Goal: Transaction & Acquisition: Book appointment/travel/reservation

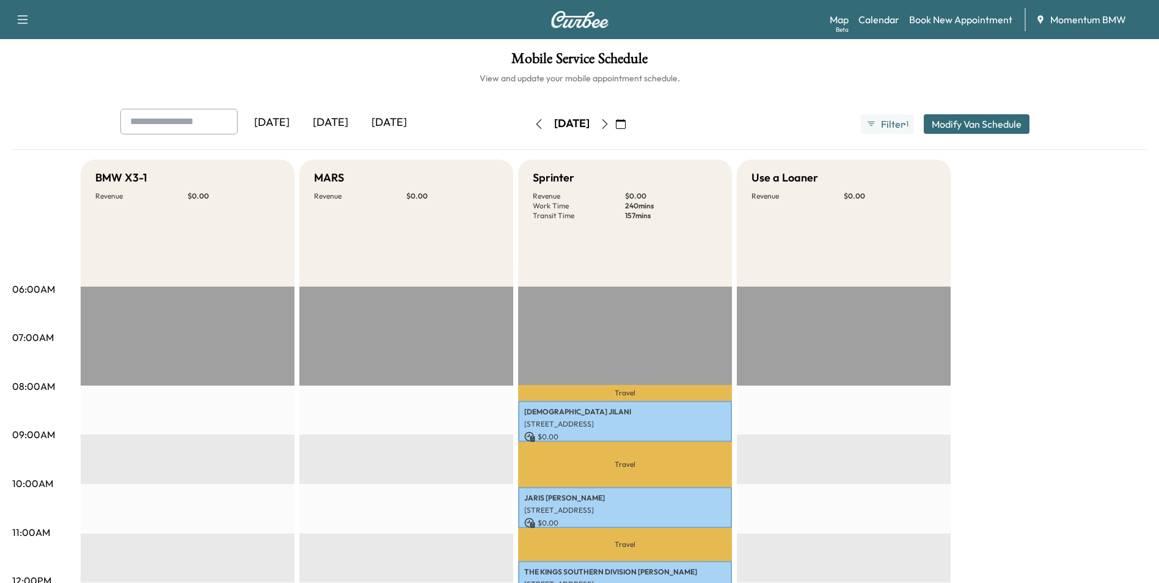
click at [534, 126] on icon "button" at bounding box center [539, 124] width 10 height 10
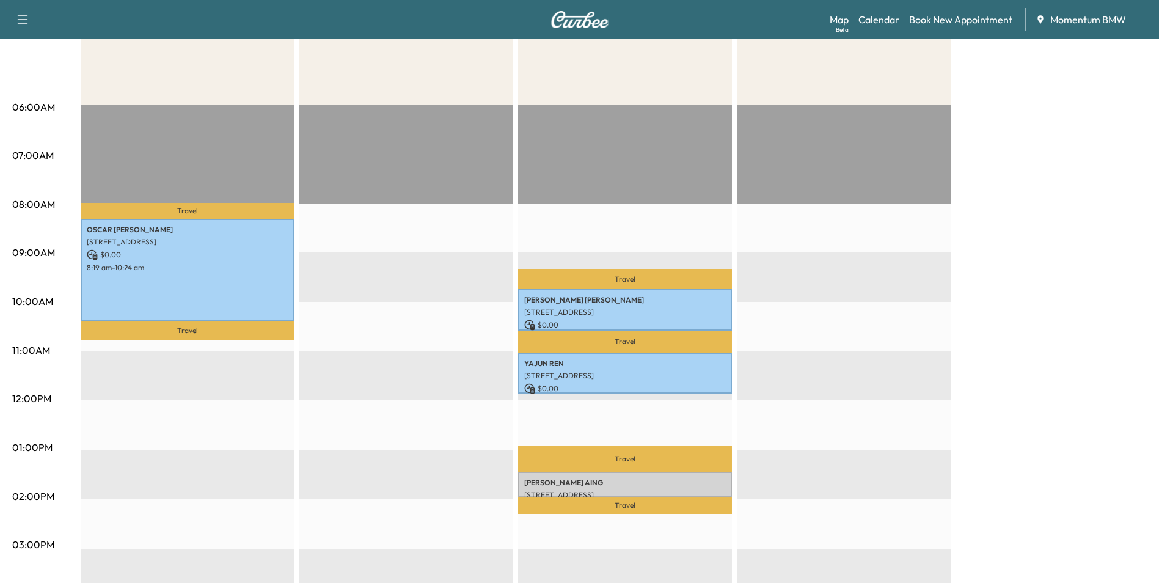
scroll to position [244, 0]
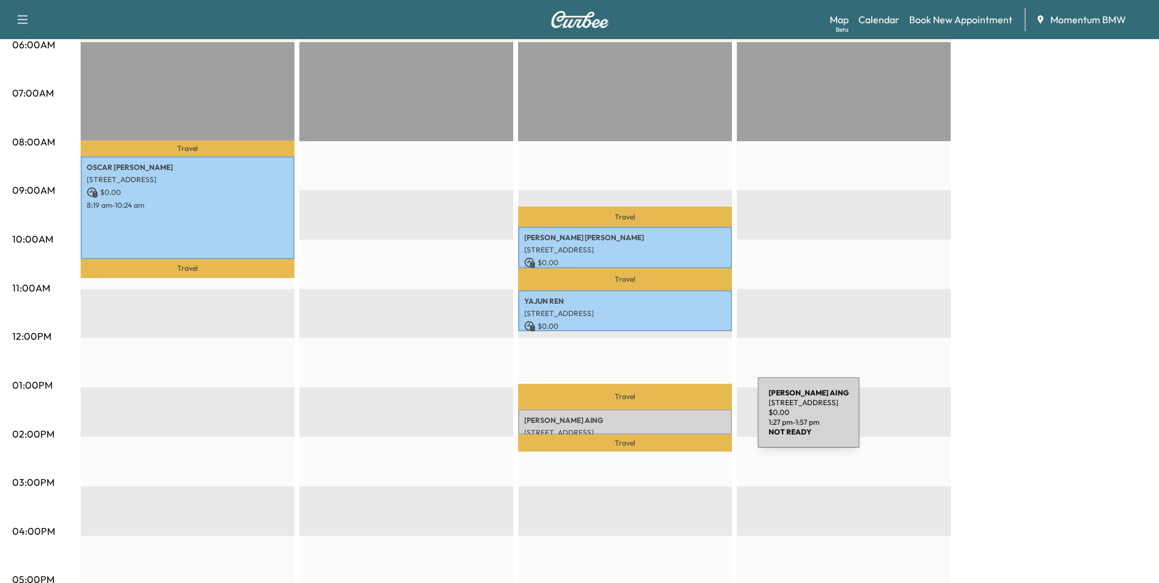
click at [666, 420] on p "[PERSON_NAME]" at bounding box center [625, 420] width 202 height 10
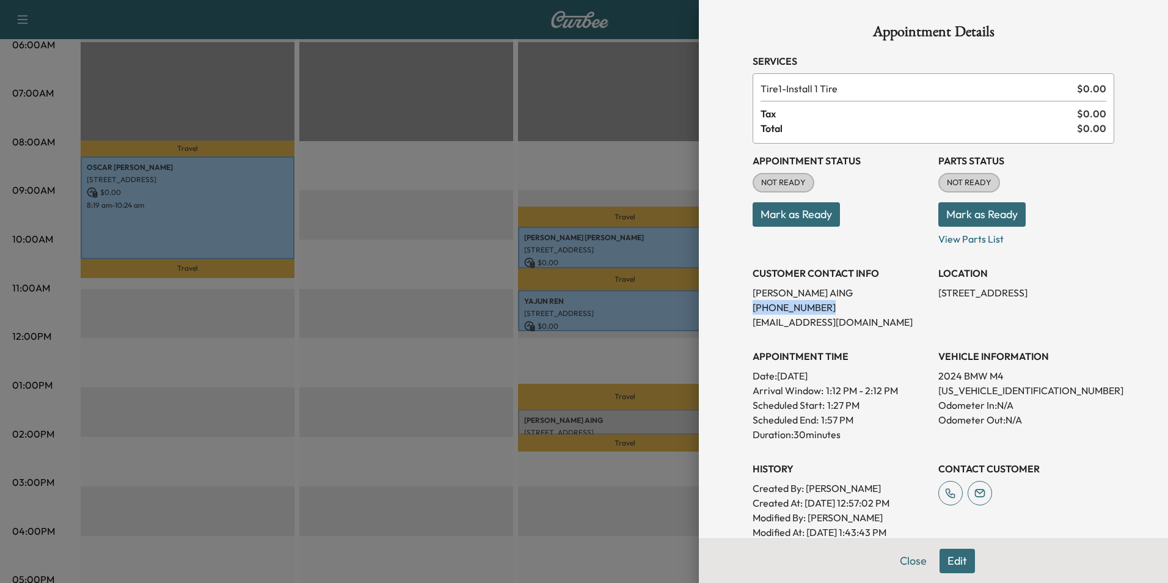
drag, startPoint x: 743, startPoint y: 307, endPoint x: 806, endPoint y: 305, distance: 62.9
click at [806, 305] on p "[PHONE_NUMBER]" at bounding box center [840, 307] width 176 height 15
drag, startPoint x: 806, startPoint y: 305, endPoint x: 799, endPoint y: 302, distance: 7.9
copy p "[PHONE_NUMBER]"
click at [905, 564] on button "Close" at bounding box center [913, 560] width 43 height 24
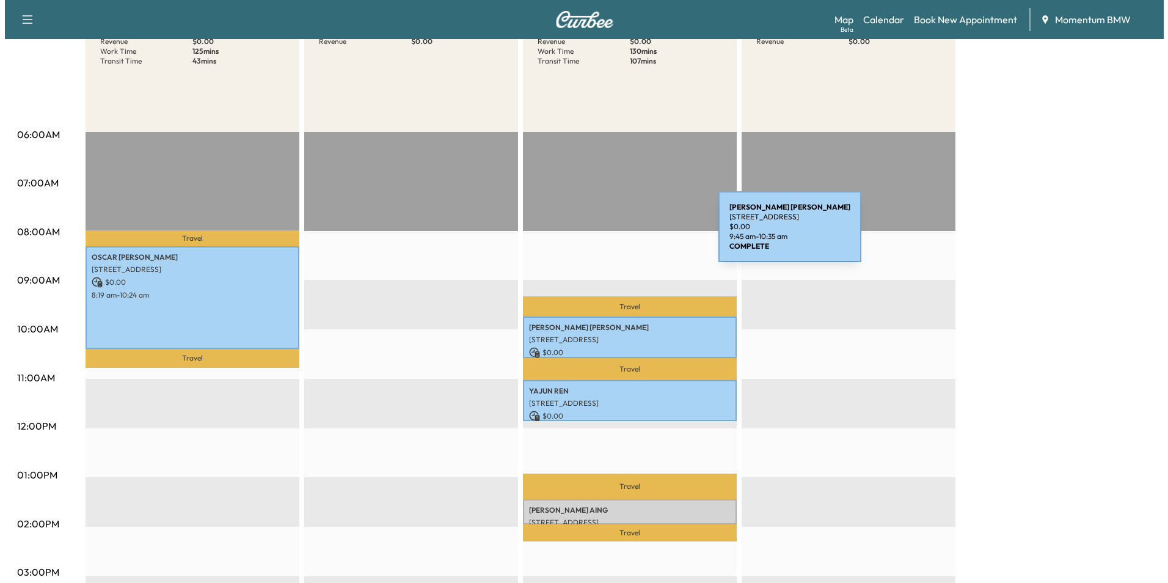
scroll to position [0, 0]
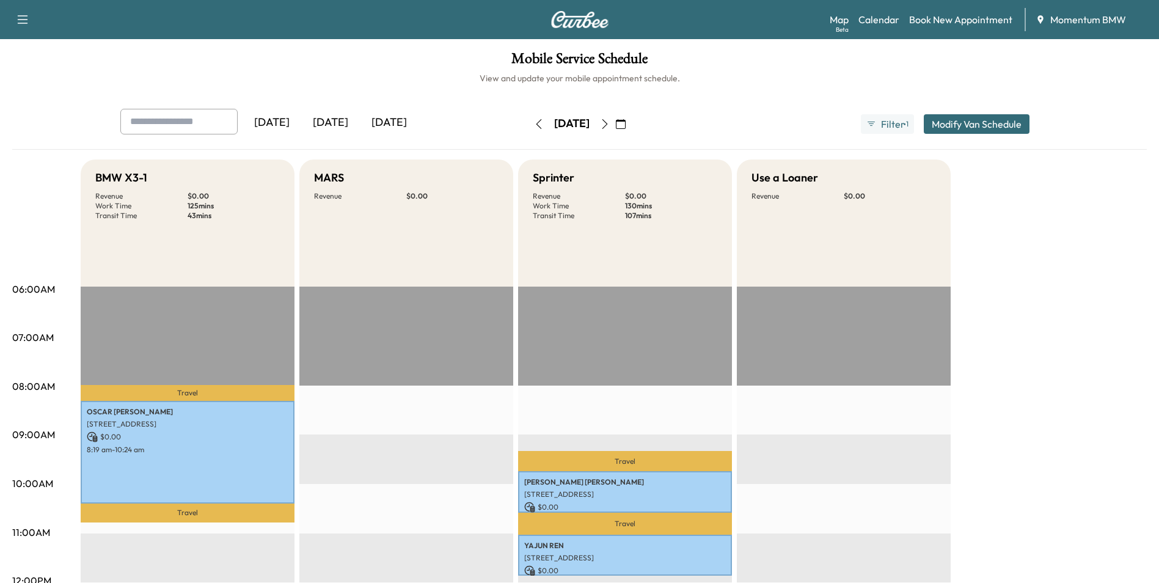
click at [610, 120] on icon "button" at bounding box center [605, 124] width 10 height 10
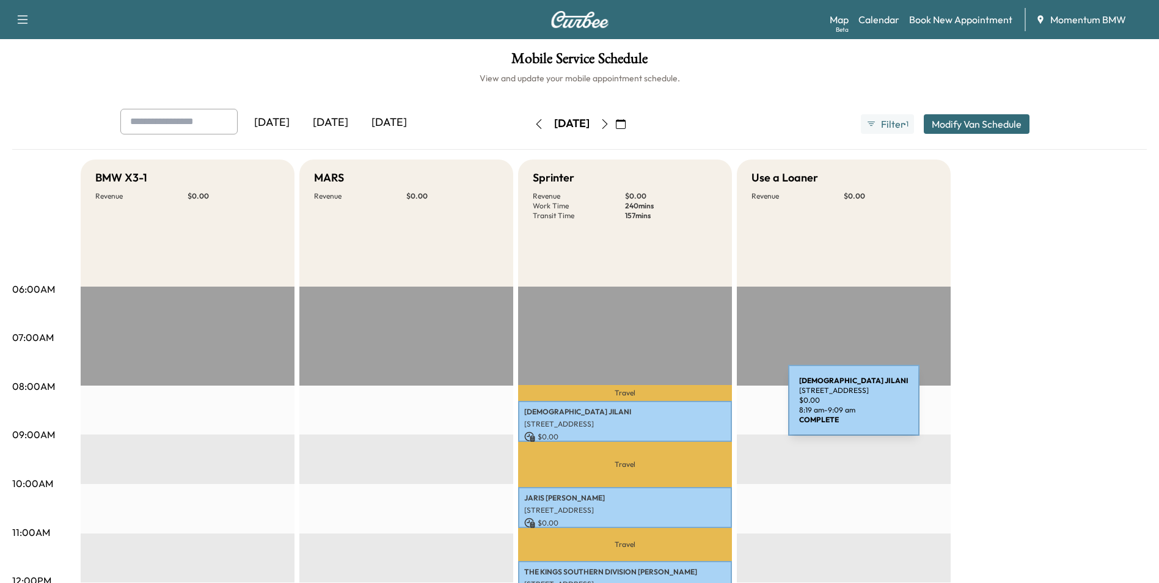
click at [696, 408] on p "[DEMOGRAPHIC_DATA][PERSON_NAME]" at bounding box center [625, 412] width 202 height 10
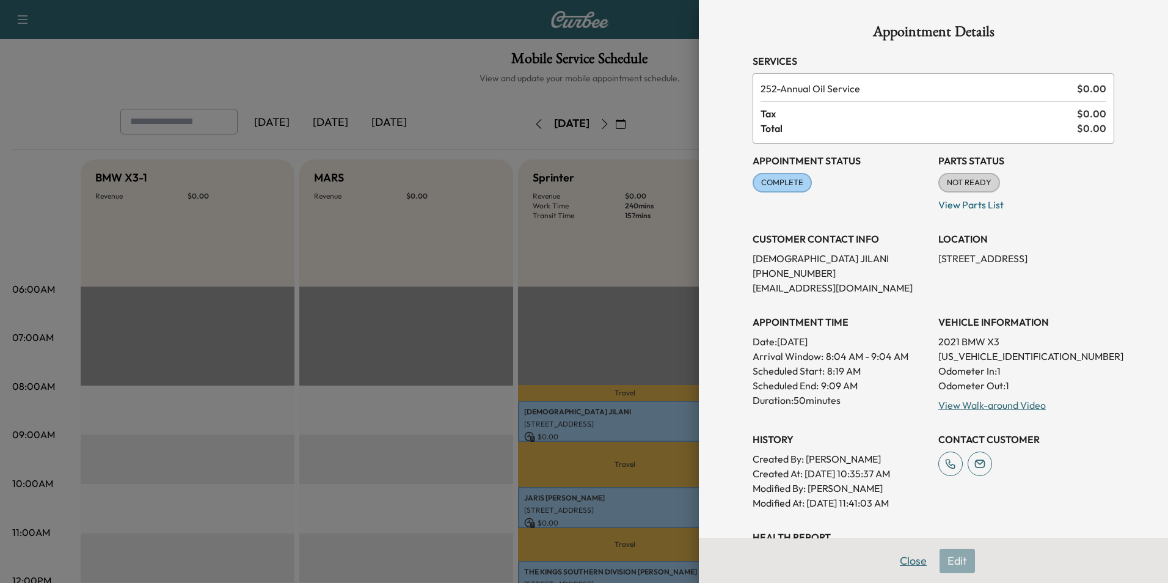
click at [901, 559] on button "Close" at bounding box center [913, 560] width 43 height 24
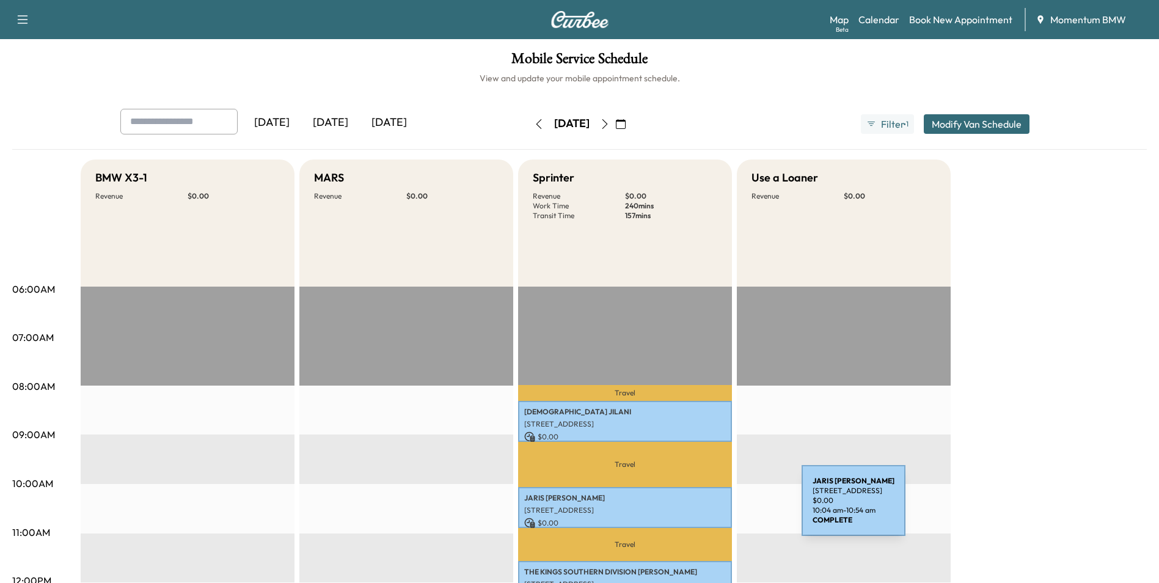
click at [710, 508] on p "[STREET_ADDRESS]" at bounding box center [625, 510] width 202 height 10
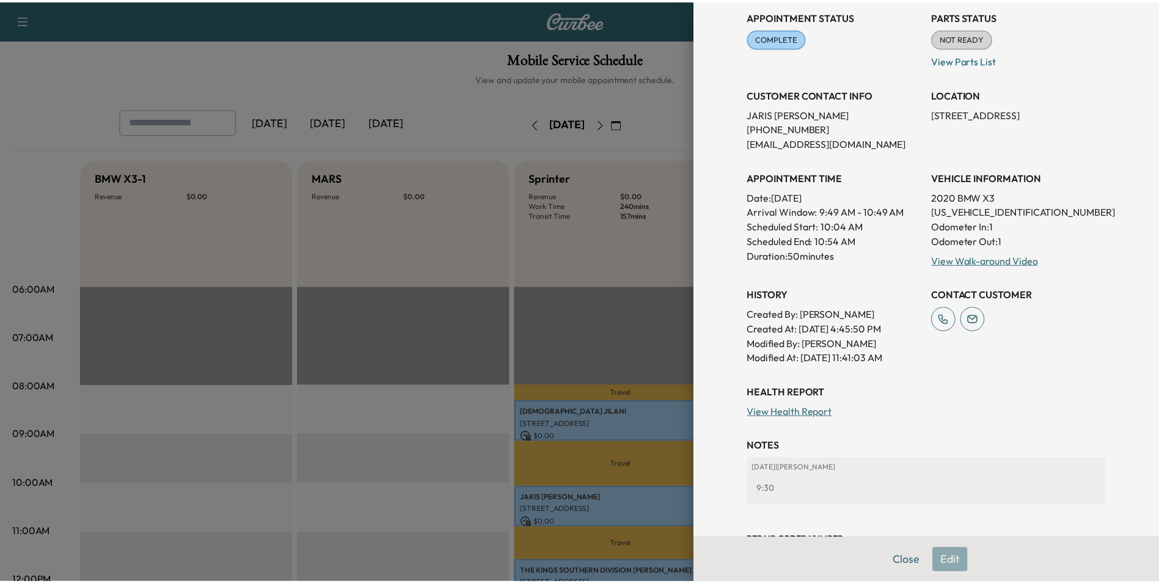
scroll to position [183, 0]
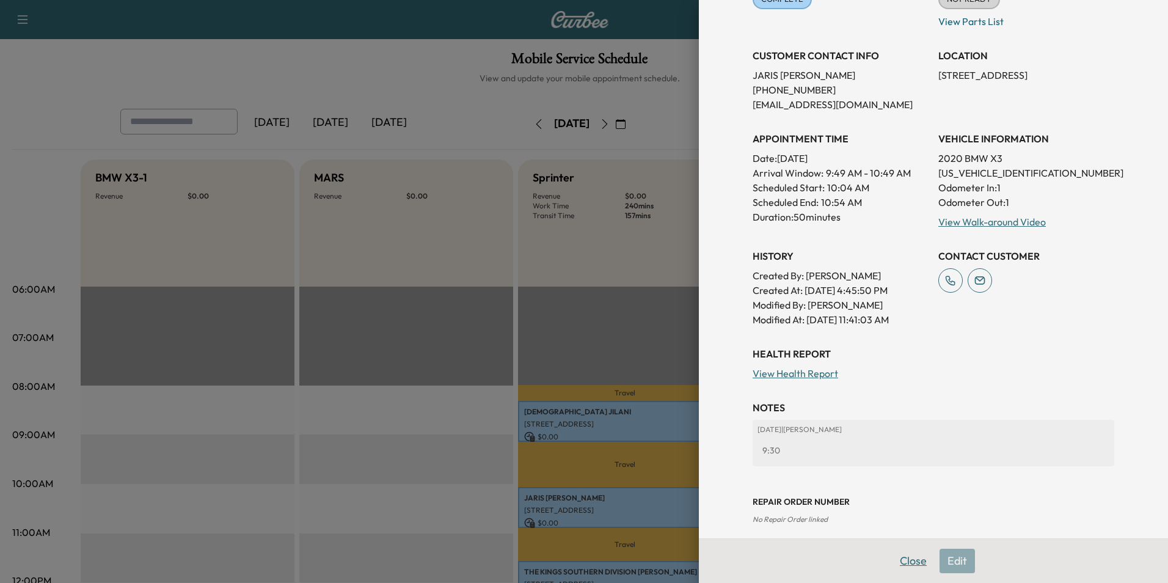
click at [913, 560] on button "Close" at bounding box center [913, 560] width 43 height 24
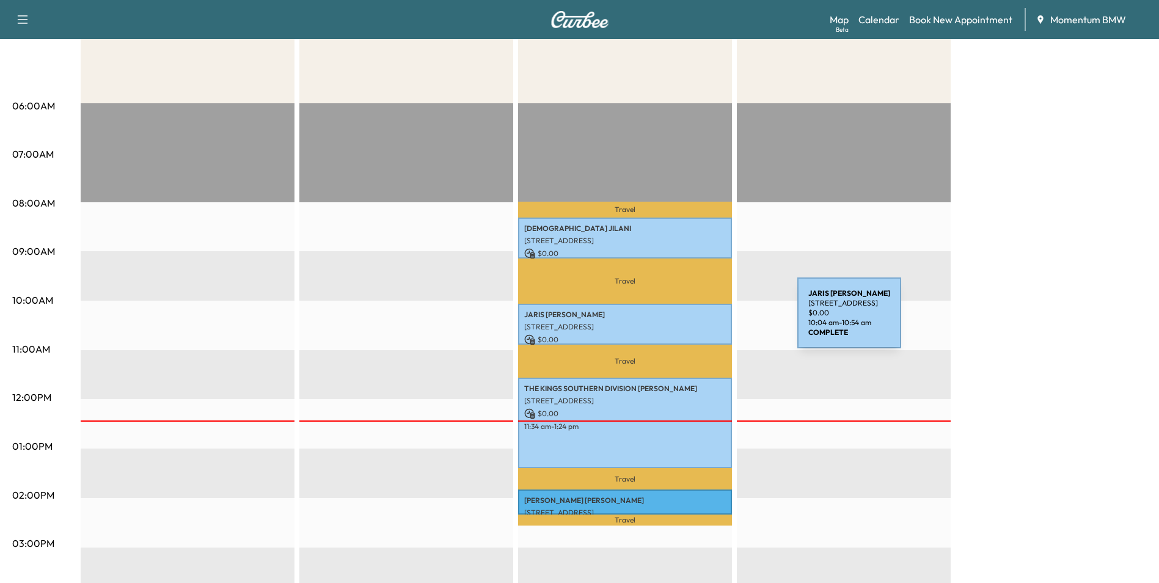
click at [705, 322] on p "[STREET_ADDRESS]" at bounding box center [625, 327] width 202 height 10
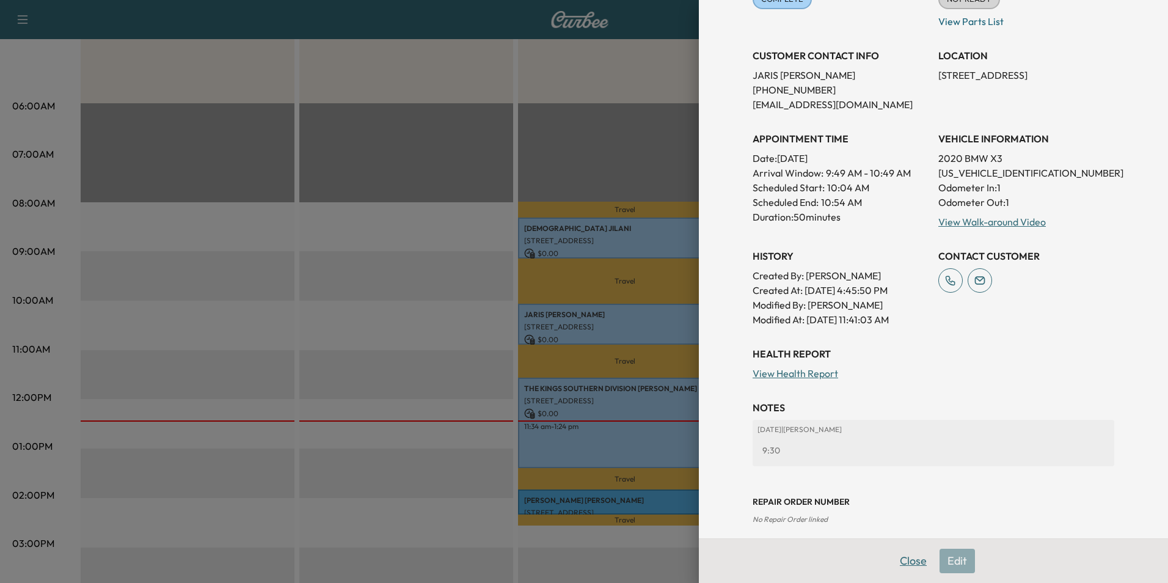
click at [903, 556] on button "Close" at bounding box center [913, 560] width 43 height 24
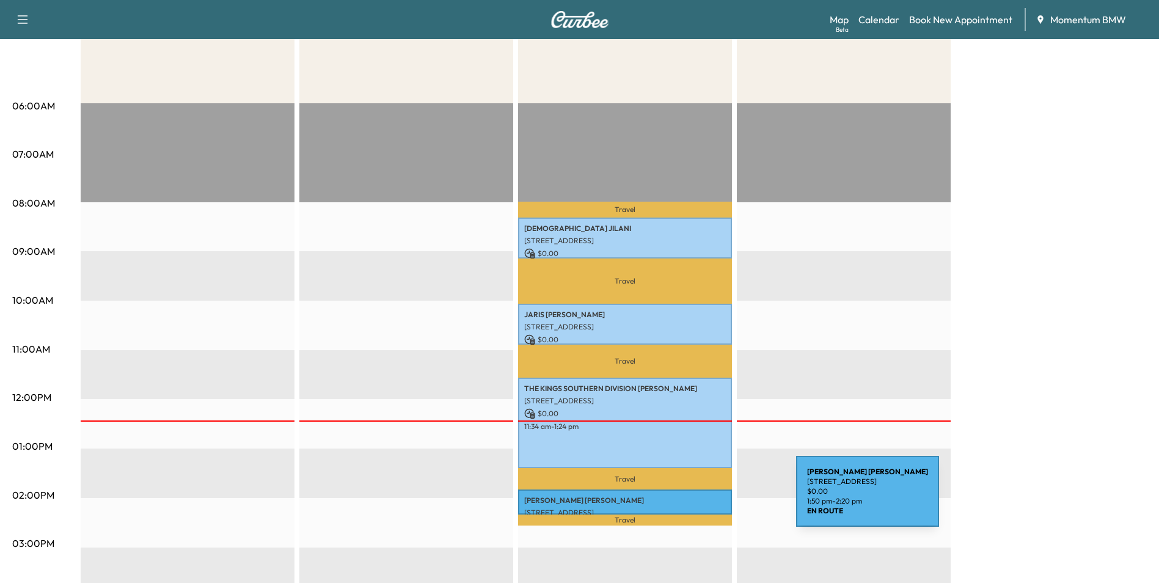
click at [704, 498] on p "[PERSON_NAME]" at bounding box center [625, 500] width 202 height 10
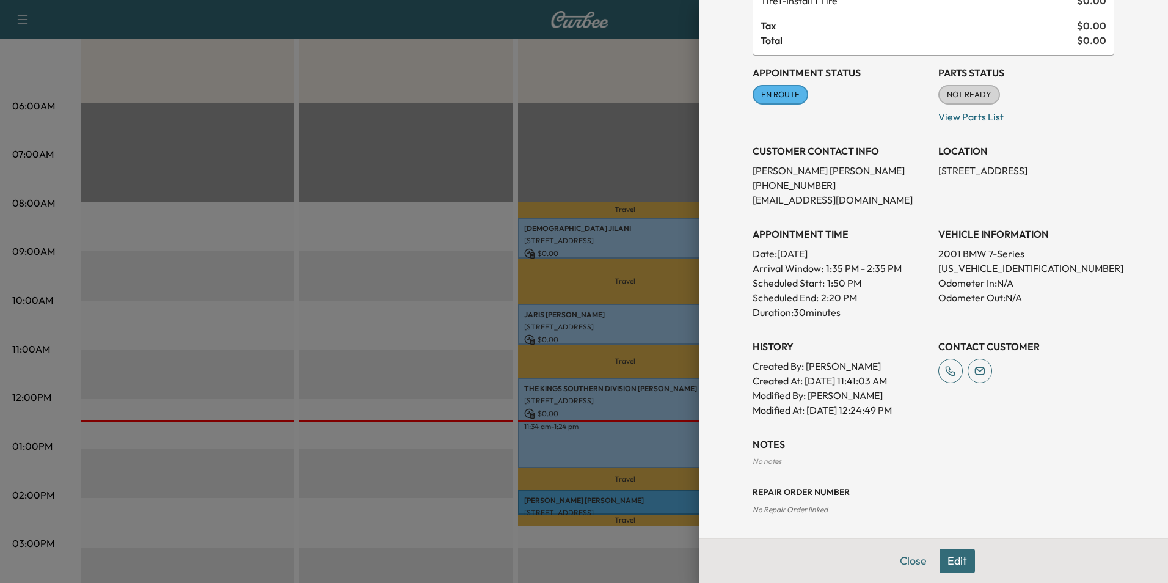
scroll to position [89, 0]
click at [949, 564] on button "Edit" at bounding box center [956, 560] width 35 height 24
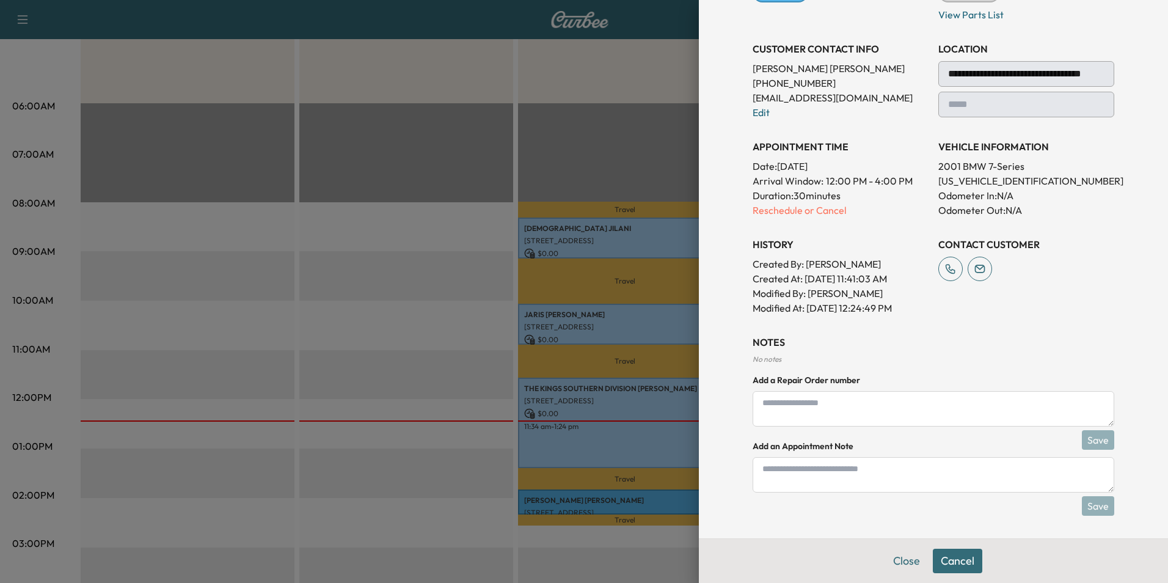
scroll to position [192, 0]
click at [794, 471] on textarea at bounding box center [933, 472] width 362 height 35
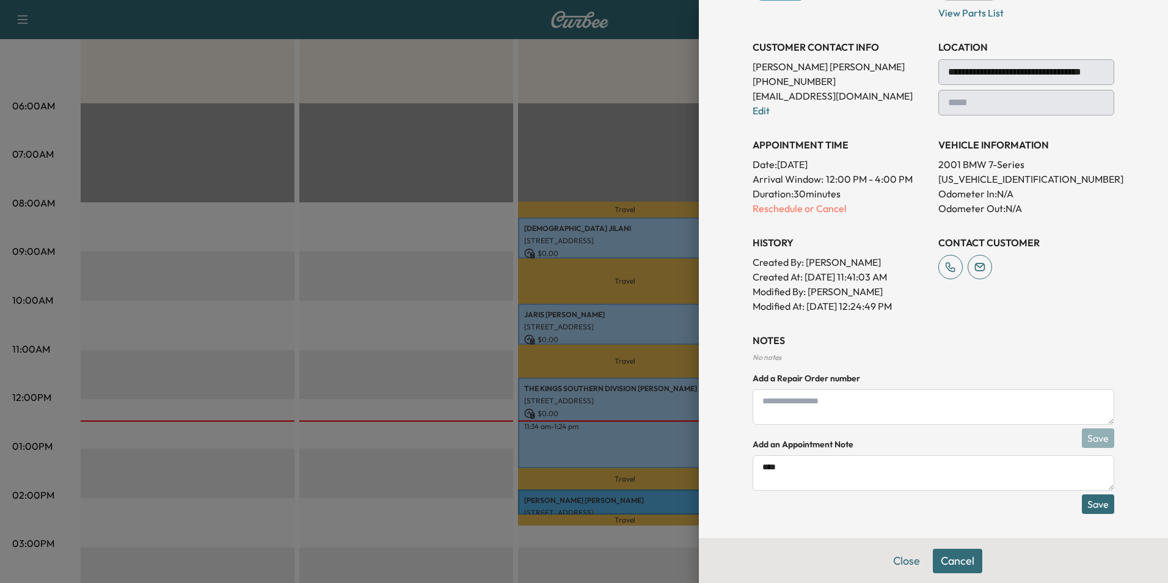
type textarea "****"
click at [949, 559] on button "Cancel" at bounding box center [957, 560] width 49 height 24
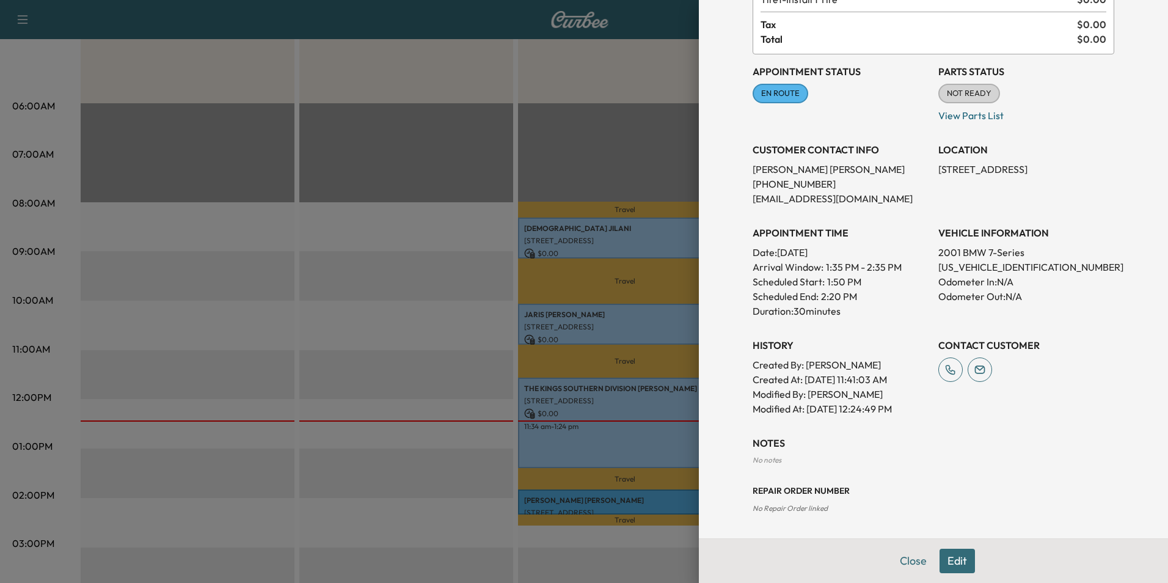
click at [949, 560] on button "Edit" at bounding box center [956, 560] width 35 height 24
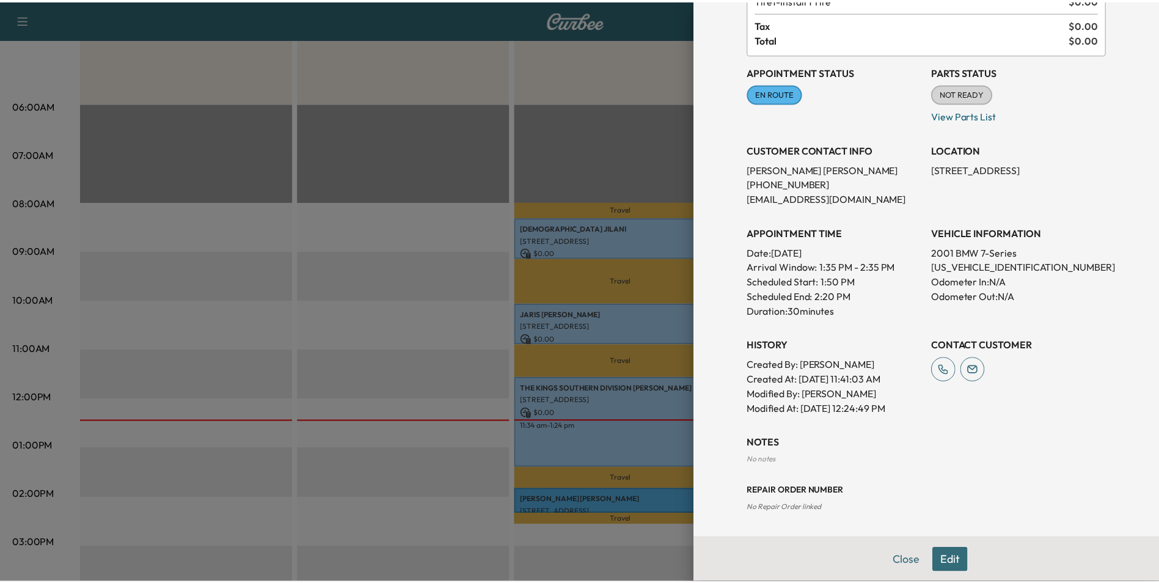
scroll to position [192, 0]
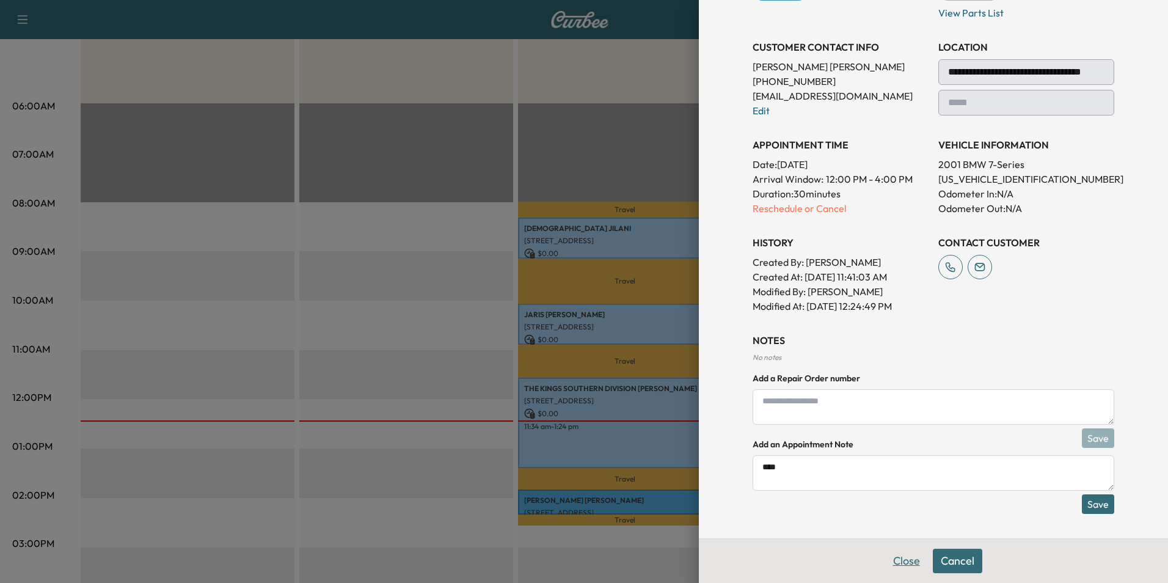
click at [897, 561] on button "Close" at bounding box center [906, 560] width 43 height 24
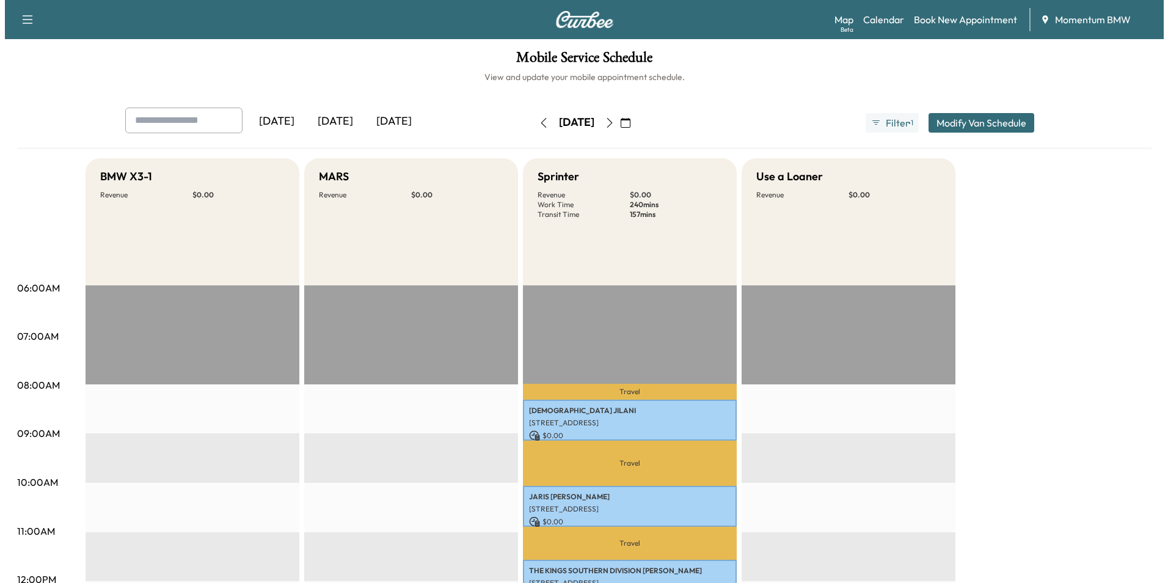
scroll to position [0, 0]
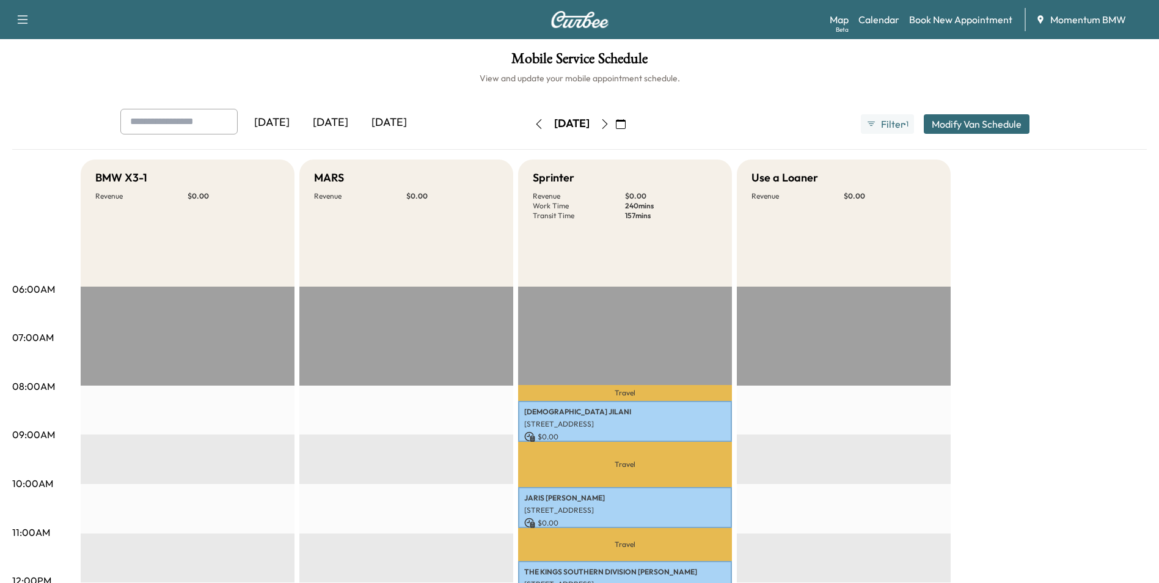
click at [607, 128] on icon "button" at bounding box center [604, 124] width 5 height 10
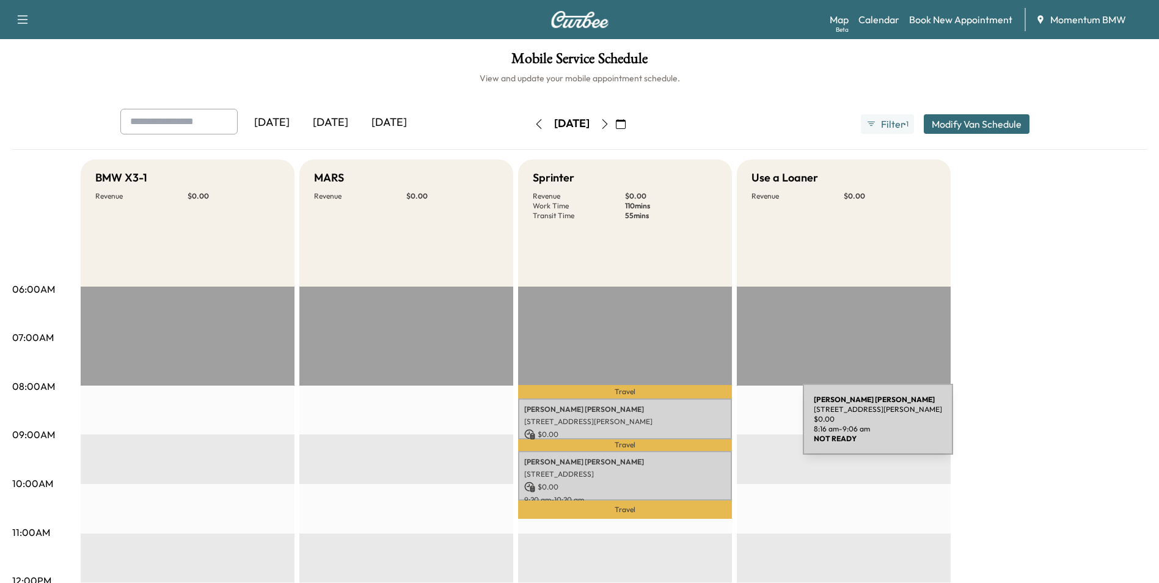
click at [712, 426] on div "[PERSON_NAME] [STREET_ADDRESS][PERSON_NAME] $ 0.00 8:16 am - 9:06 am" at bounding box center [625, 418] width 214 height 41
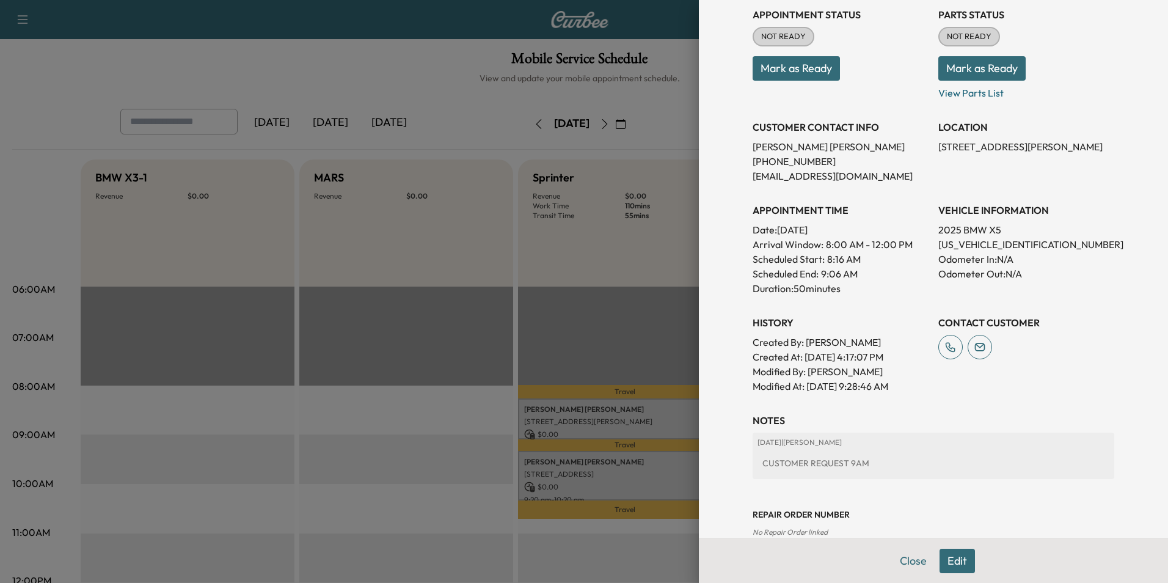
scroll to position [170, 0]
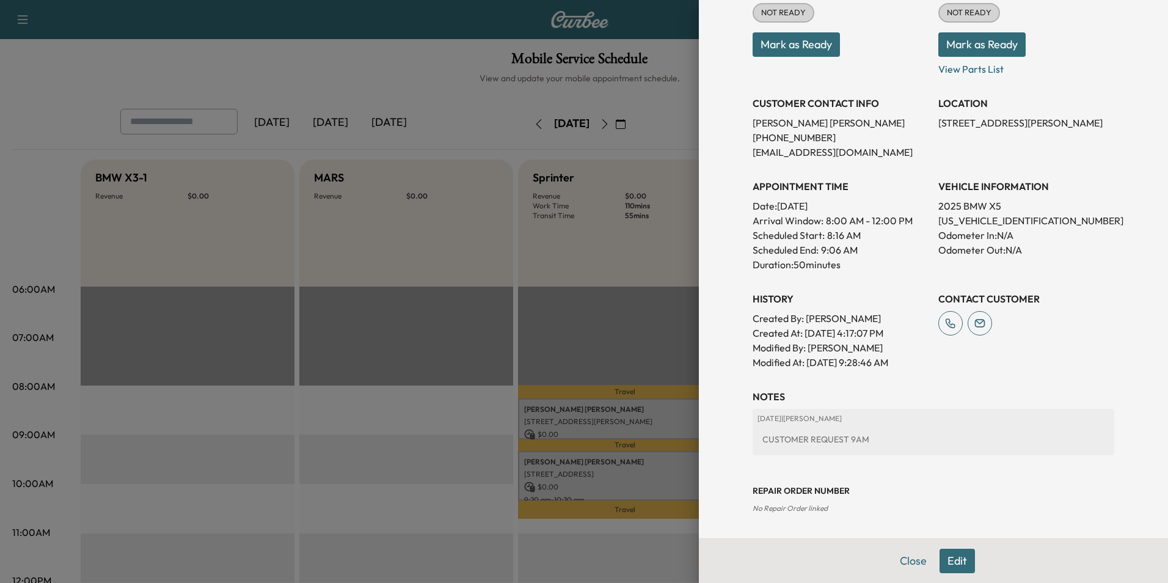
drag, startPoint x: 906, startPoint y: 559, endPoint x: 898, endPoint y: 557, distance: 7.6
click at [906, 558] on button "Close" at bounding box center [913, 560] width 43 height 24
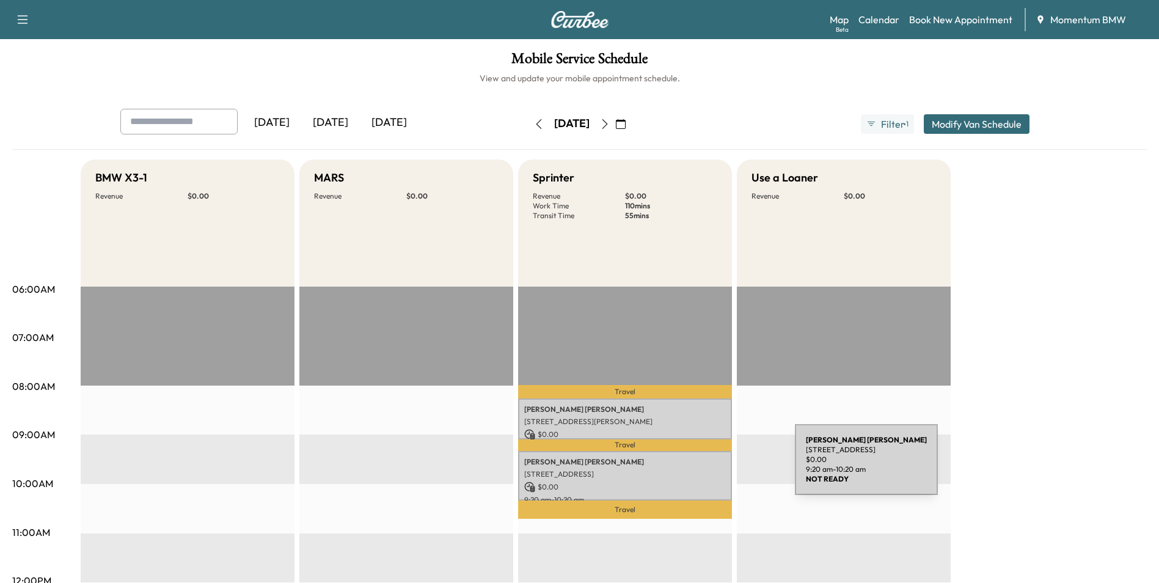
click at [703, 469] on p "[STREET_ADDRESS]" at bounding box center [625, 474] width 202 height 10
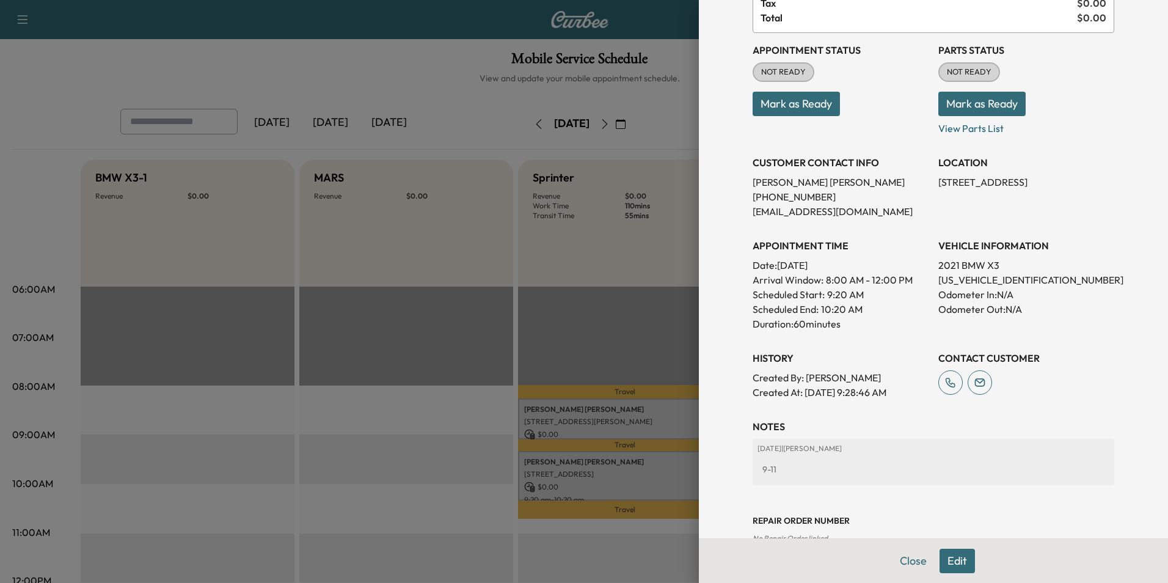
scroll to position [140, 0]
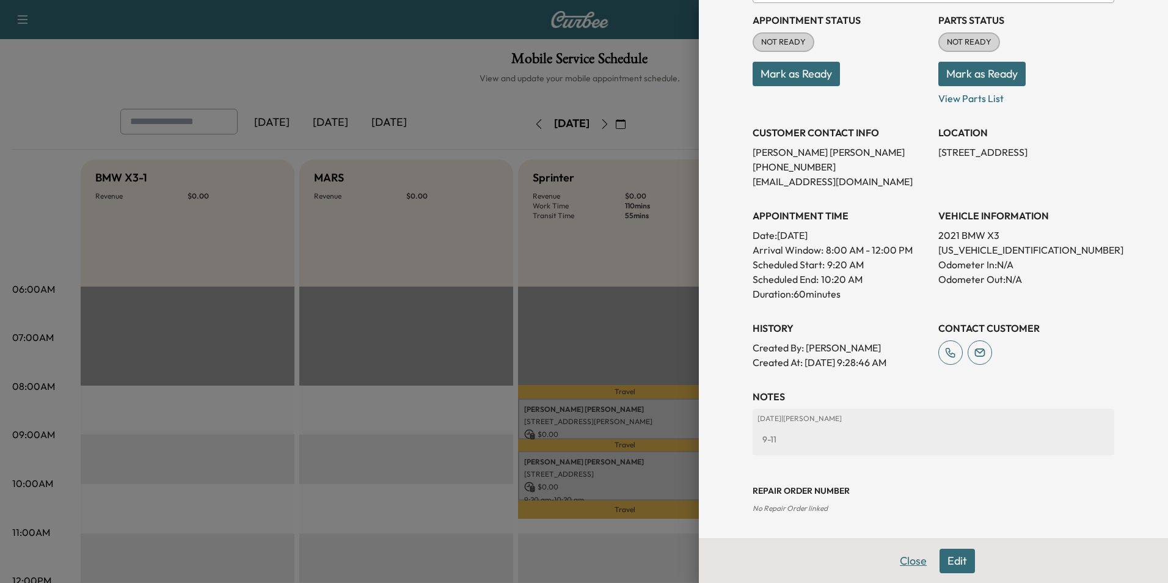
click at [907, 563] on button "Close" at bounding box center [913, 560] width 43 height 24
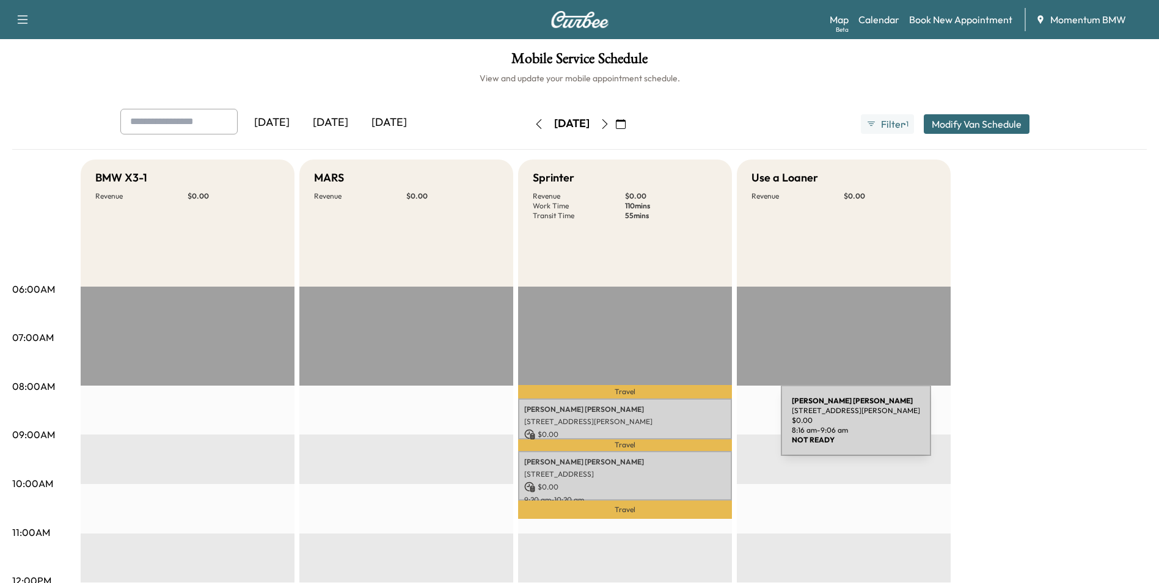
click at [690, 429] on p "$ 0.00" at bounding box center [625, 434] width 202 height 11
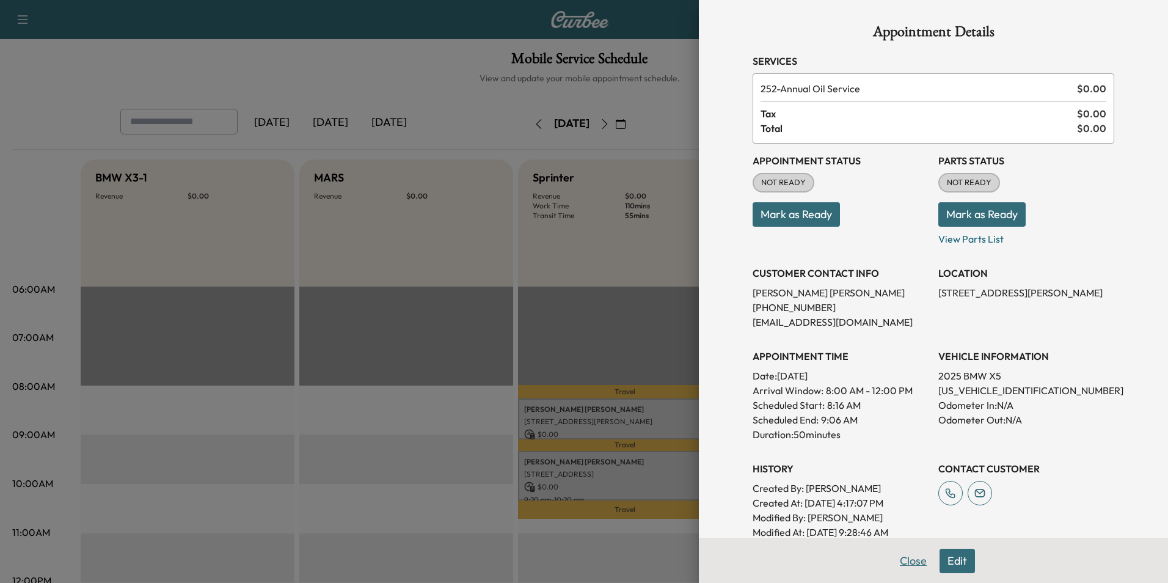
click at [908, 561] on button "Close" at bounding box center [913, 560] width 43 height 24
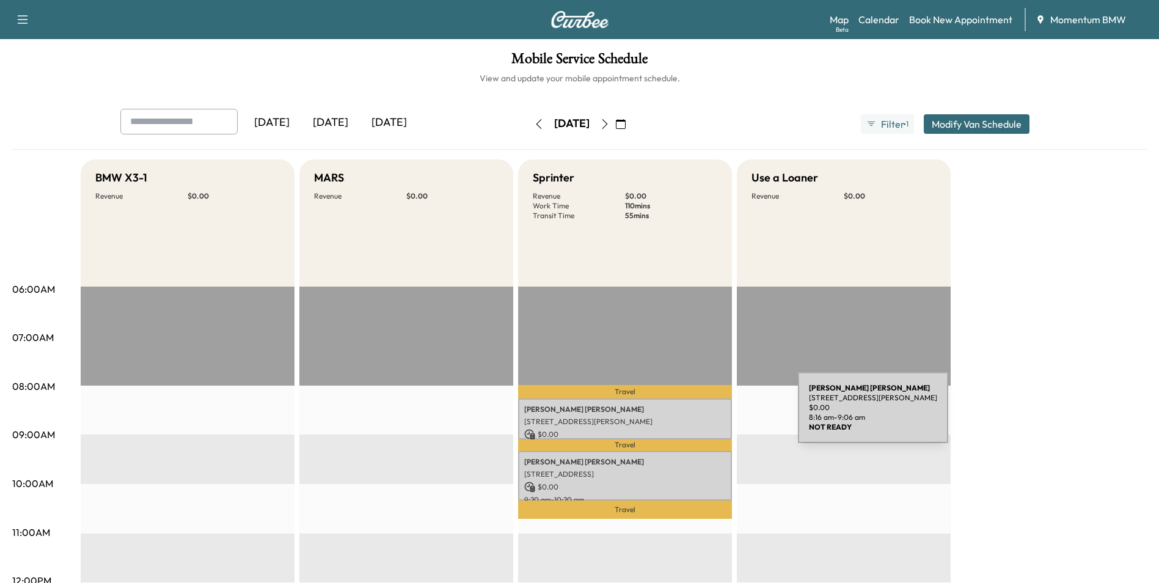
click at [705, 417] on p "[STREET_ADDRESS][PERSON_NAME]" at bounding box center [625, 422] width 202 height 10
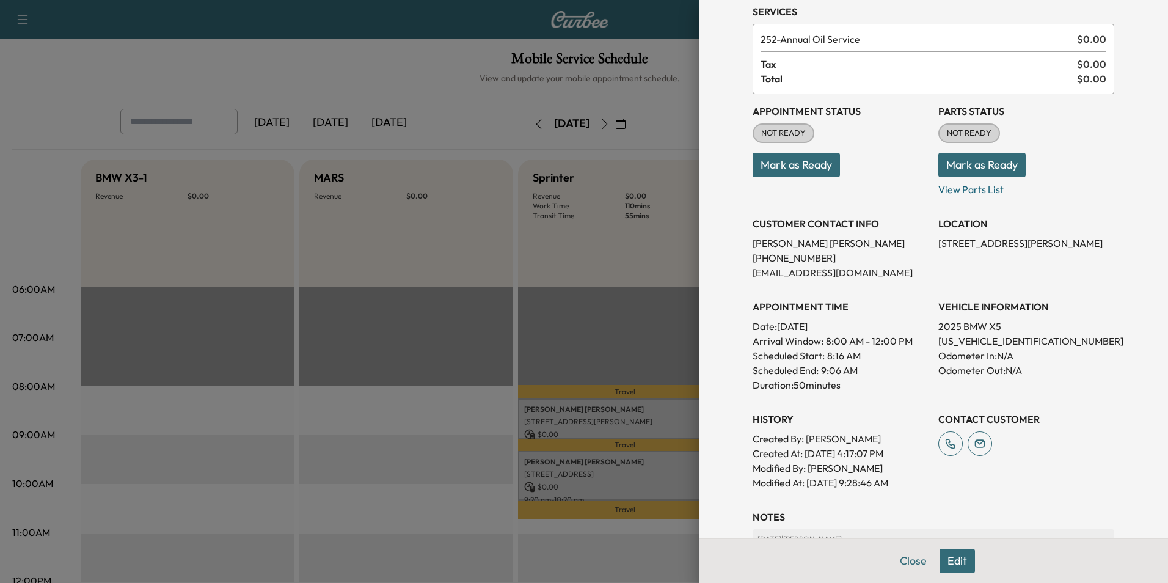
scroll to position [170, 0]
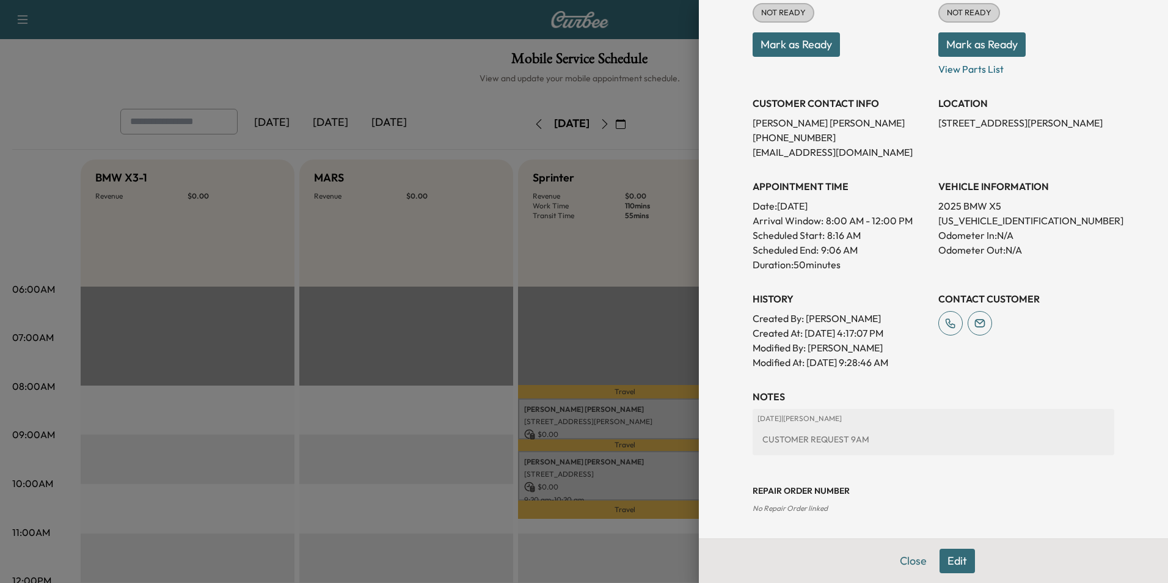
click at [902, 575] on div "Close Edit" at bounding box center [933, 560] width 469 height 45
click at [902, 560] on button "Close" at bounding box center [913, 560] width 43 height 24
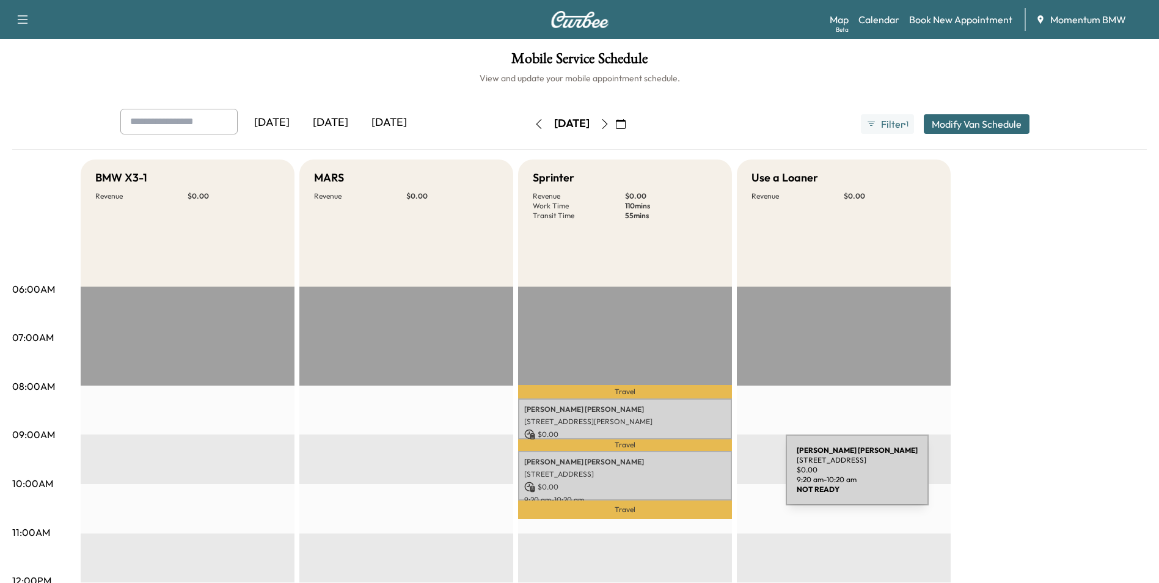
click at [694, 477] on div "[PERSON_NAME] [STREET_ADDRESS] $ 0.00 9:20 am - 10:20 am" at bounding box center [625, 475] width 214 height 49
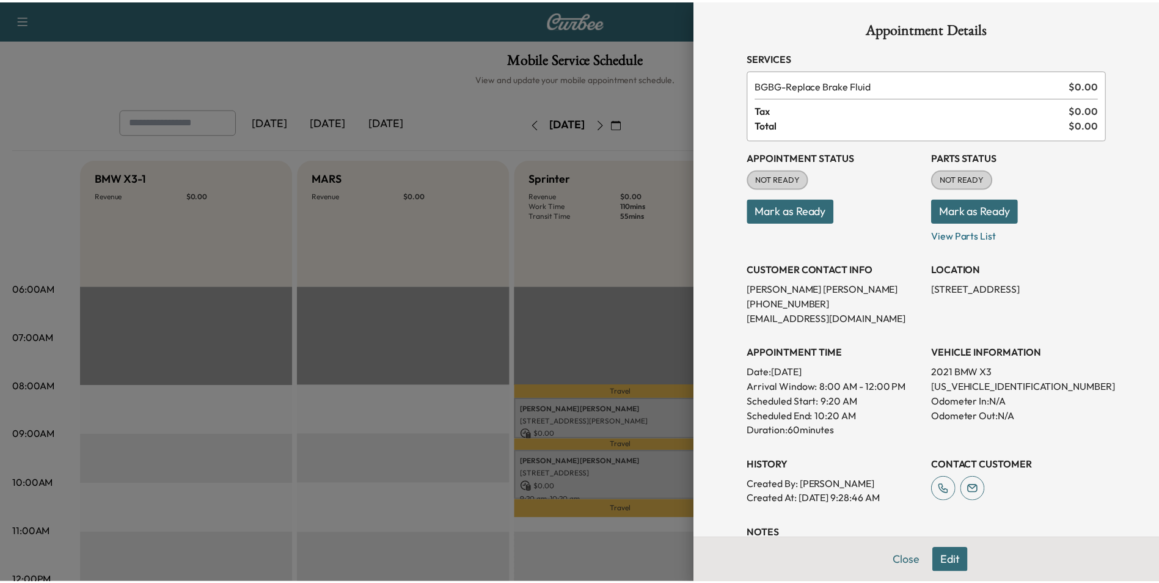
scroll to position [0, 0]
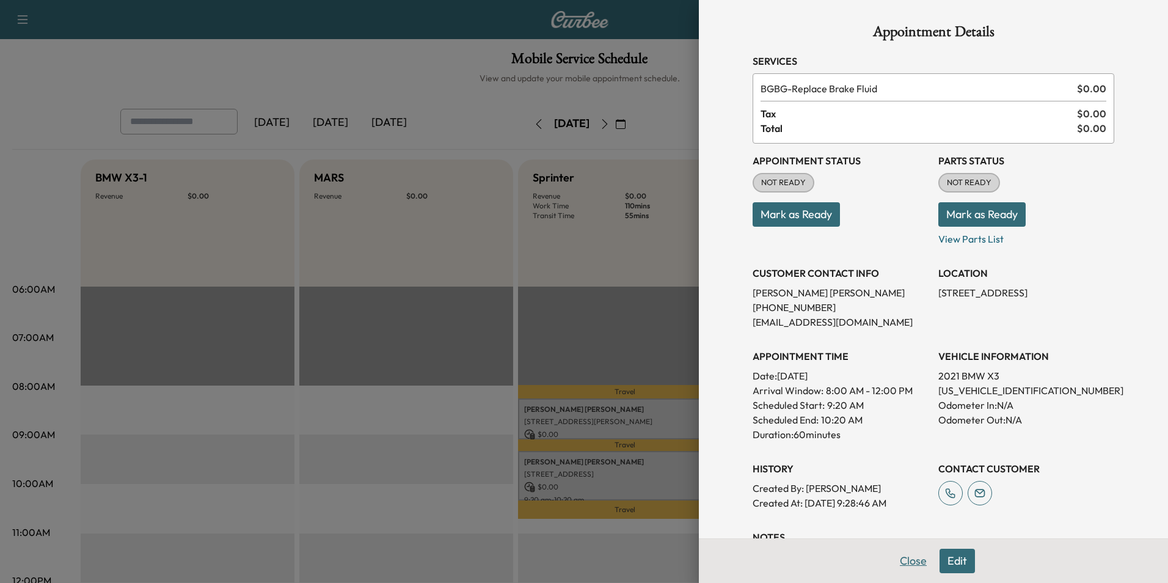
click at [905, 562] on button "Close" at bounding box center [913, 560] width 43 height 24
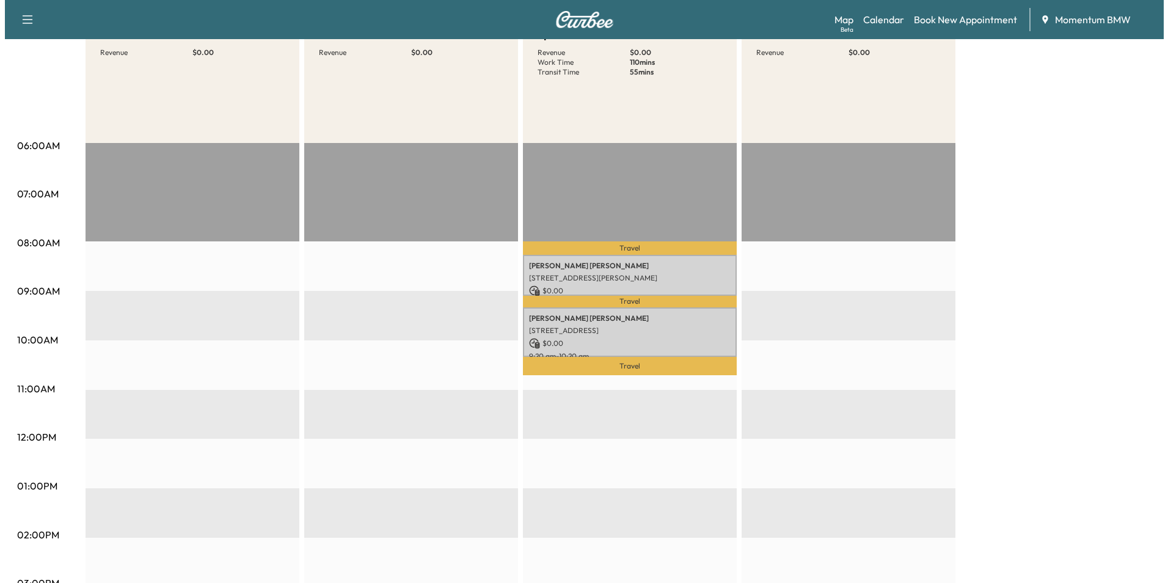
scroll to position [183, 0]
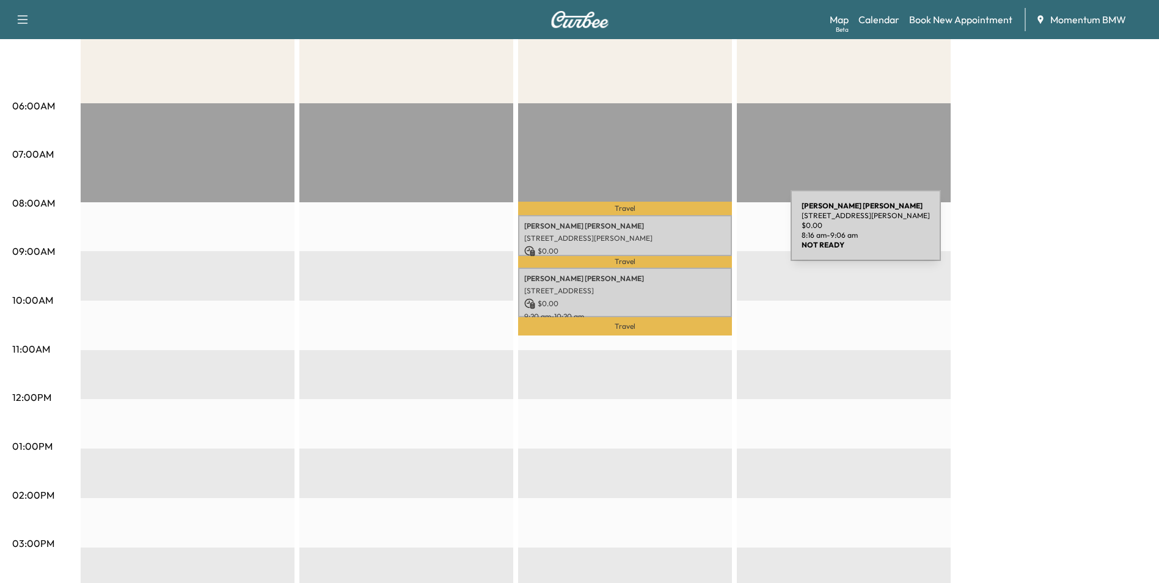
click at [699, 233] on p "[STREET_ADDRESS][PERSON_NAME]" at bounding box center [625, 238] width 202 height 10
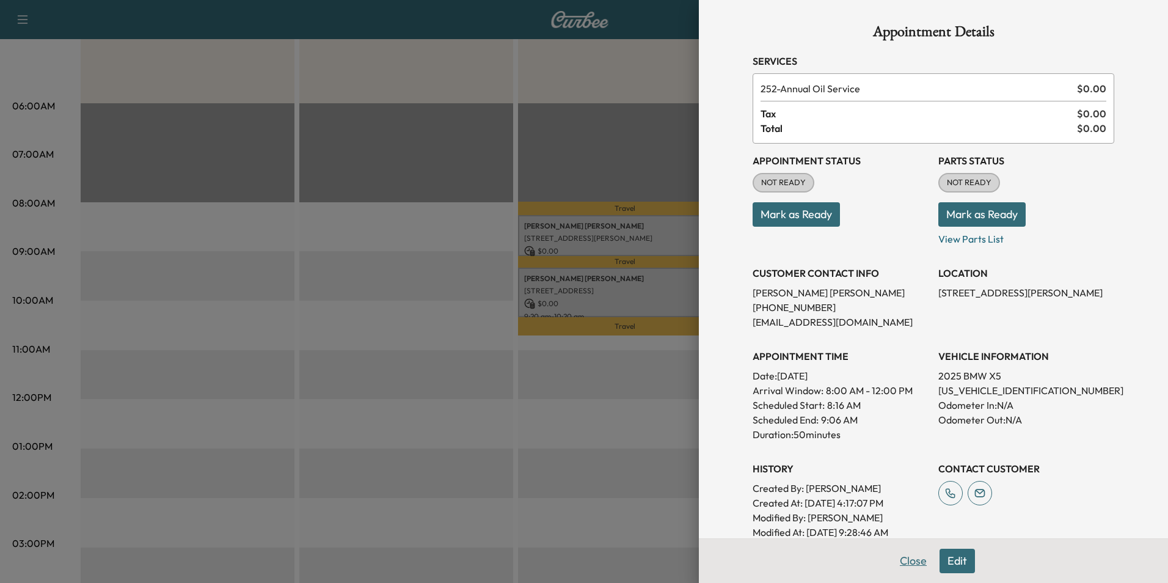
click at [908, 563] on button "Close" at bounding box center [913, 560] width 43 height 24
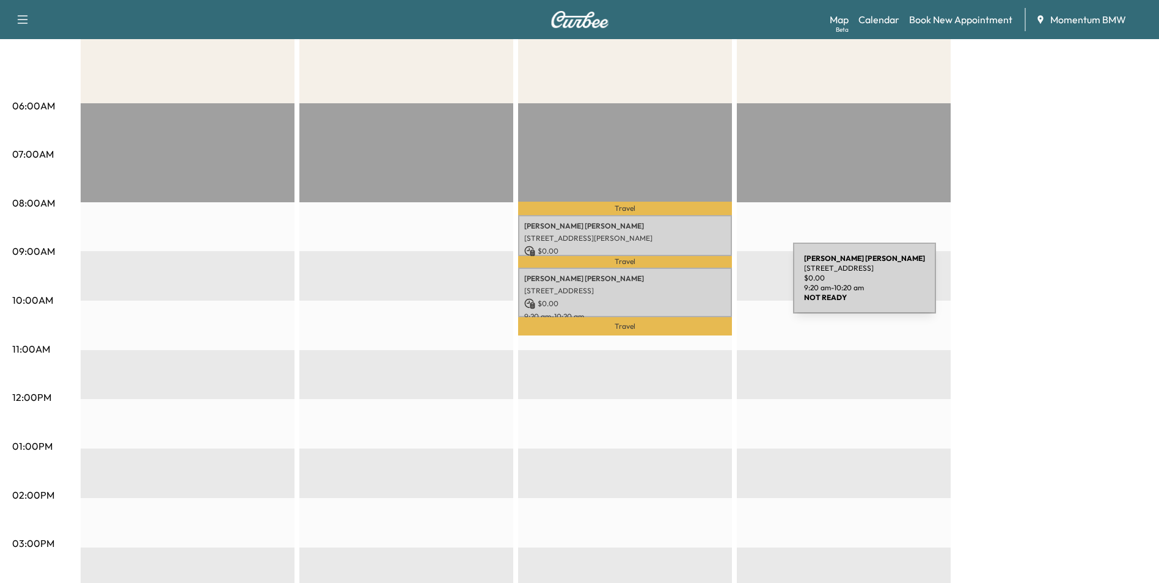
click at [701, 286] on p "[STREET_ADDRESS]" at bounding box center [625, 291] width 202 height 10
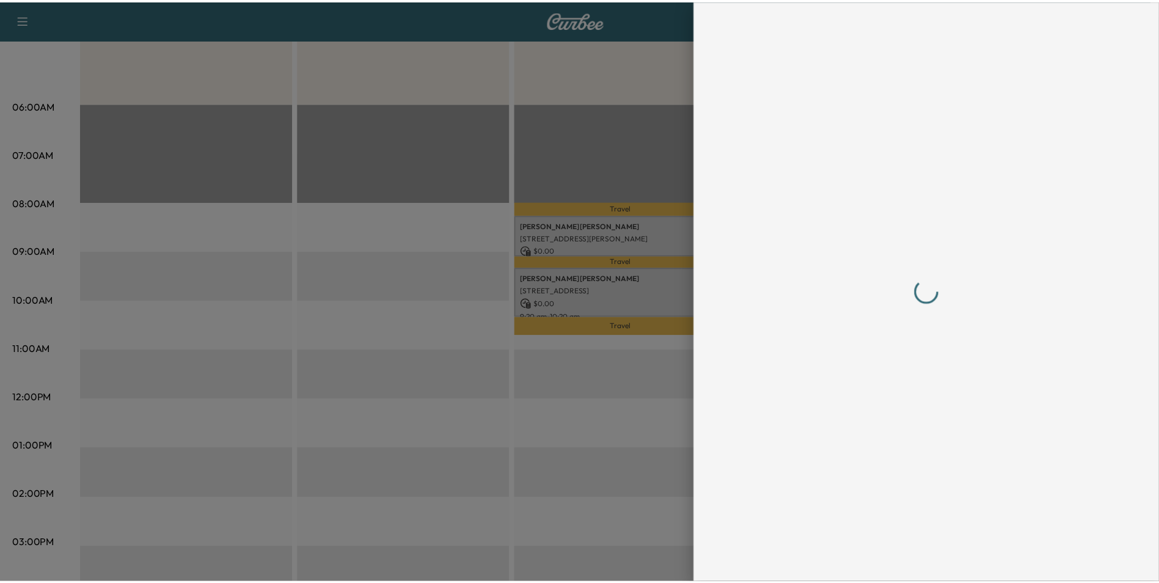
scroll to position [0, 0]
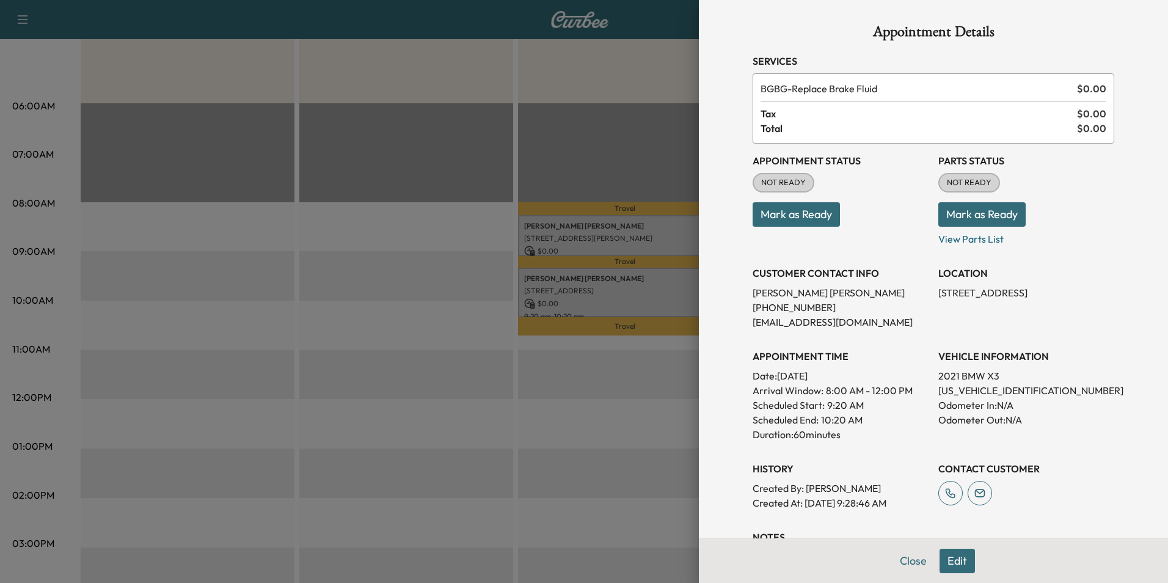
drag, startPoint x: 902, startPoint y: 556, endPoint x: 881, endPoint y: 555, distance: 20.8
click at [898, 555] on button "Close" at bounding box center [913, 560] width 43 height 24
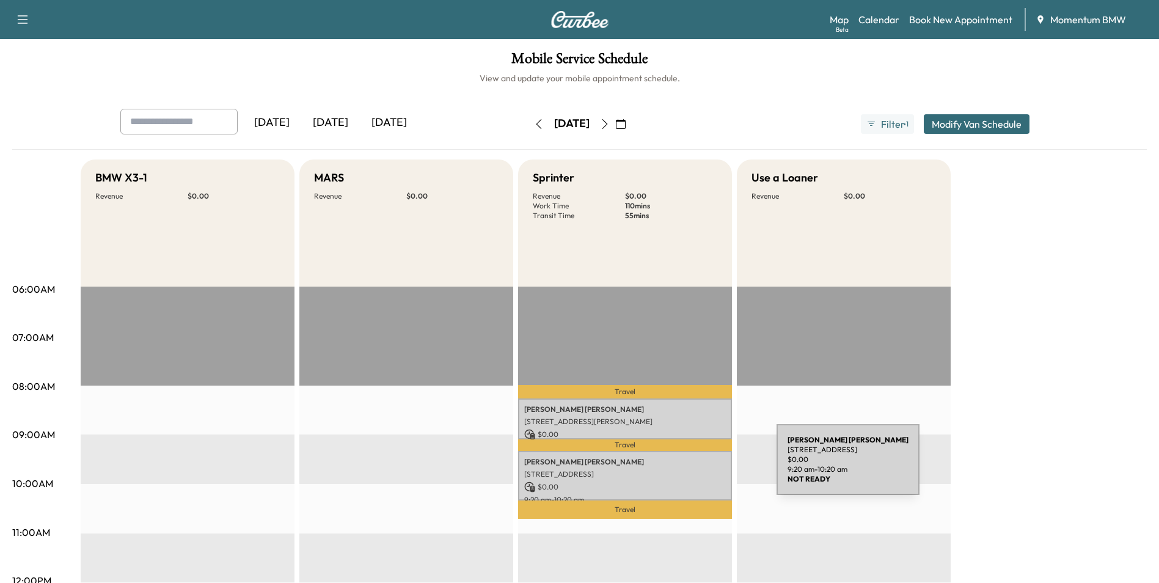
click at [685, 469] on p "[STREET_ADDRESS]" at bounding box center [625, 474] width 202 height 10
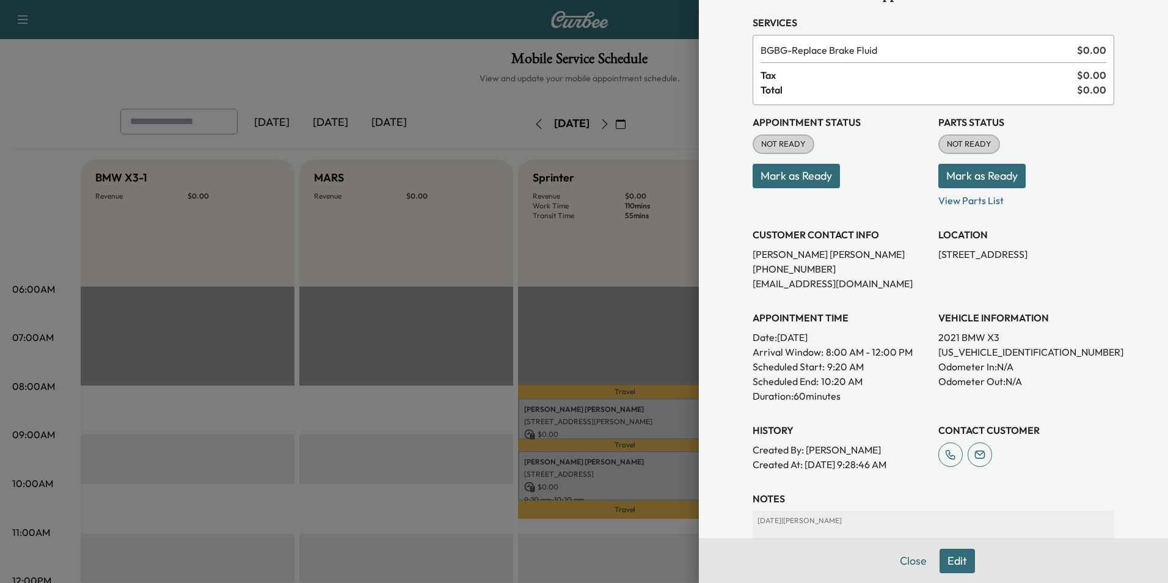
scroll to position [140, 0]
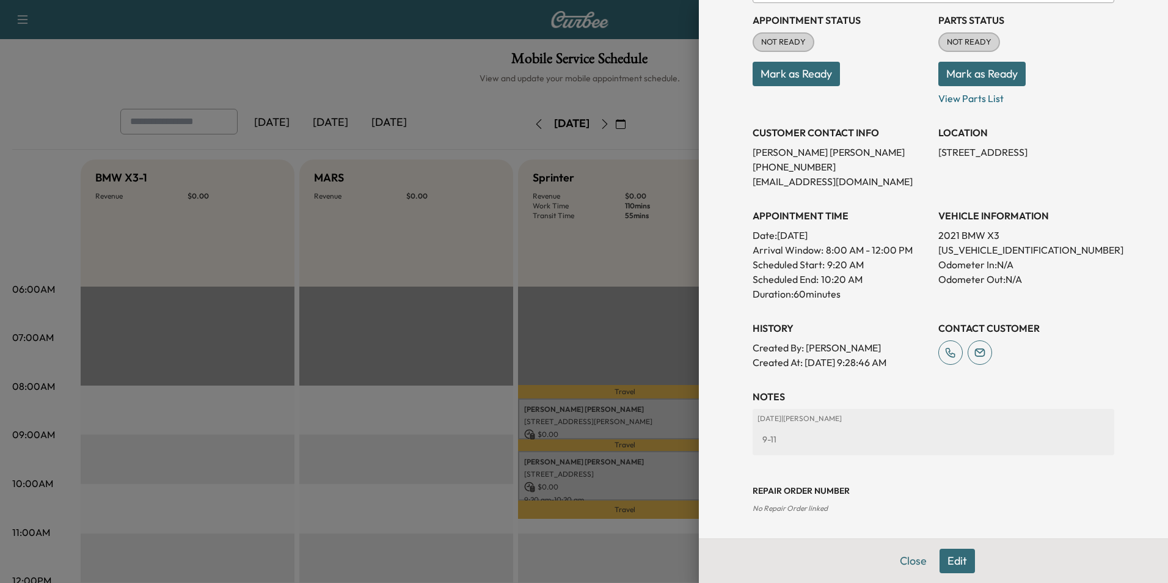
click at [881, 554] on div "Close Edit" at bounding box center [933, 560] width 469 height 45
click at [898, 557] on button "Close" at bounding box center [913, 560] width 43 height 24
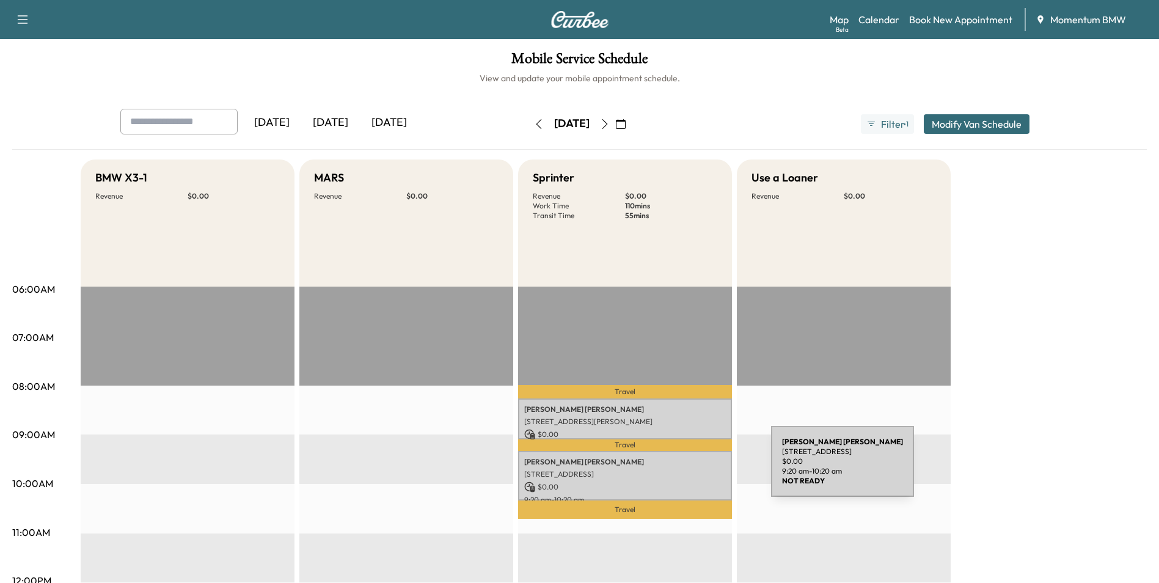
click at [679, 469] on p "[STREET_ADDRESS]" at bounding box center [625, 474] width 202 height 10
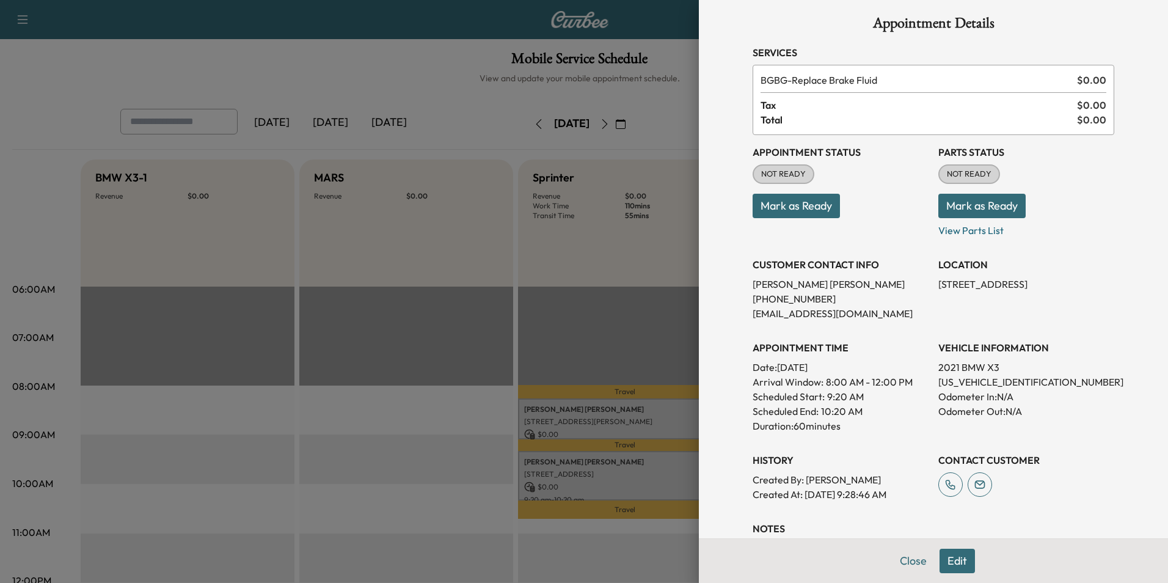
scroll to position [0, 0]
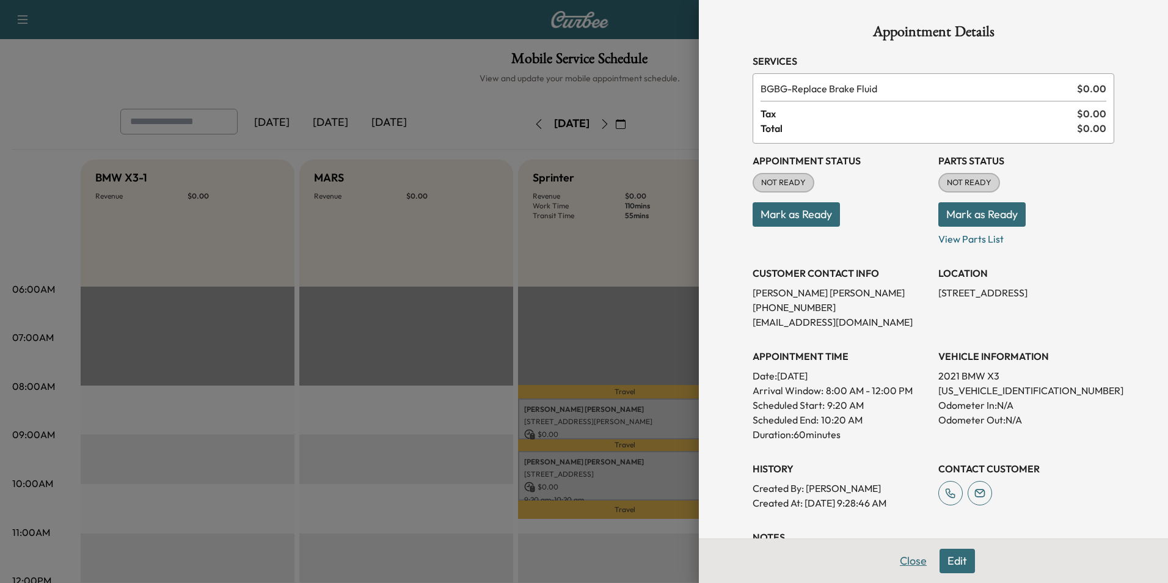
click at [906, 566] on button "Close" at bounding box center [913, 560] width 43 height 24
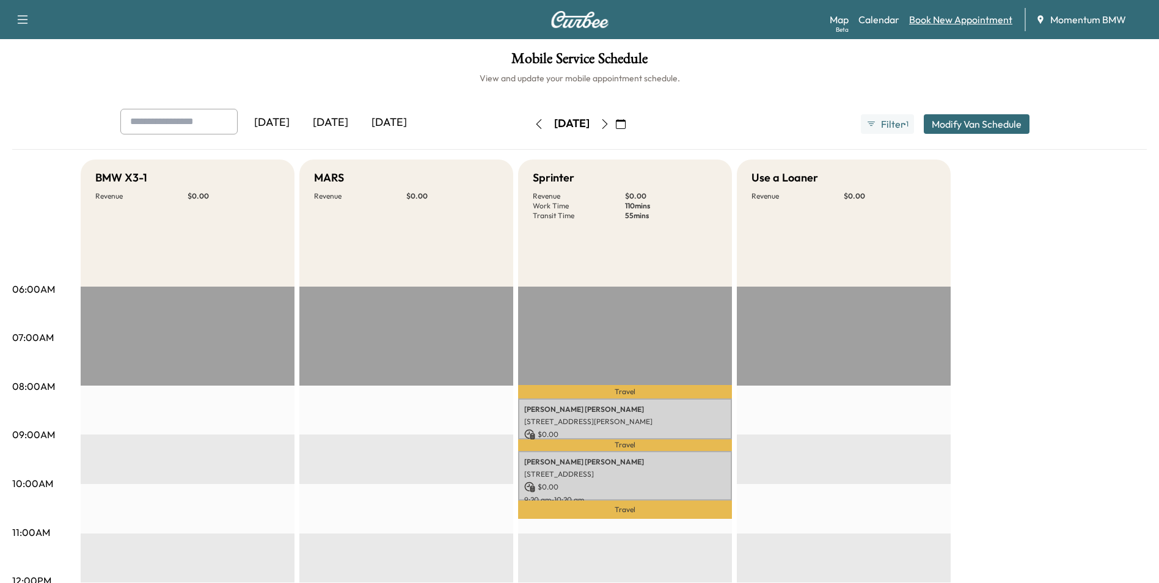
click at [971, 23] on link "Book New Appointment" at bounding box center [960, 19] width 103 height 15
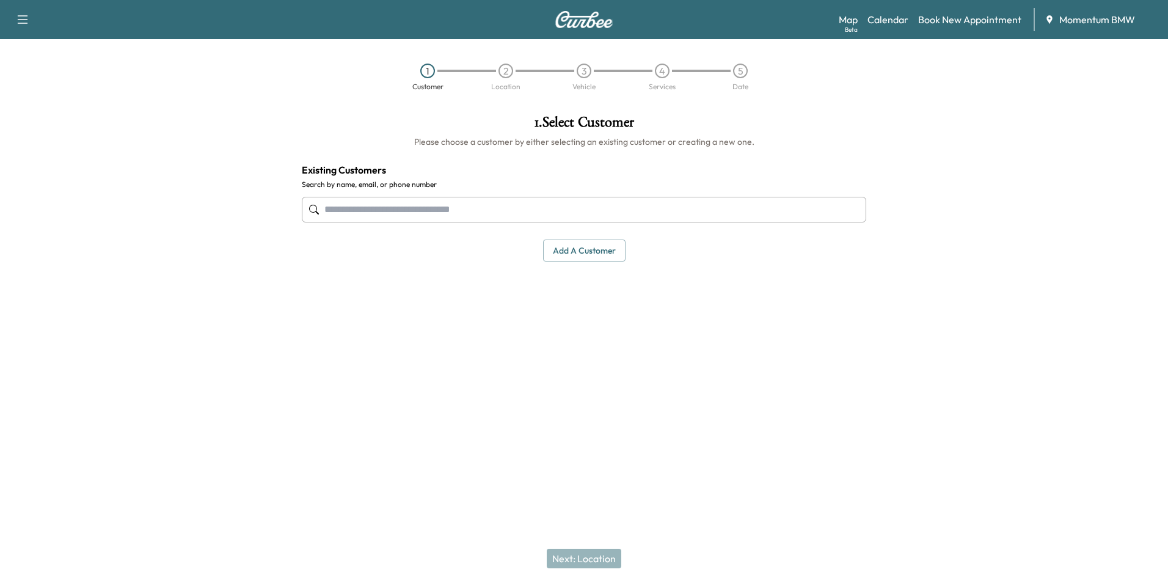
click at [518, 214] on input "text" at bounding box center [584, 210] width 564 height 26
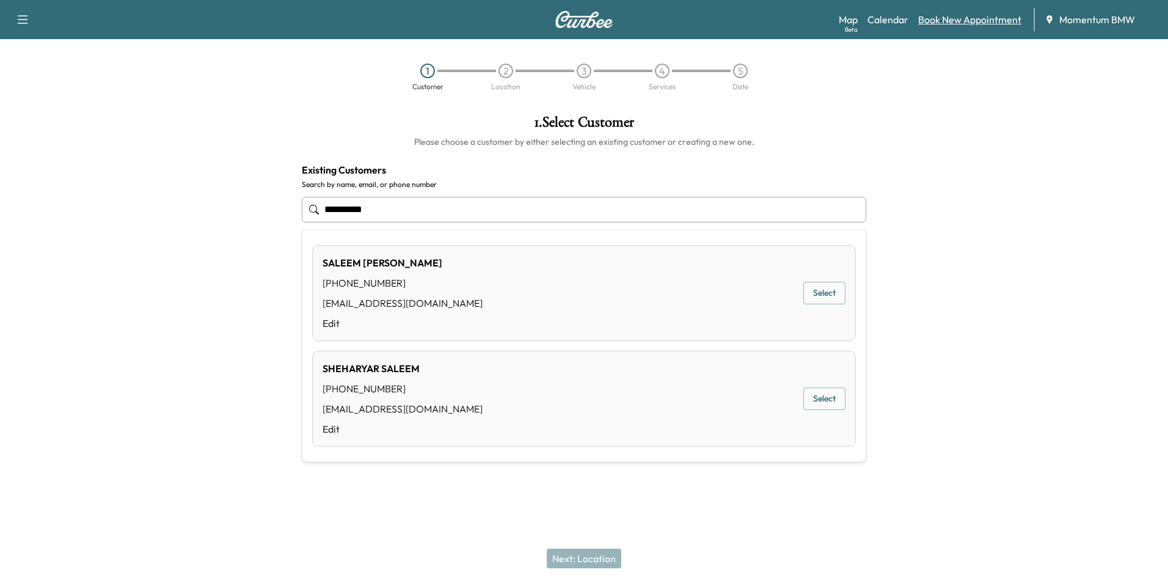
type input "**********"
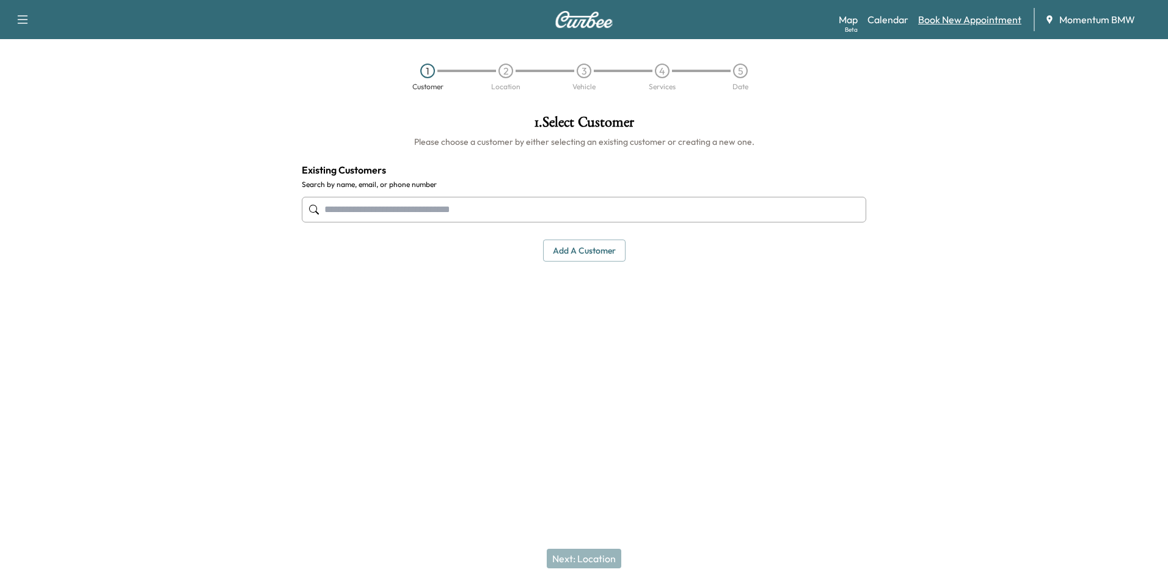
click at [949, 21] on link "Book New Appointment" at bounding box center [969, 19] width 103 height 15
click at [588, 252] on button "Add a customer" at bounding box center [584, 250] width 82 height 23
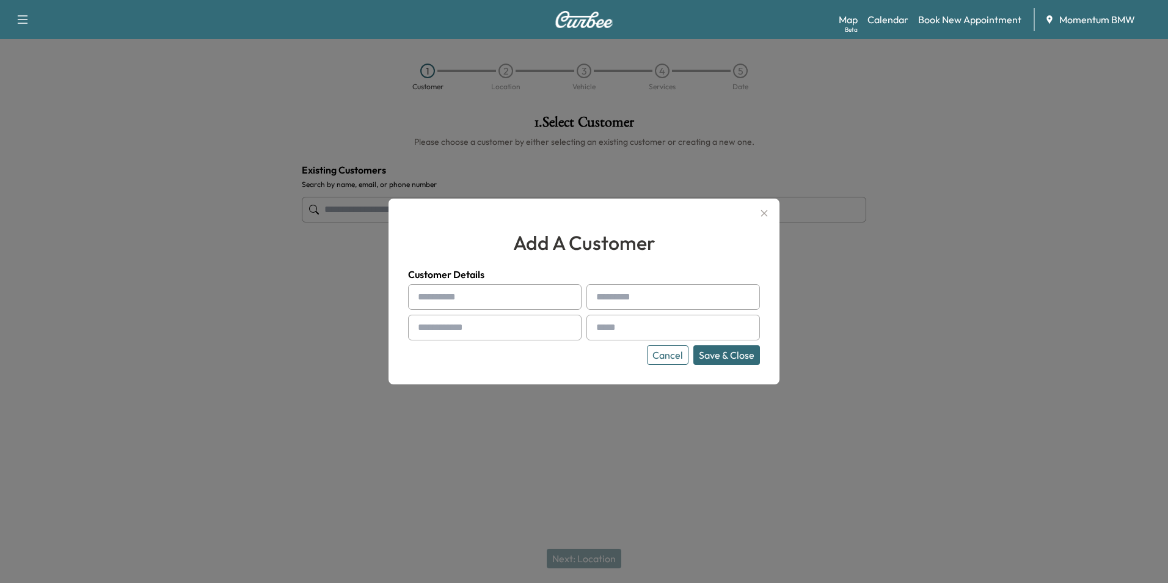
drag, startPoint x: 555, startPoint y: 300, endPoint x: 550, endPoint y: 291, distance: 9.8
click at [555, 298] on input "text" at bounding box center [494, 297] width 173 height 26
type input "******"
type input "***"
type input "**********"
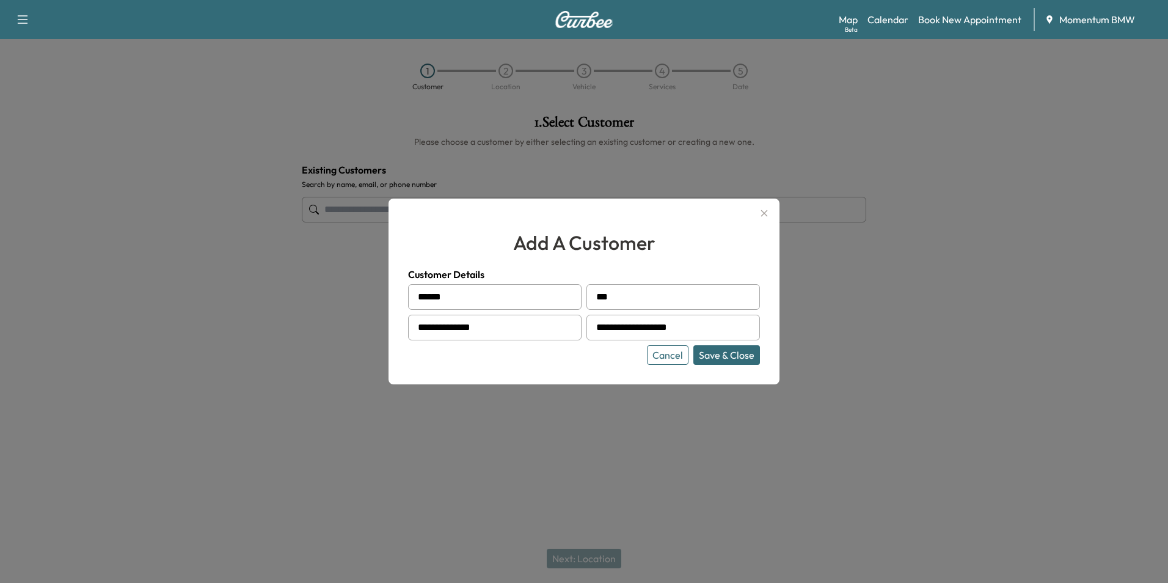
type input "**********"
click at [727, 357] on button "Save & Close" at bounding box center [726, 355] width 67 height 20
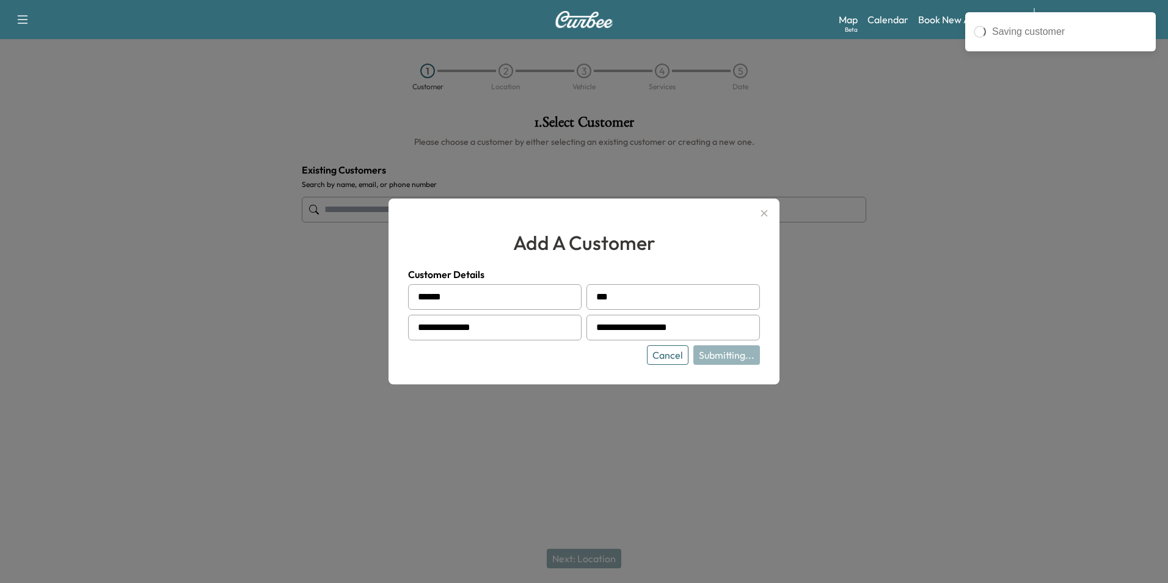
type input "**********"
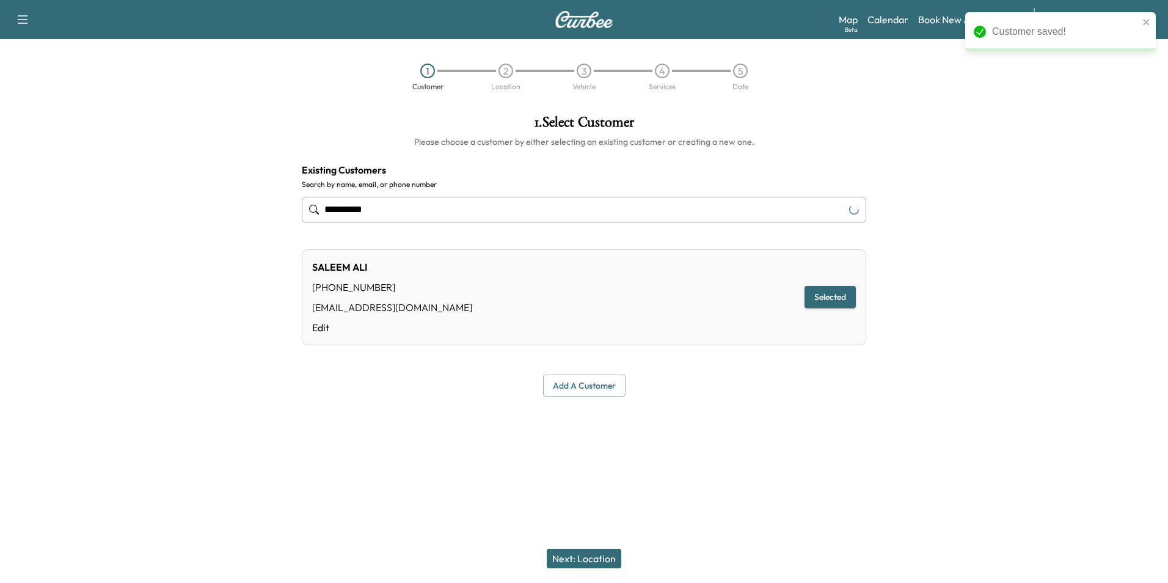
click at [594, 559] on button "Next: Location" at bounding box center [584, 558] width 75 height 20
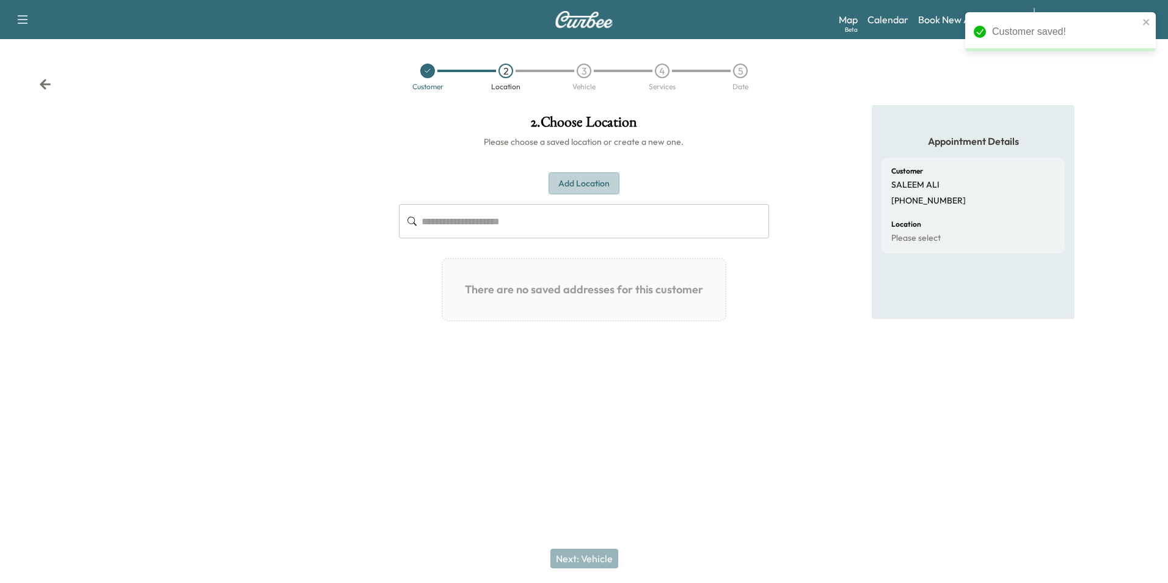
click at [581, 188] on button "Add Location" at bounding box center [583, 183] width 71 height 23
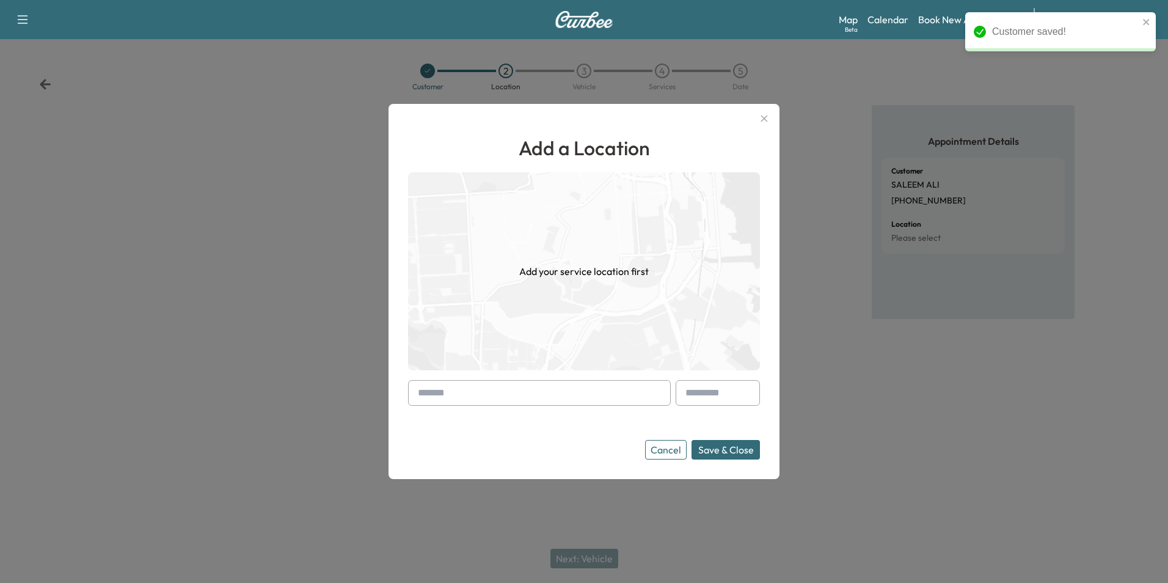
click at [594, 391] on input "text" at bounding box center [539, 393] width 263 height 26
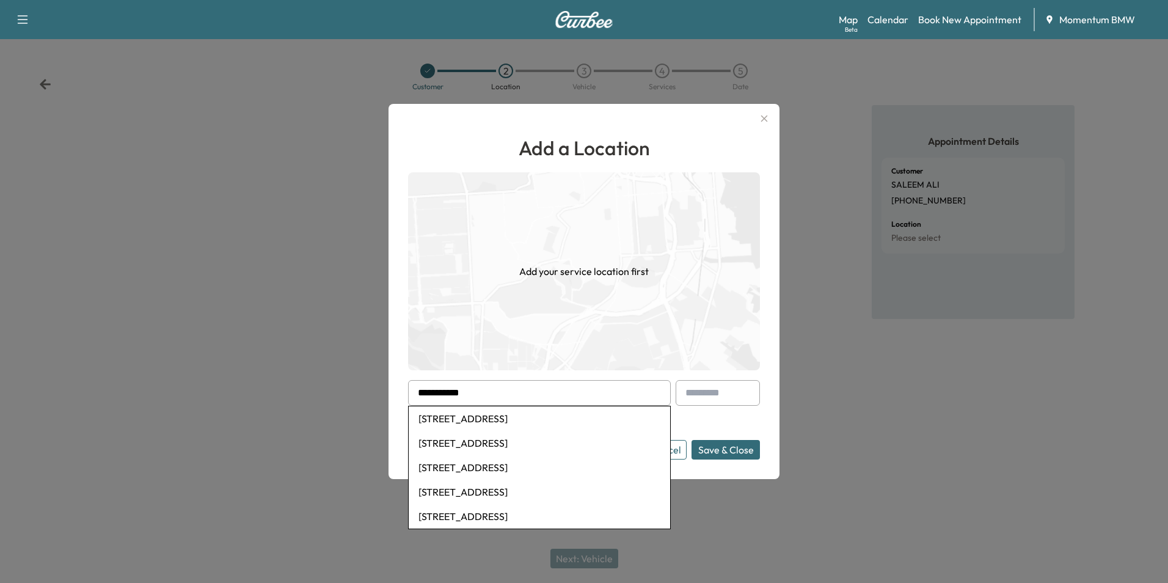
click at [578, 422] on li "[STREET_ADDRESS]" at bounding box center [539, 418] width 261 height 24
type input "**********"
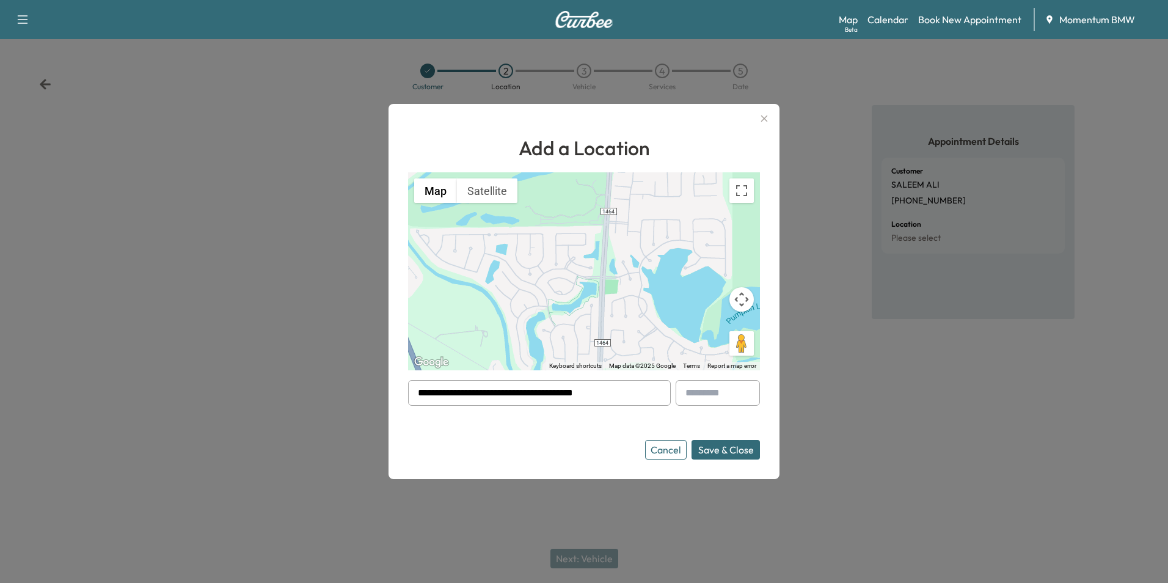
click at [732, 449] on button "Save & Close" at bounding box center [725, 450] width 68 height 20
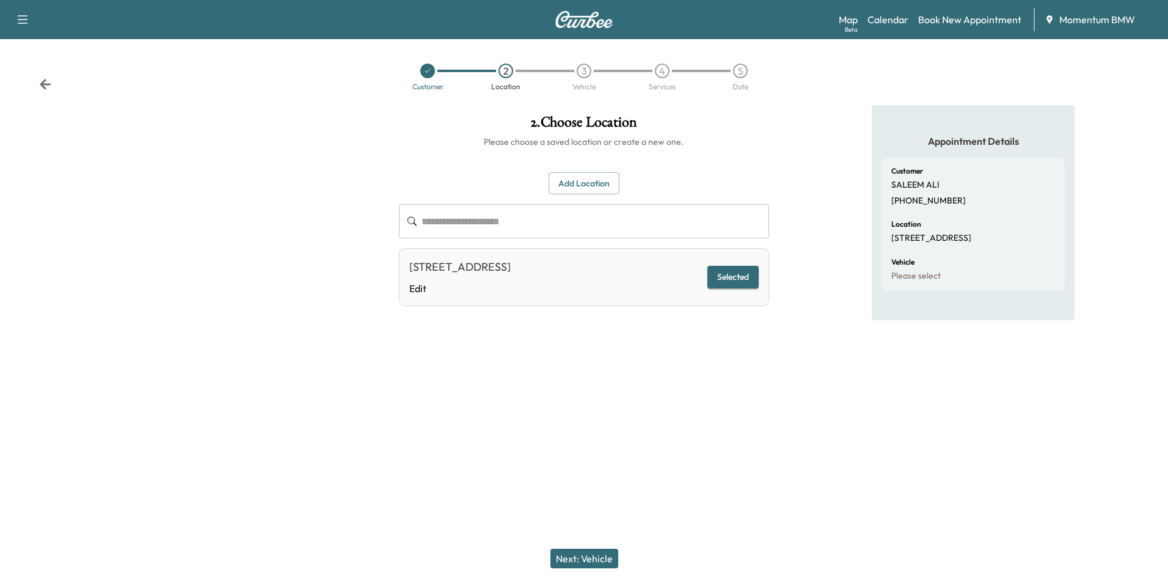
click at [576, 557] on button "Next: Vehicle" at bounding box center [584, 558] width 68 height 20
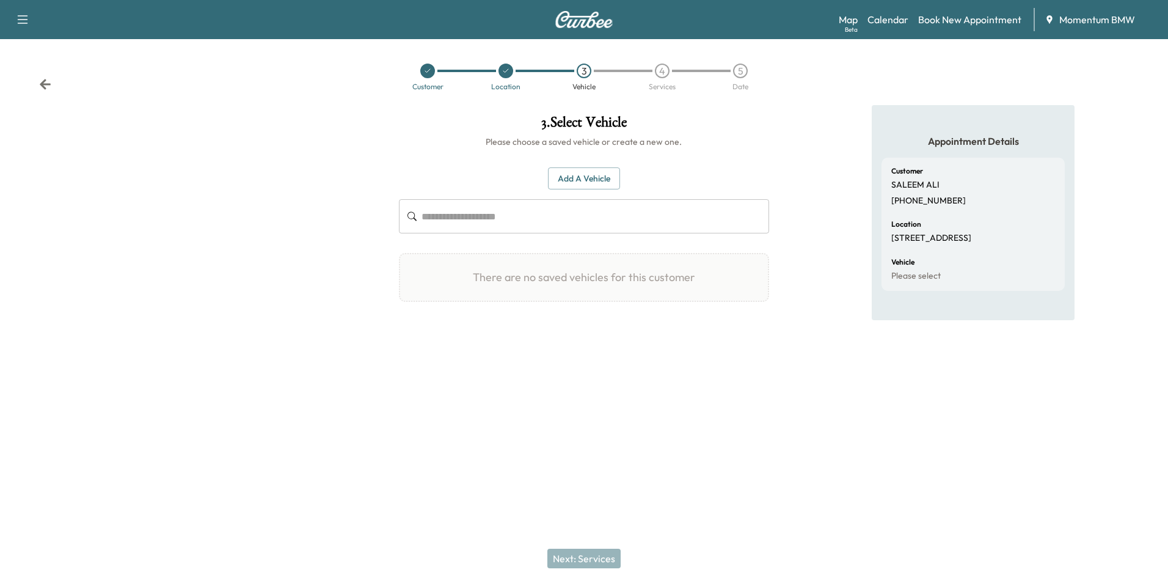
click at [584, 180] on button "Add a Vehicle" at bounding box center [584, 178] width 72 height 23
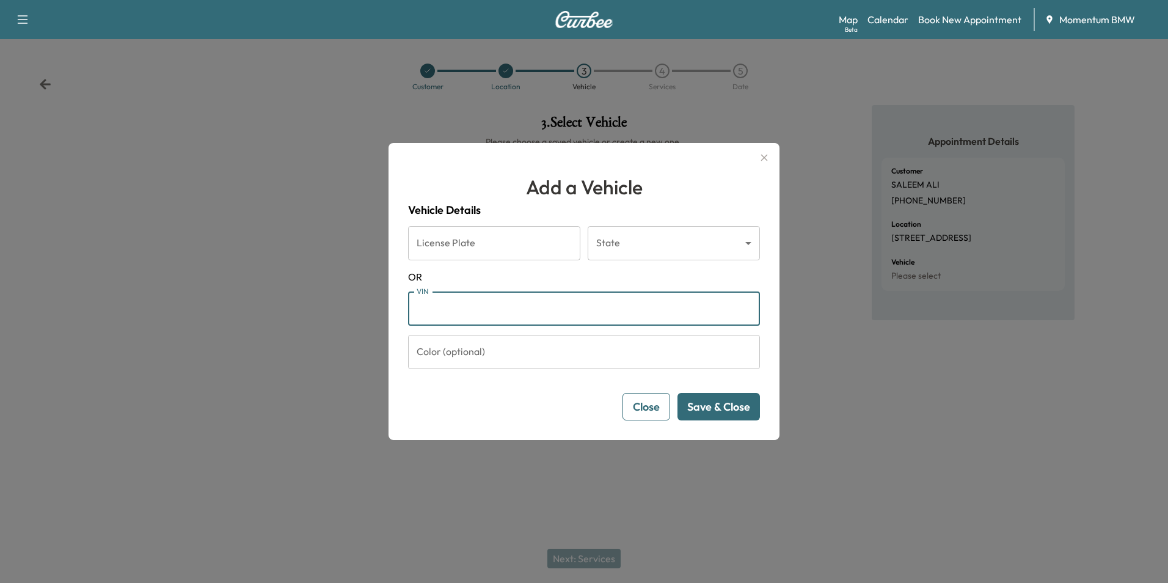
paste input "**********"
type input "**********"
click at [733, 412] on button "Save & Close" at bounding box center [718, 406] width 82 height 27
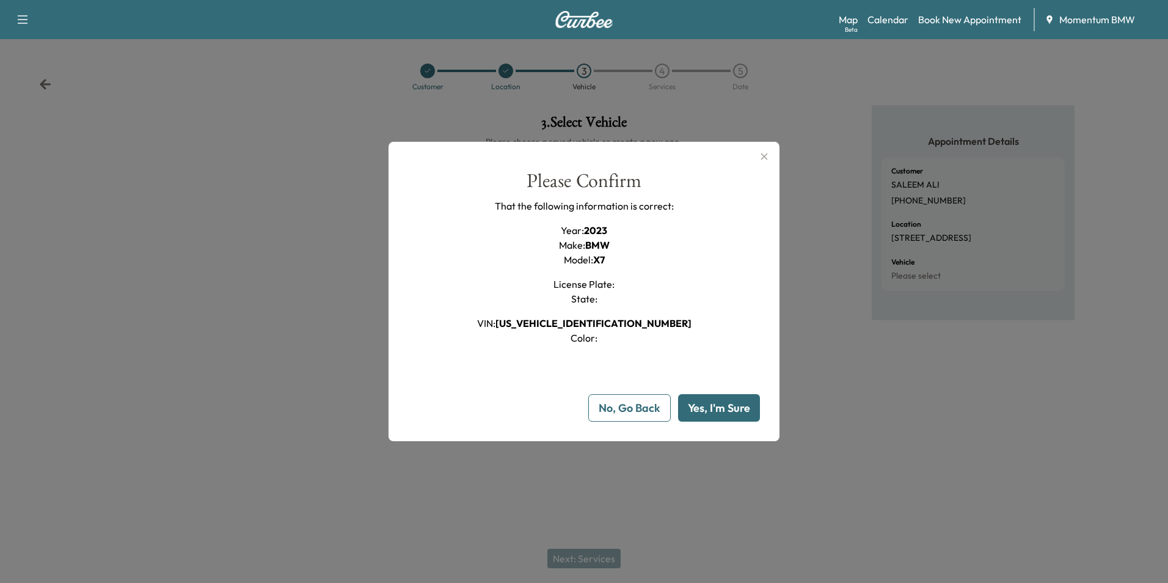
click at [718, 410] on button "Yes, I'm Sure" at bounding box center [719, 407] width 82 height 27
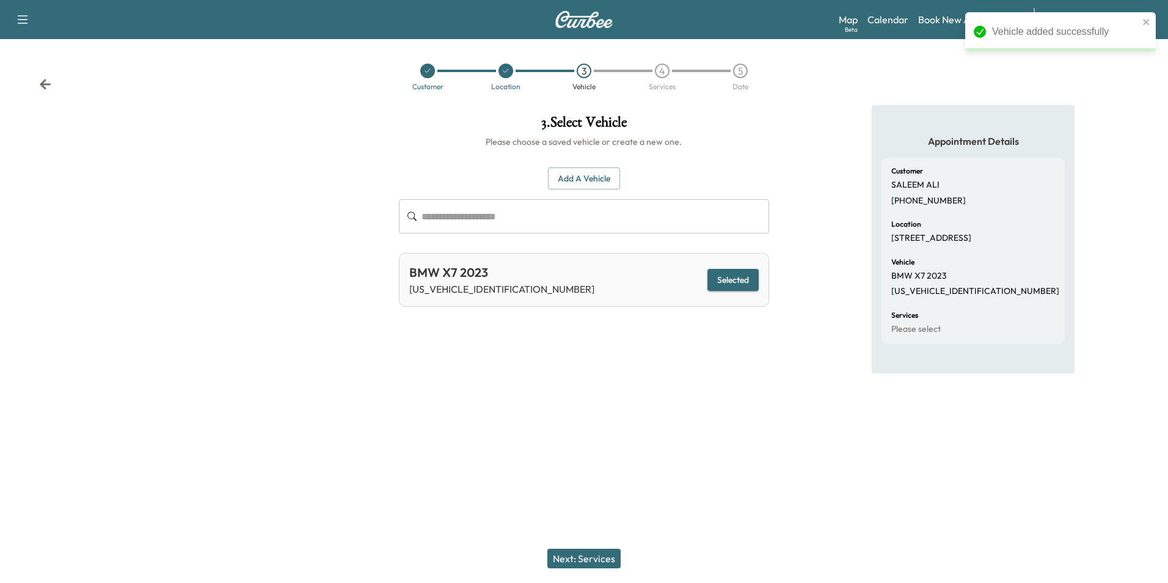
click at [603, 559] on button "Next: Services" at bounding box center [583, 558] width 73 height 20
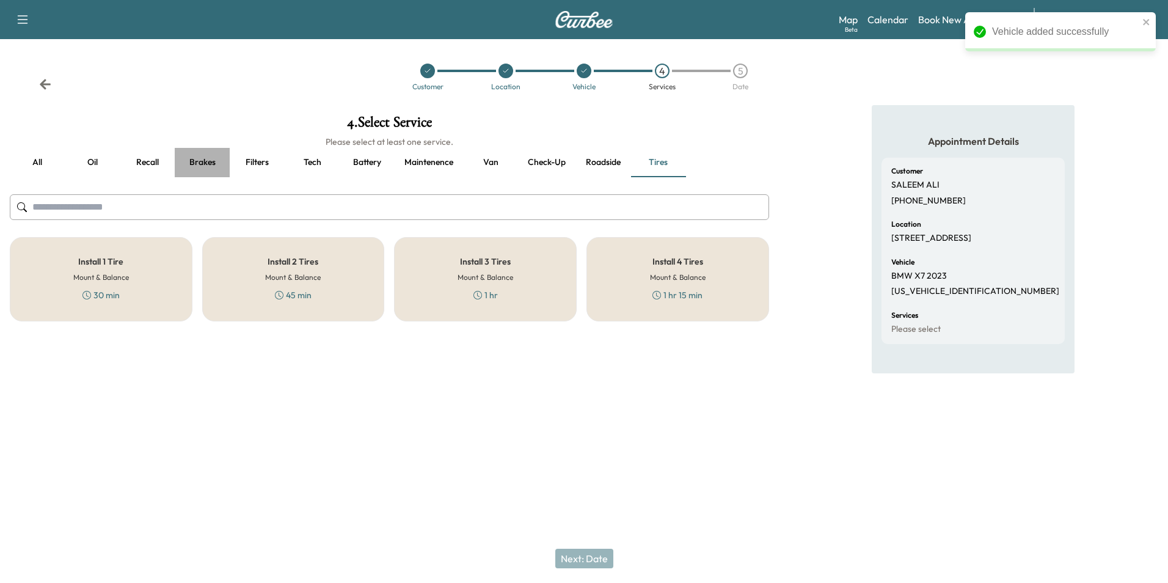
click at [204, 161] on button "Brakes" at bounding box center [202, 162] width 55 height 29
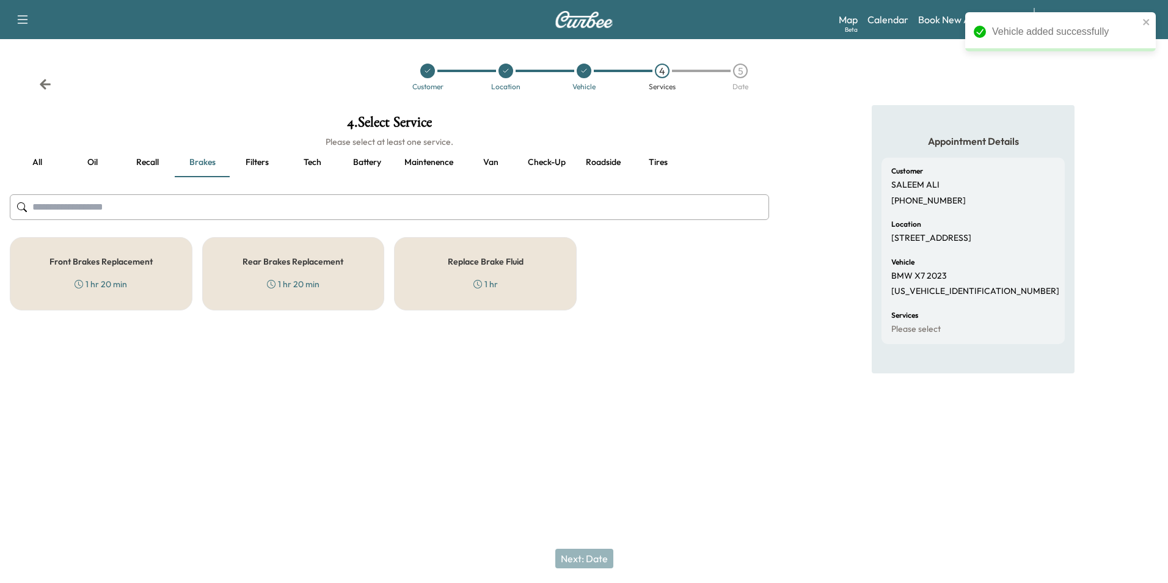
click at [454, 266] on h5 "Replace Brake Fluid" at bounding box center [486, 261] width 76 height 9
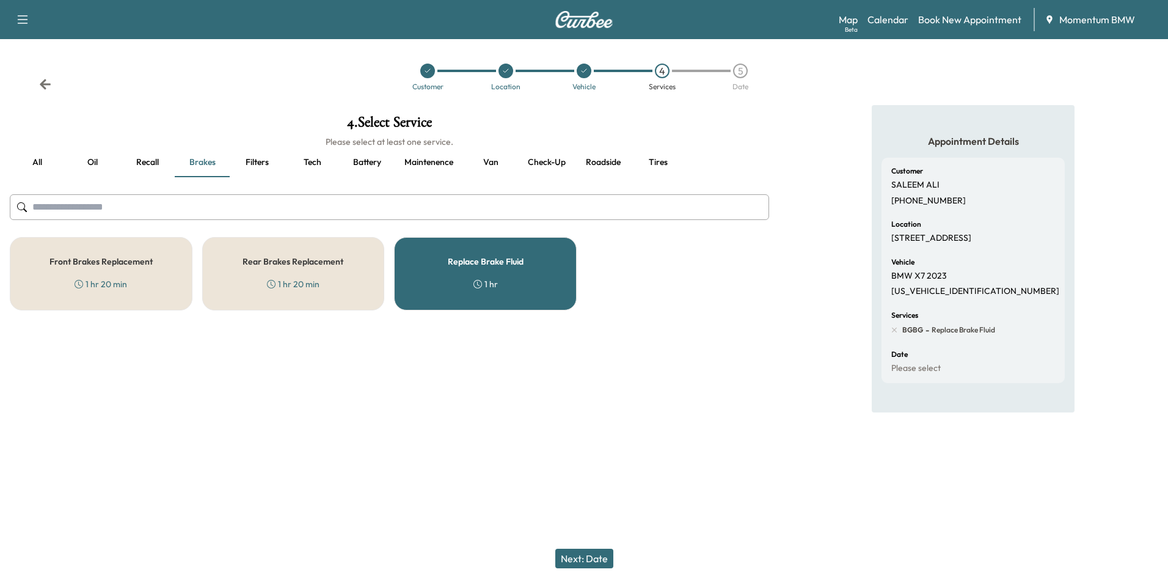
click at [591, 561] on button "Next: Date" at bounding box center [584, 558] width 58 height 20
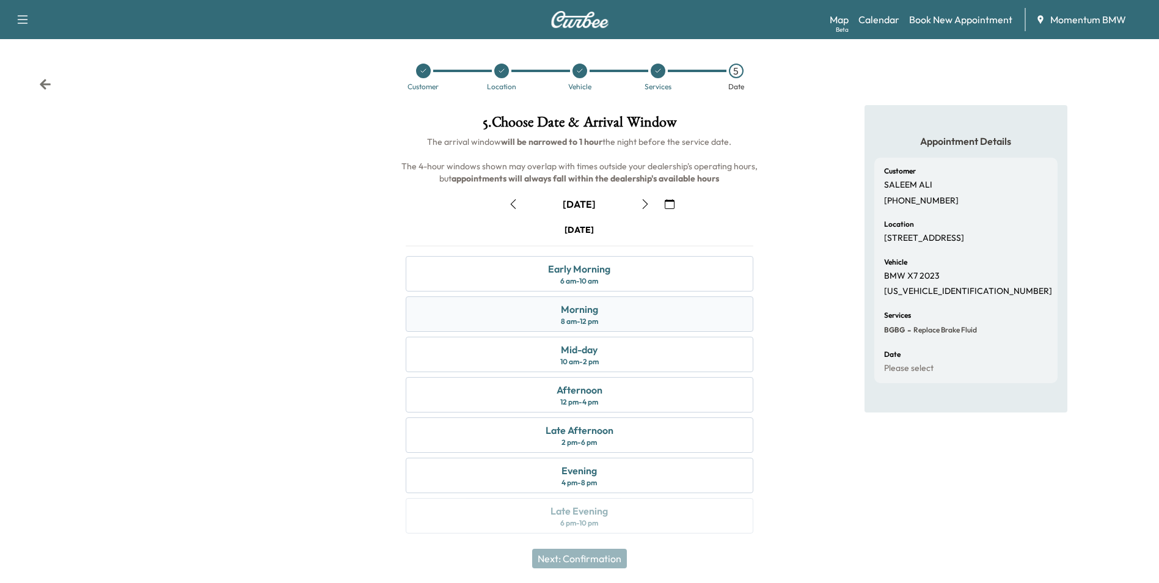
click at [633, 320] on div "Morning 8 am - 12 pm" at bounding box center [579, 313] width 347 height 35
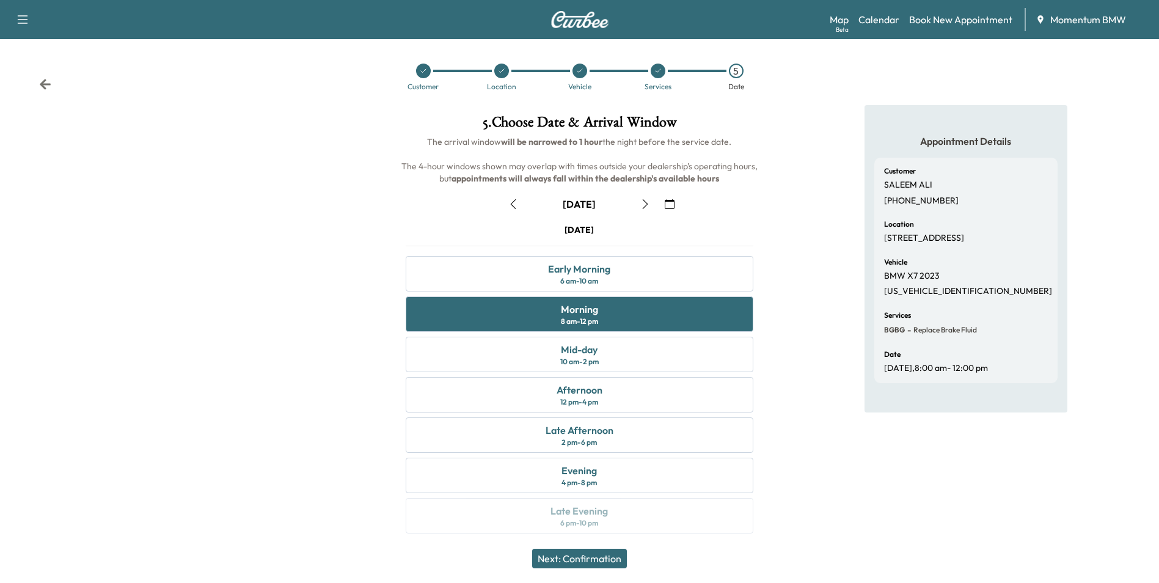
click at [613, 559] on button "Next: Confirmation" at bounding box center [579, 558] width 95 height 20
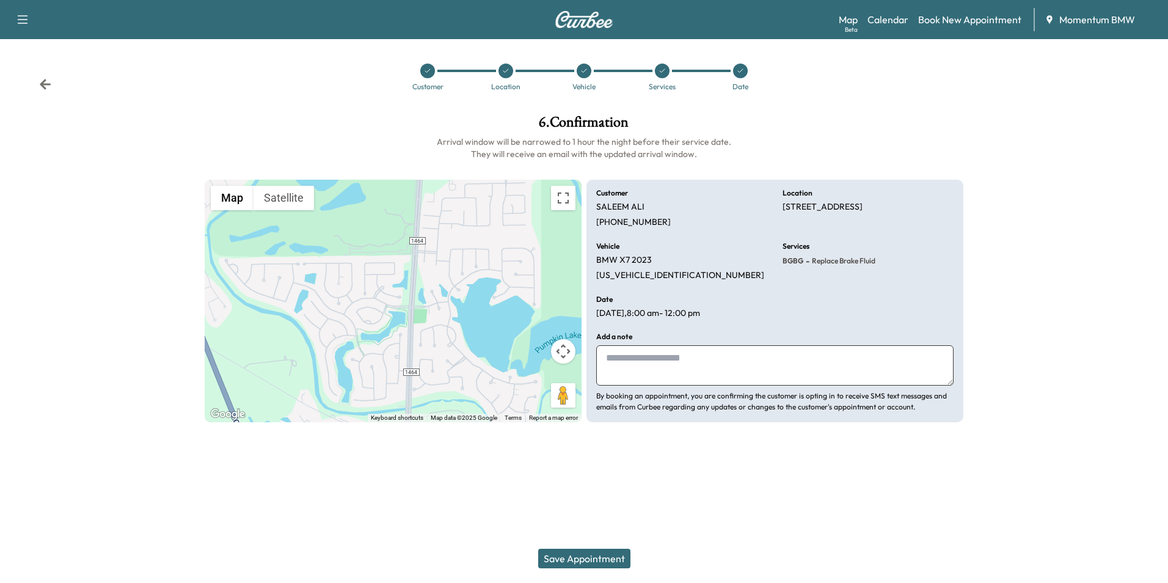
click at [691, 373] on textarea at bounding box center [774, 365] width 357 height 40
type textarea "********"
click at [591, 558] on button "Save Appointment" at bounding box center [584, 558] width 92 height 20
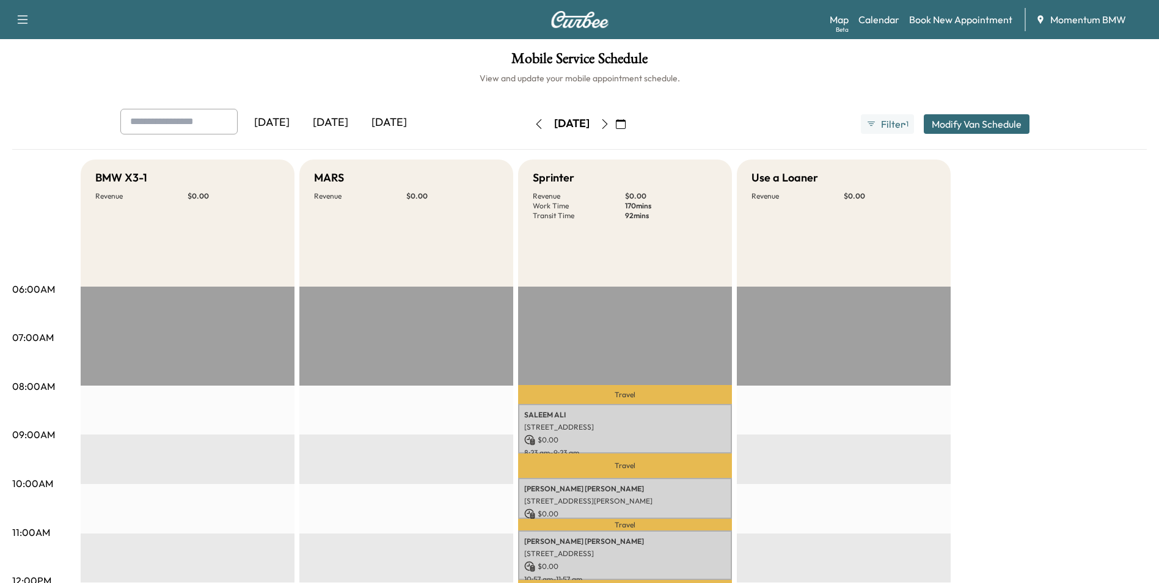
click at [607, 120] on icon "button" at bounding box center [604, 124] width 5 height 10
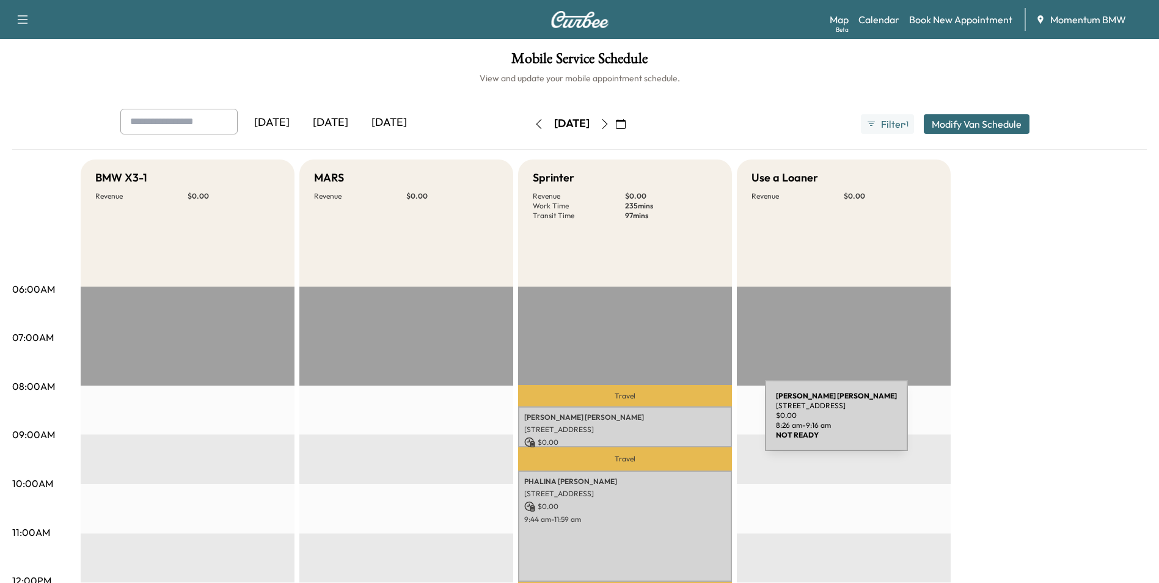
click at [673, 424] on p "[STREET_ADDRESS]" at bounding box center [625, 429] width 202 height 10
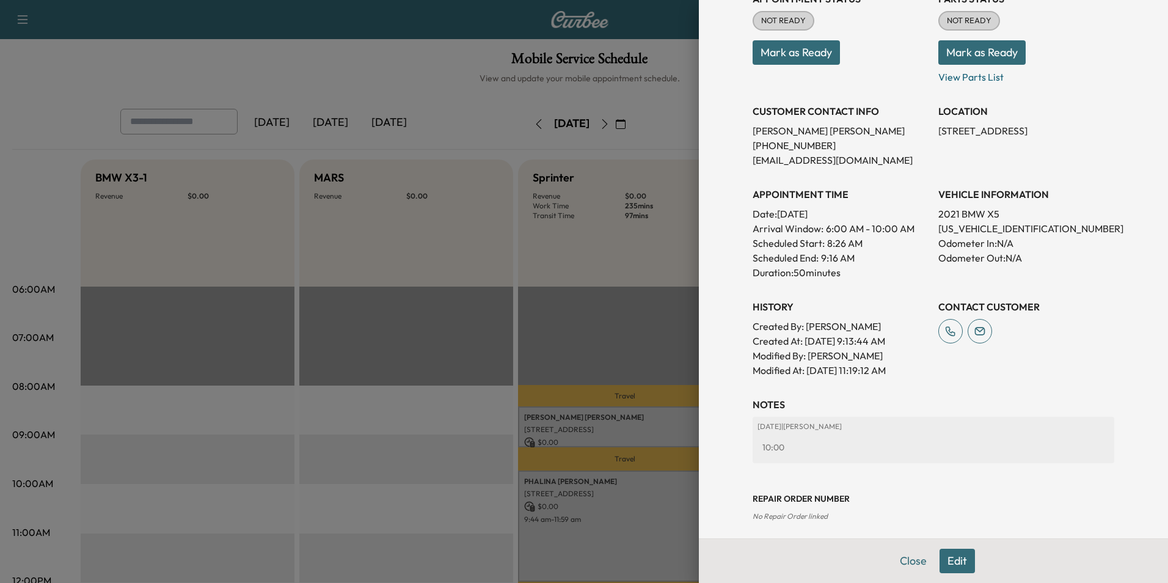
scroll to position [170, 0]
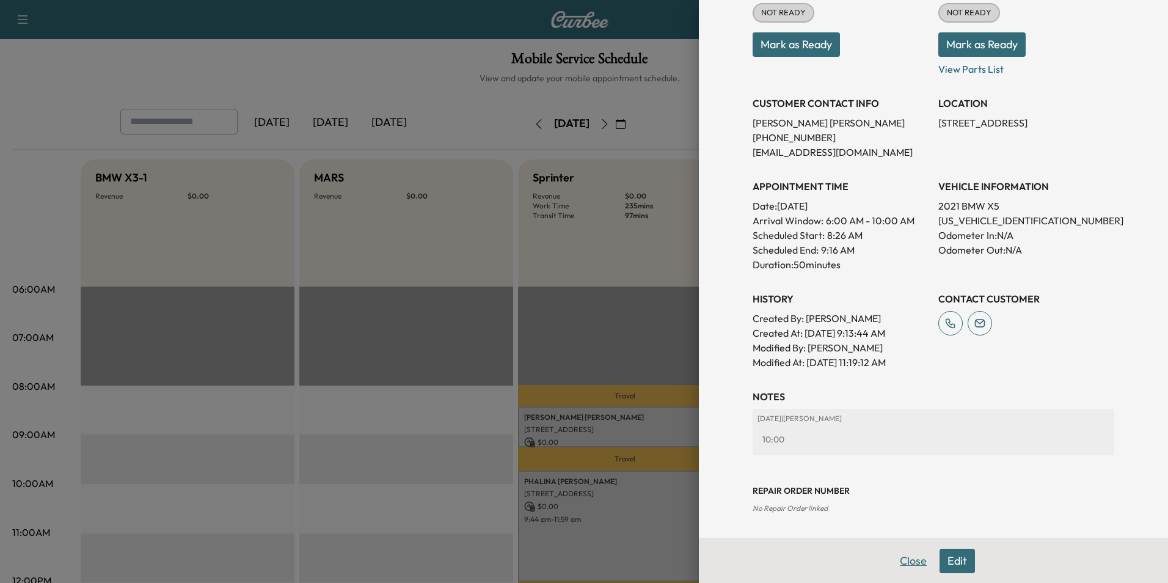
click at [892, 553] on button "Close" at bounding box center [913, 560] width 43 height 24
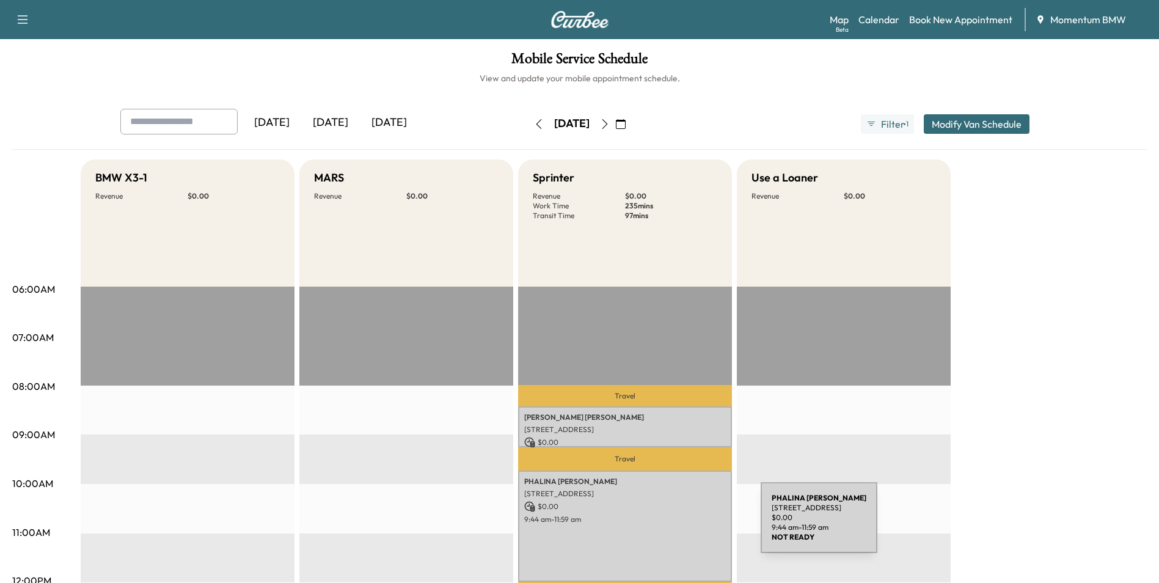
click at [669, 525] on div "[PERSON_NAME] [STREET_ADDRESS] $ 0.00 9:44 am - 11:59 am" at bounding box center [625, 525] width 214 height 111
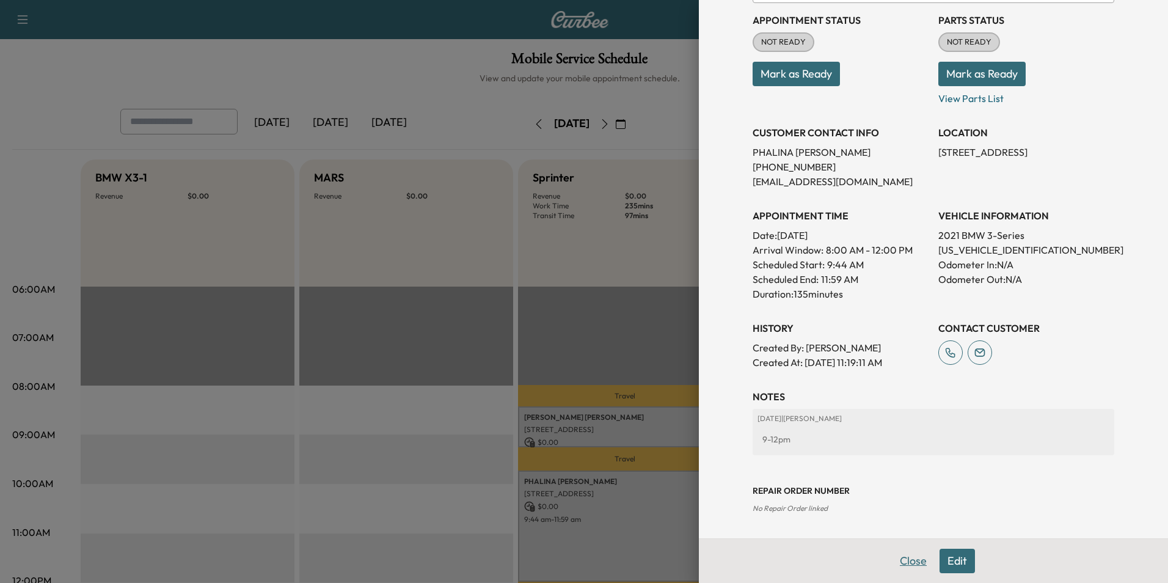
click at [897, 560] on button "Close" at bounding box center [913, 560] width 43 height 24
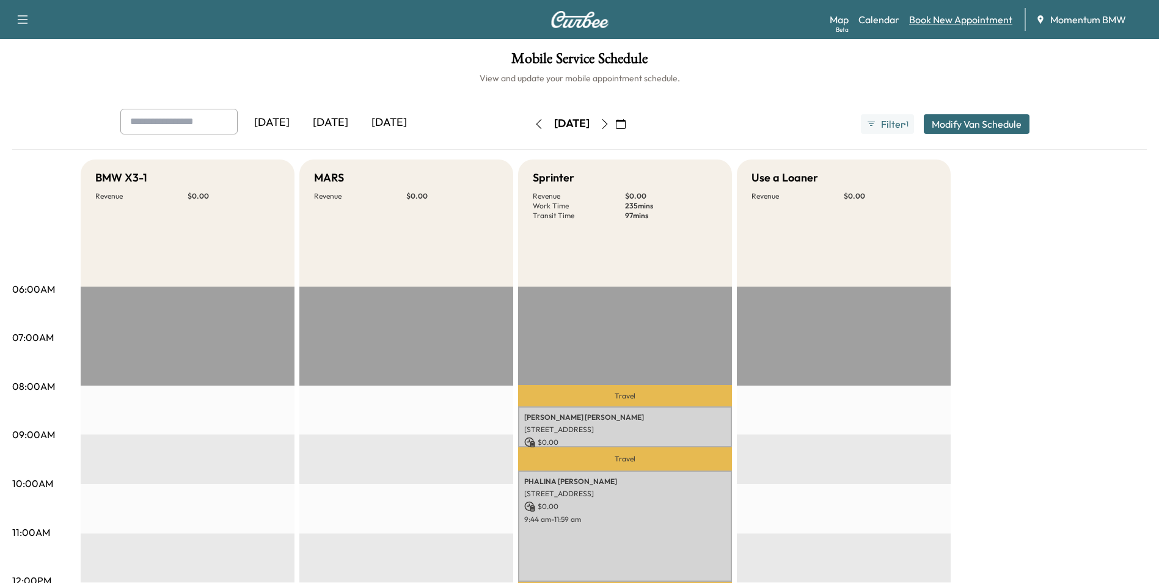
click at [967, 24] on link "Book New Appointment" at bounding box center [960, 19] width 103 height 15
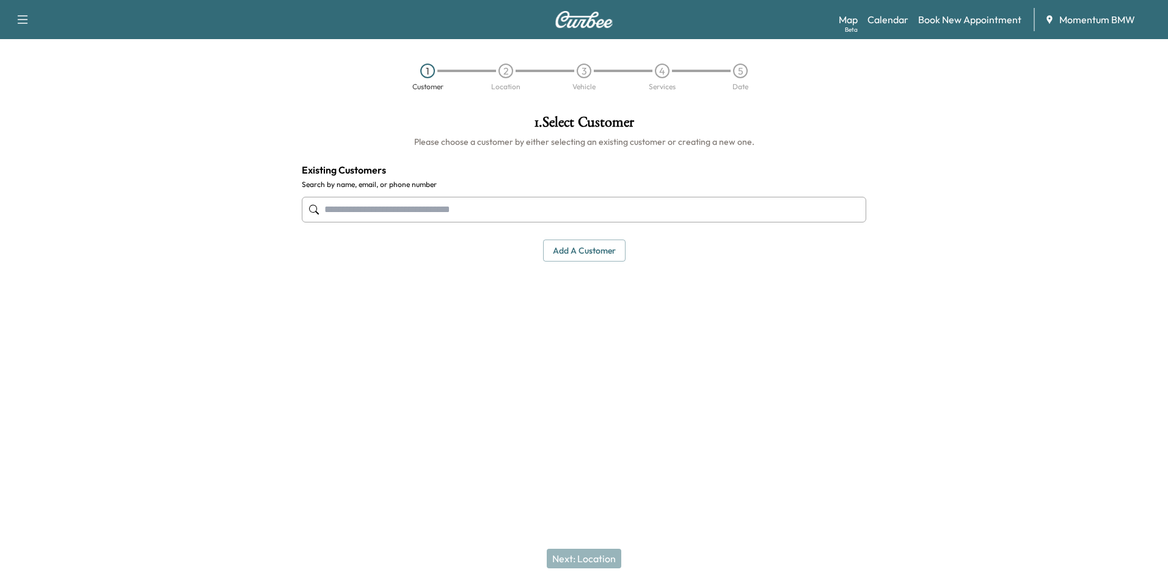
click at [561, 213] on input "text" at bounding box center [584, 210] width 564 height 26
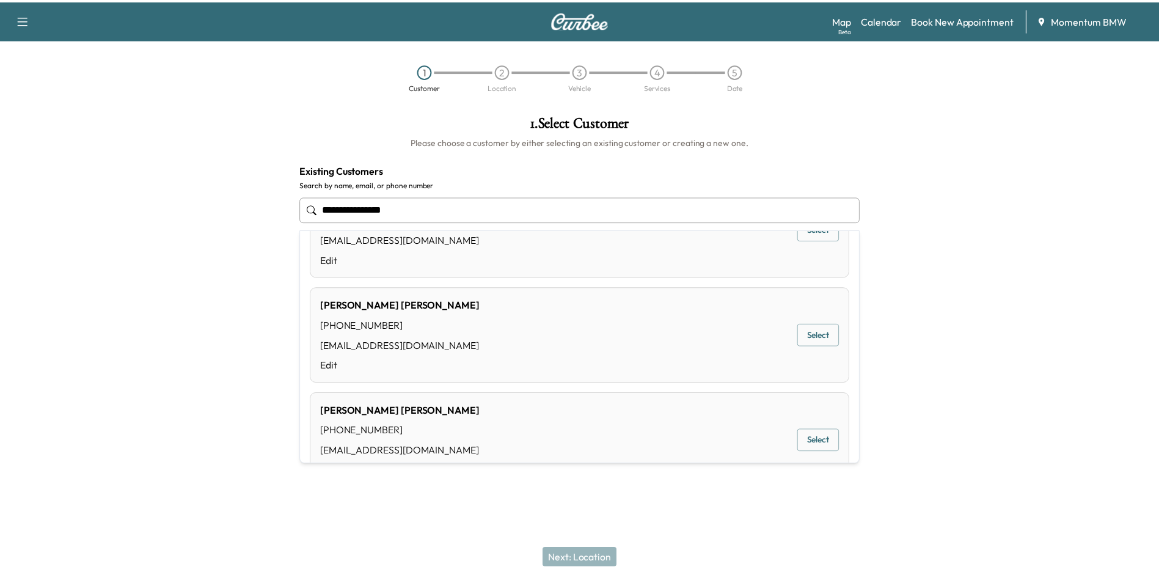
scroll to position [489, 0]
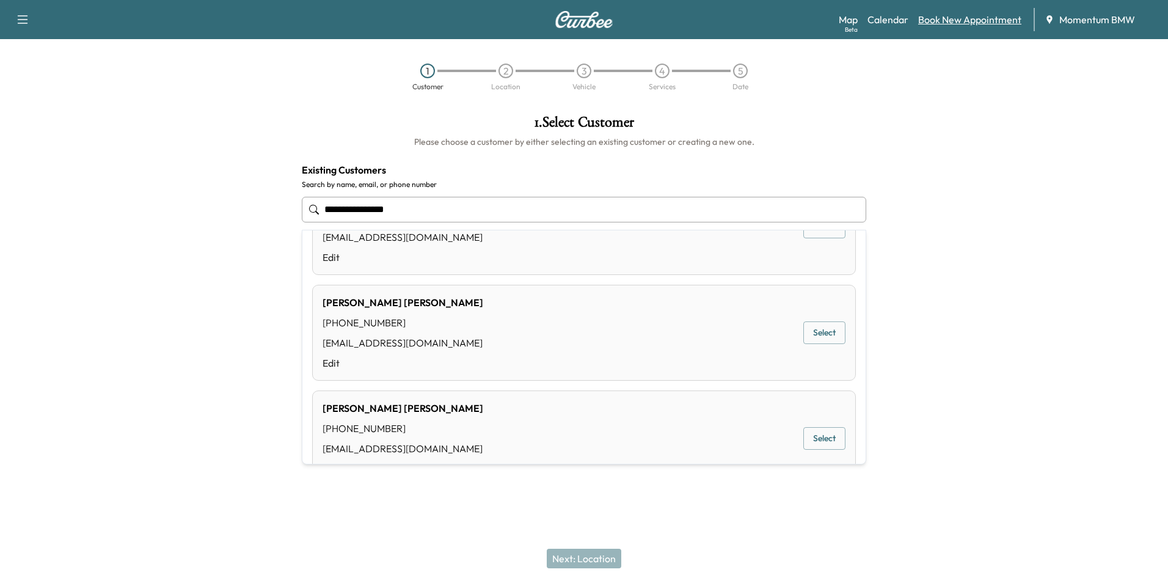
type input "**********"
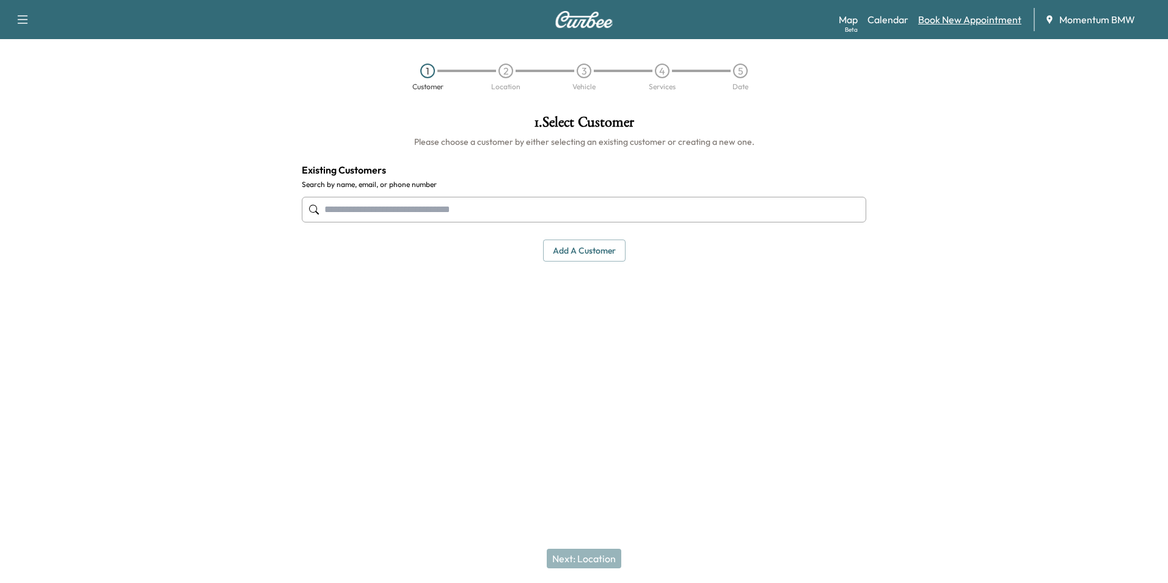
drag, startPoint x: 984, startPoint y: 21, endPoint x: 992, endPoint y: 20, distance: 8.0
click at [983, 21] on link "Book New Appointment" at bounding box center [969, 19] width 103 height 15
click at [580, 252] on button "Add a customer" at bounding box center [584, 250] width 82 height 23
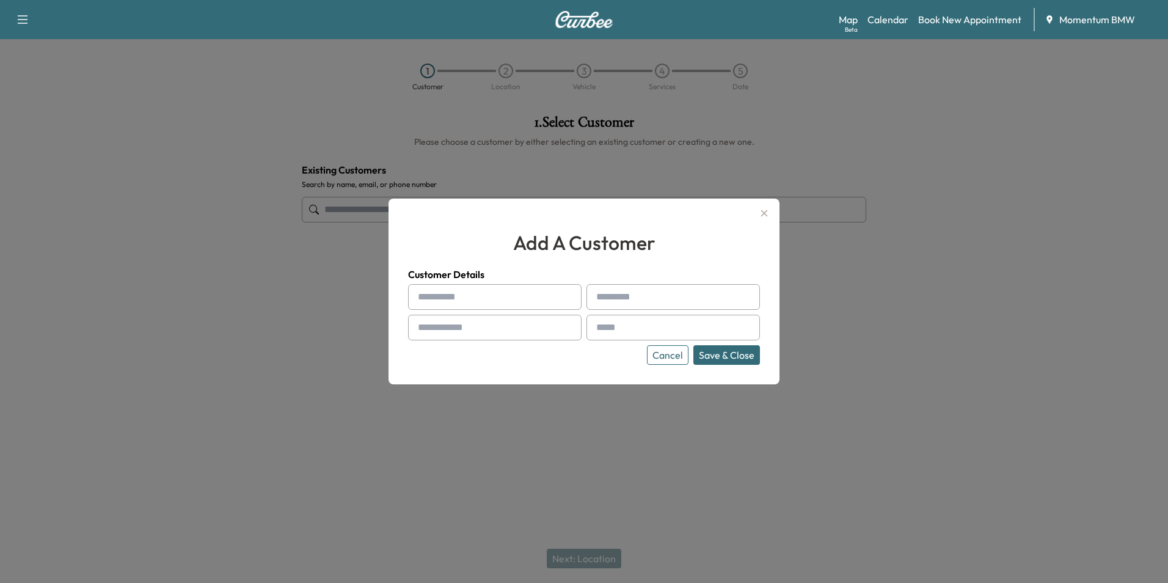
click at [462, 300] on input "text" at bounding box center [494, 297] width 173 height 26
type input "********"
type input "*******"
type input "**********"
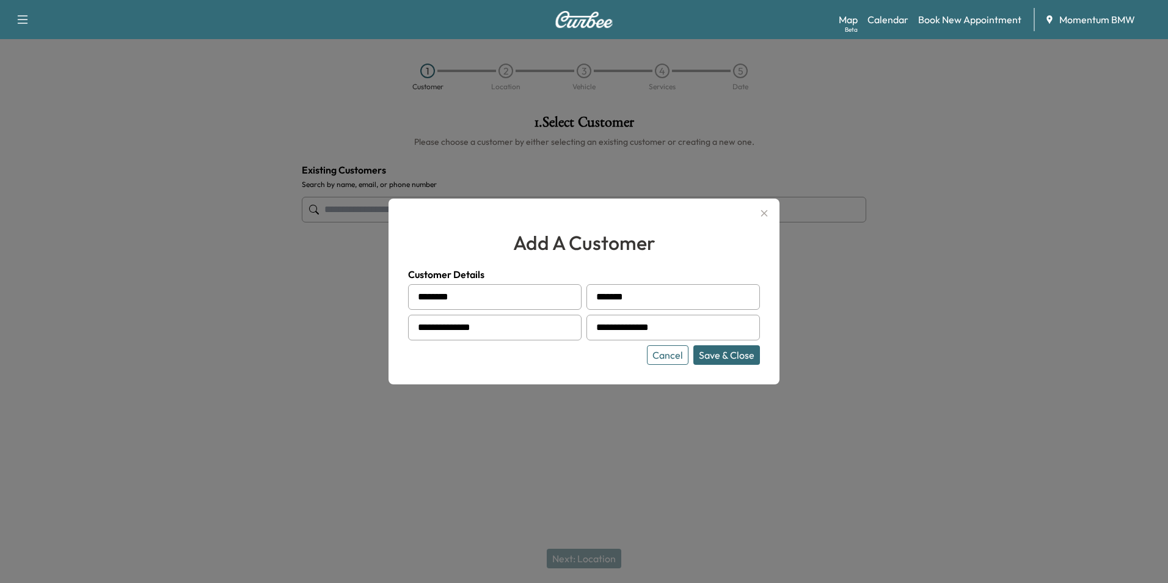
click at [720, 355] on button "Save & Close" at bounding box center [726, 355] width 67 height 20
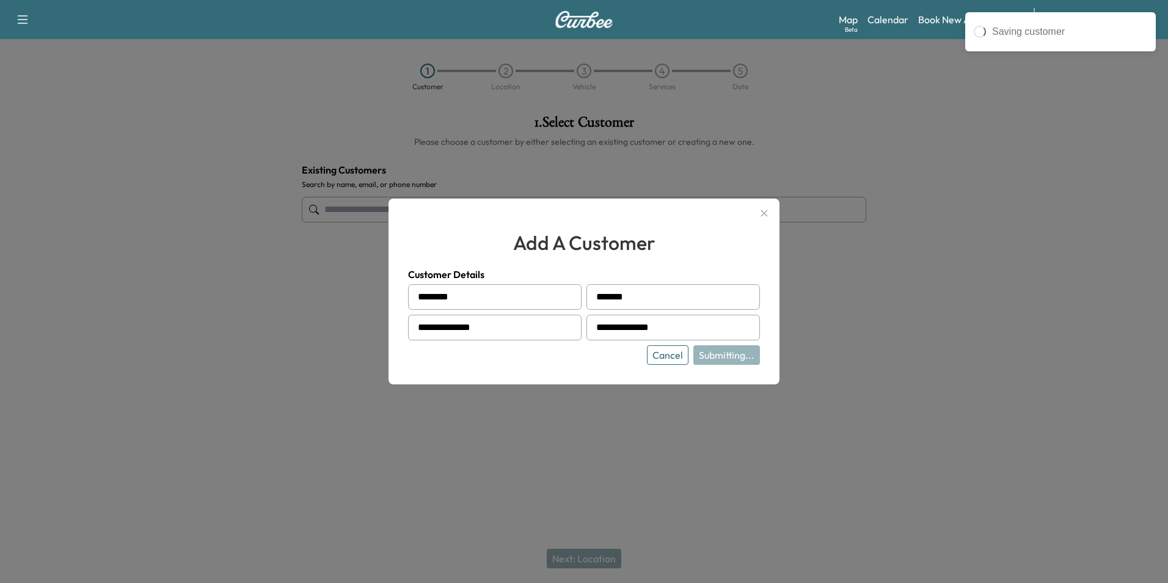
type input "**********"
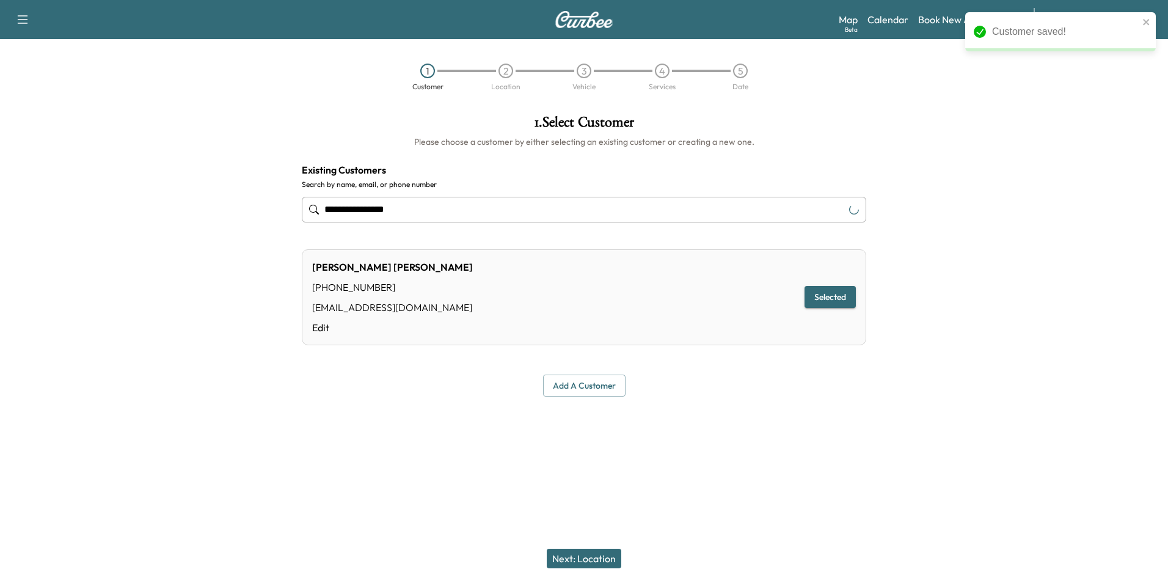
click at [609, 558] on button "Next: Location" at bounding box center [584, 558] width 75 height 20
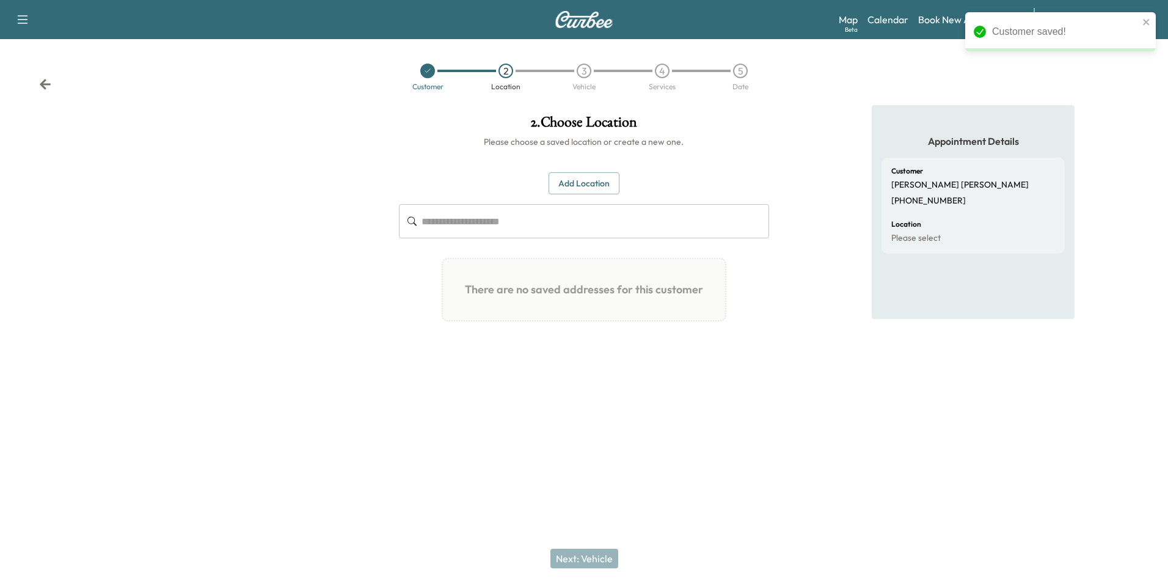
click at [603, 184] on button "Add Location" at bounding box center [583, 183] width 71 height 23
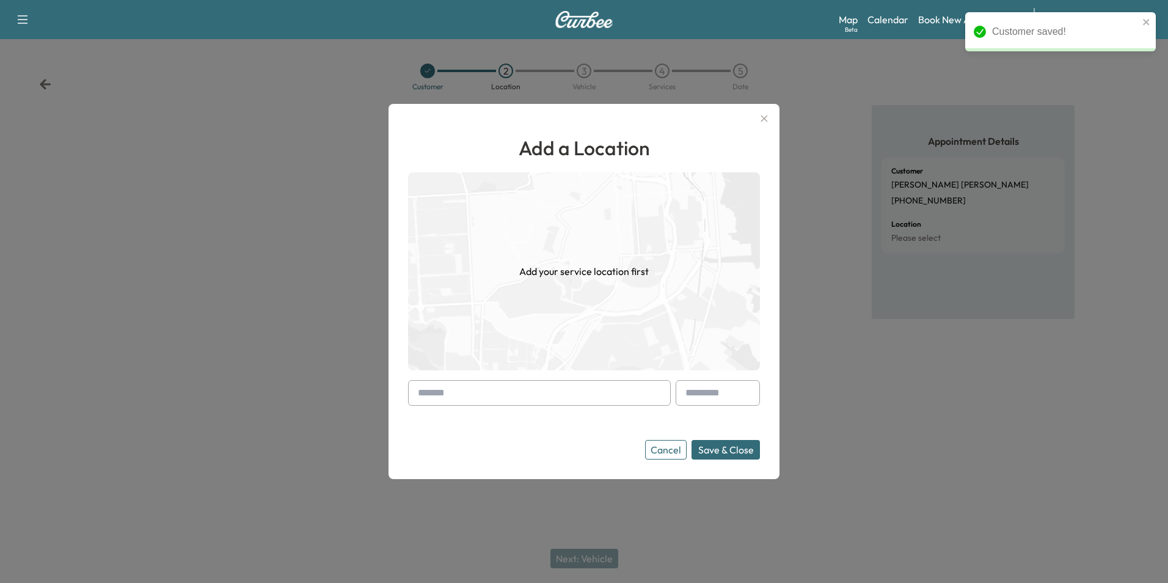
click at [536, 396] on input "text" at bounding box center [539, 393] width 263 height 26
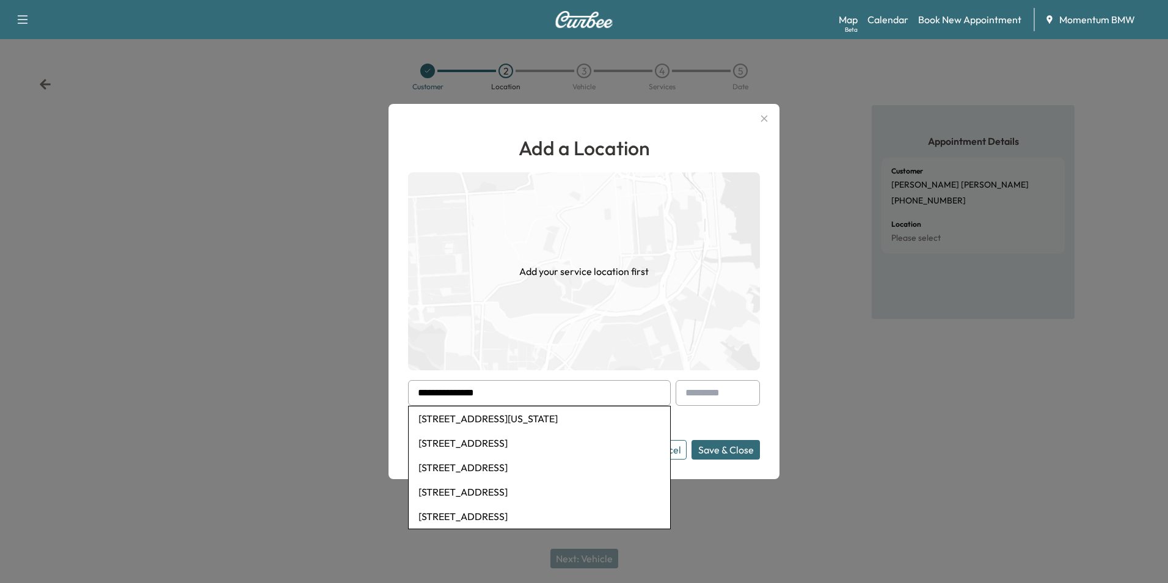
click at [525, 417] on li "[STREET_ADDRESS][US_STATE]" at bounding box center [539, 418] width 261 height 24
type input "**********"
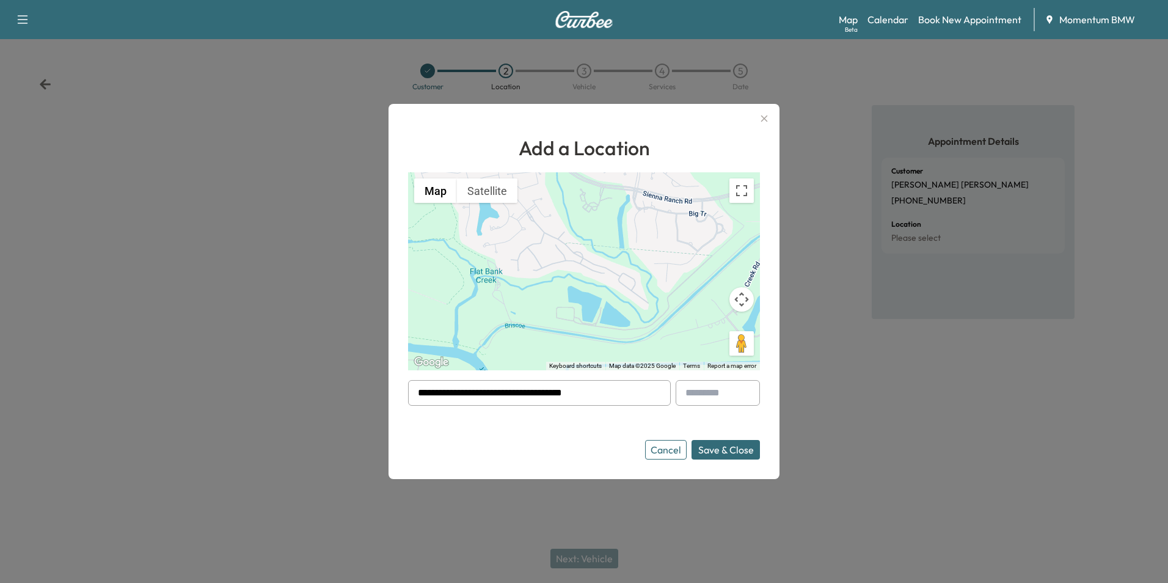
click at [722, 447] on button "Save & Close" at bounding box center [725, 450] width 68 height 20
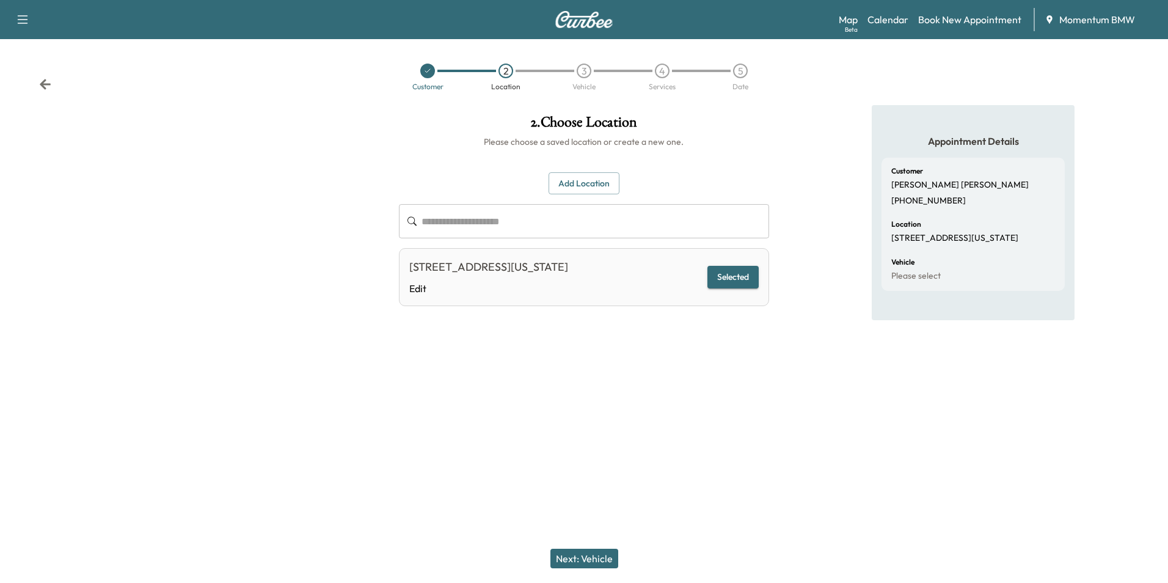
click at [588, 556] on button "Next: Vehicle" at bounding box center [584, 558] width 68 height 20
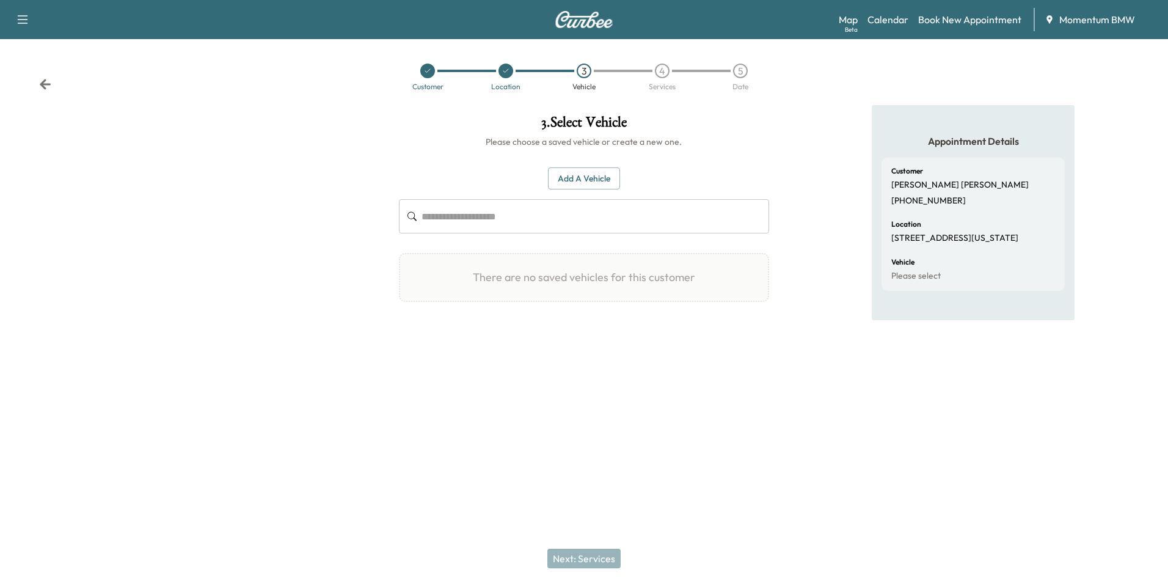
click at [593, 181] on button "Add a Vehicle" at bounding box center [584, 178] width 72 height 23
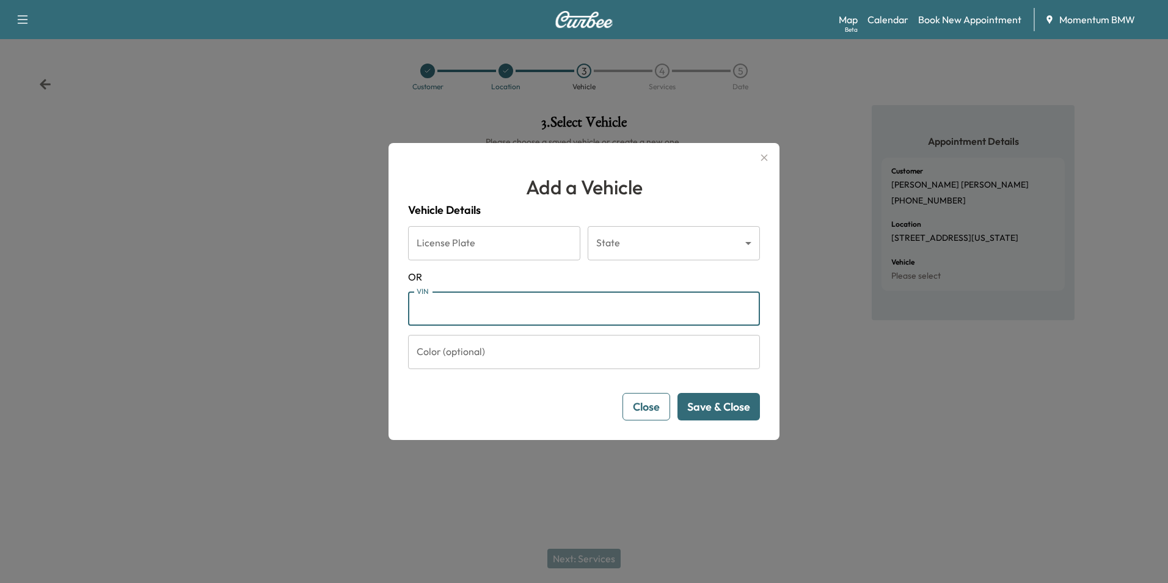
paste input "**********"
type input "**********"
click at [744, 410] on button "Save & Close" at bounding box center [718, 406] width 82 height 27
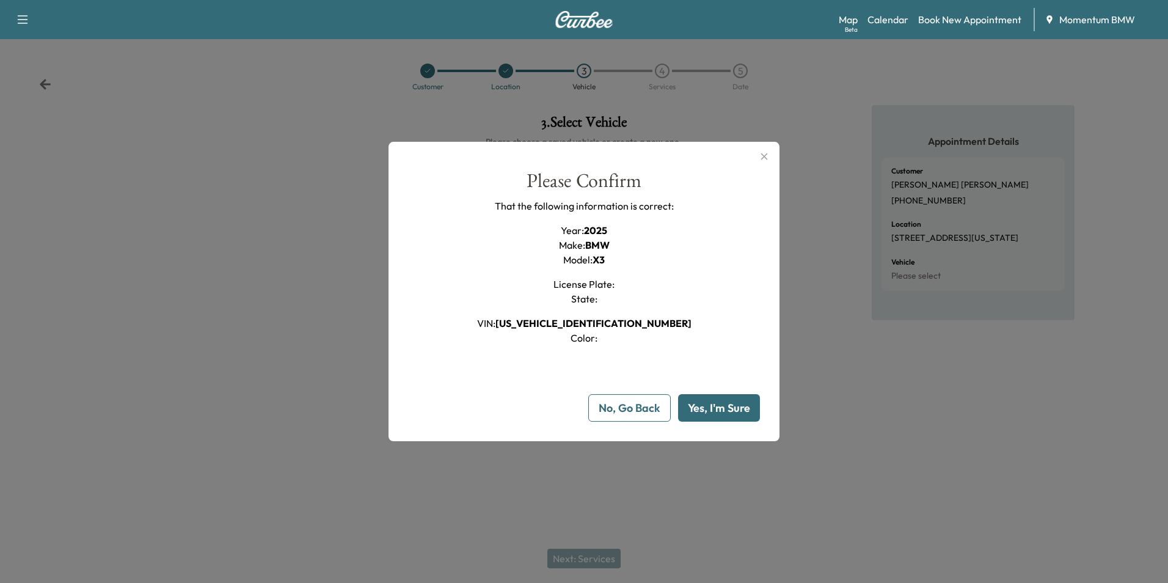
click at [744, 409] on button "Yes, I'm Sure" at bounding box center [719, 407] width 82 height 27
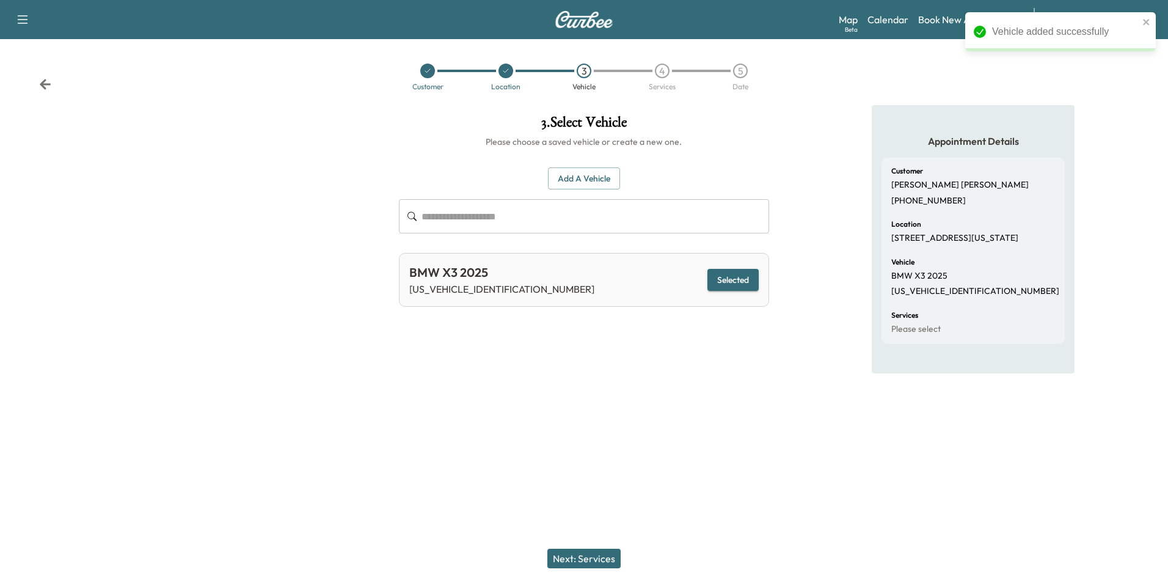
click at [597, 558] on button "Next: Services" at bounding box center [583, 558] width 73 height 20
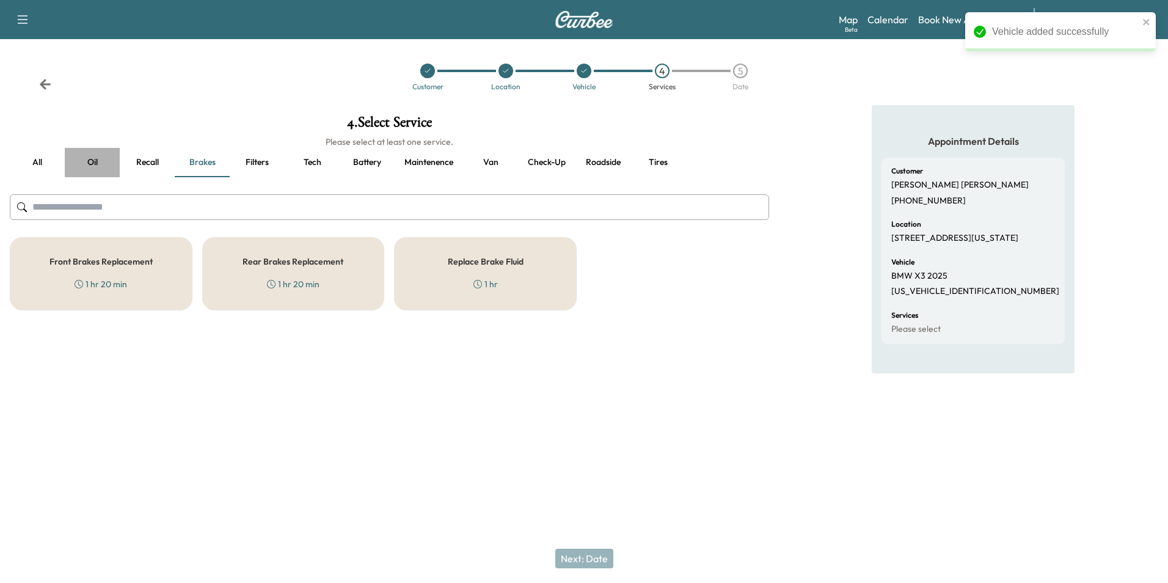
click at [86, 164] on button "Oil" at bounding box center [92, 162] width 55 height 29
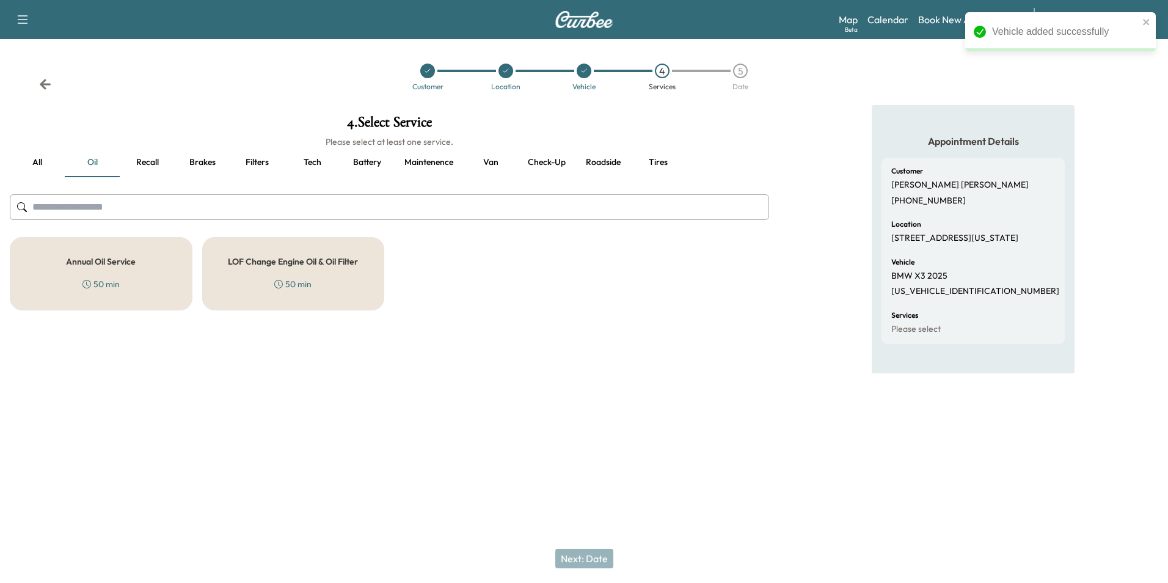
click at [92, 258] on h5 "Annual Oil Service" at bounding box center [101, 261] width 70 height 9
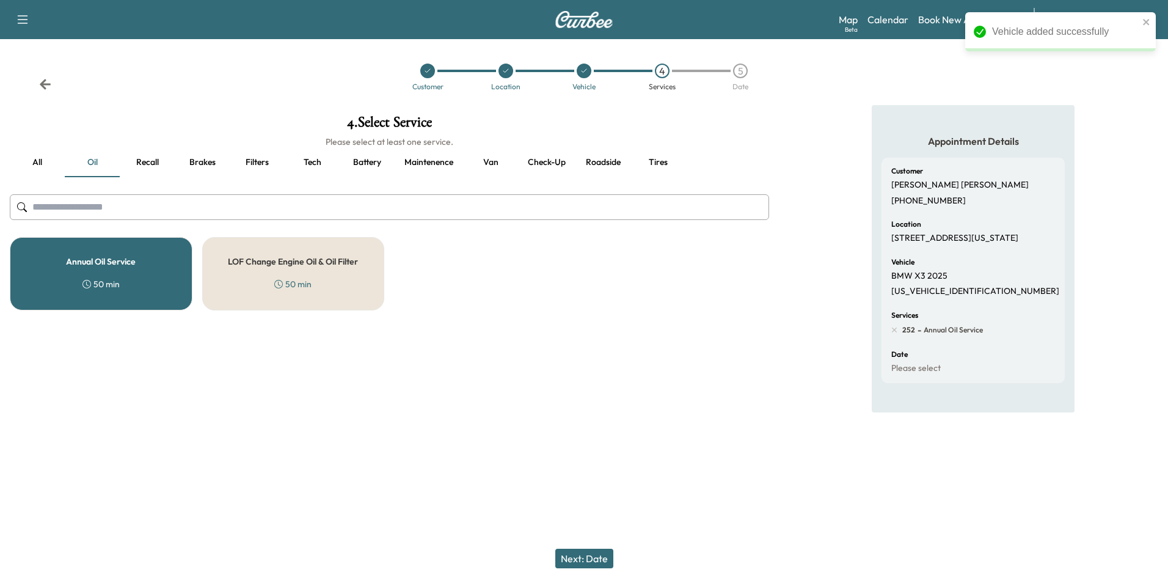
click at [596, 559] on button "Next: Date" at bounding box center [584, 558] width 58 height 20
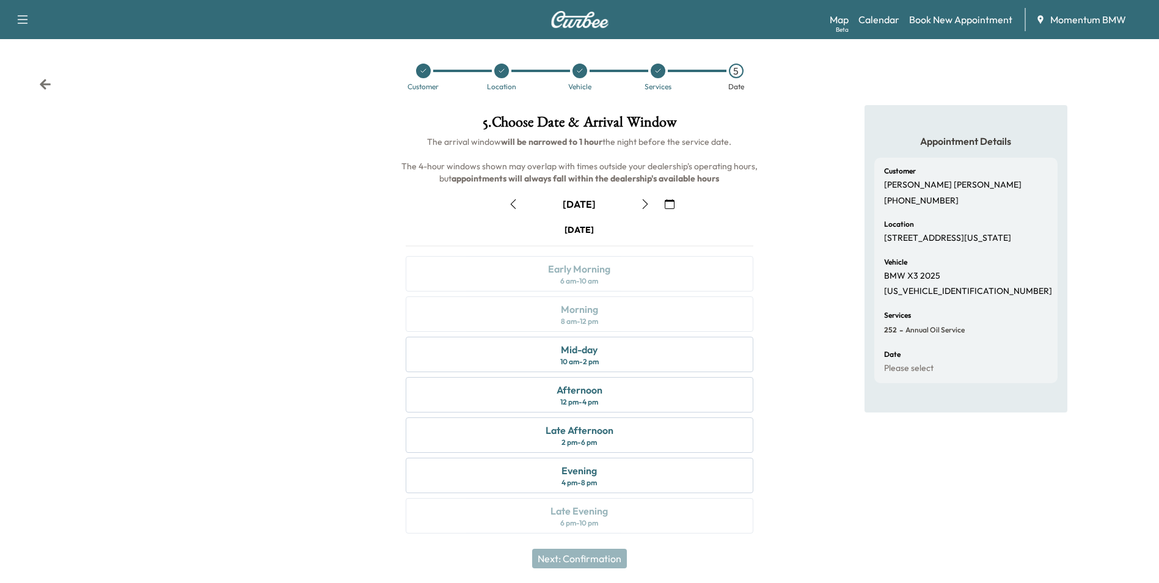
click at [646, 202] on icon "button" at bounding box center [645, 204] width 5 height 10
click at [45, 81] on icon at bounding box center [45, 84] width 11 height 10
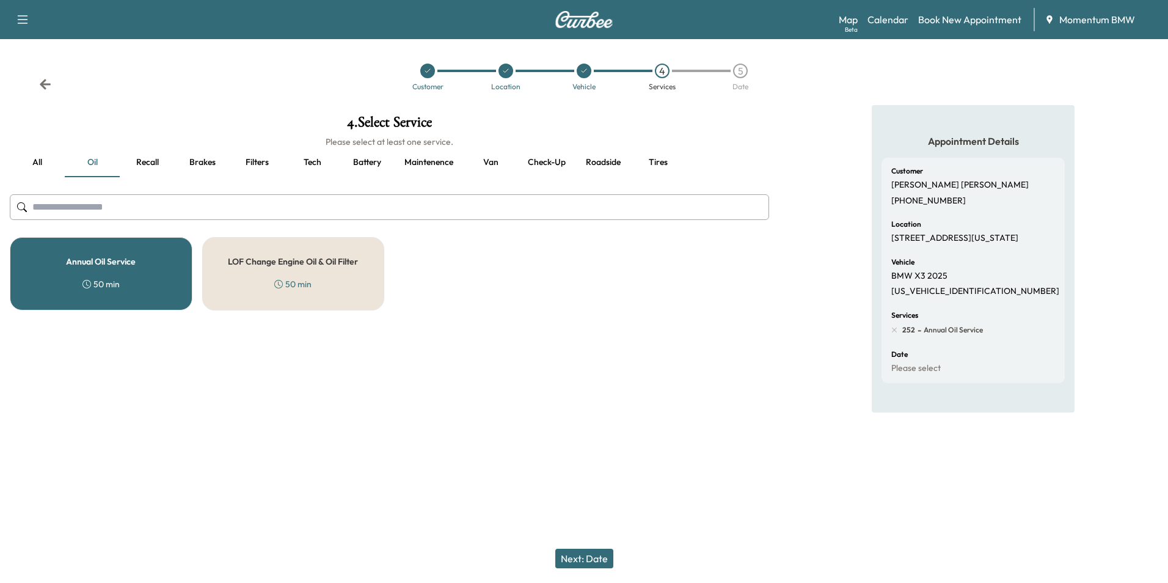
click at [79, 245] on div "Annual Oil Service 50 min" at bounding box center [101, 273] width 183 height 73
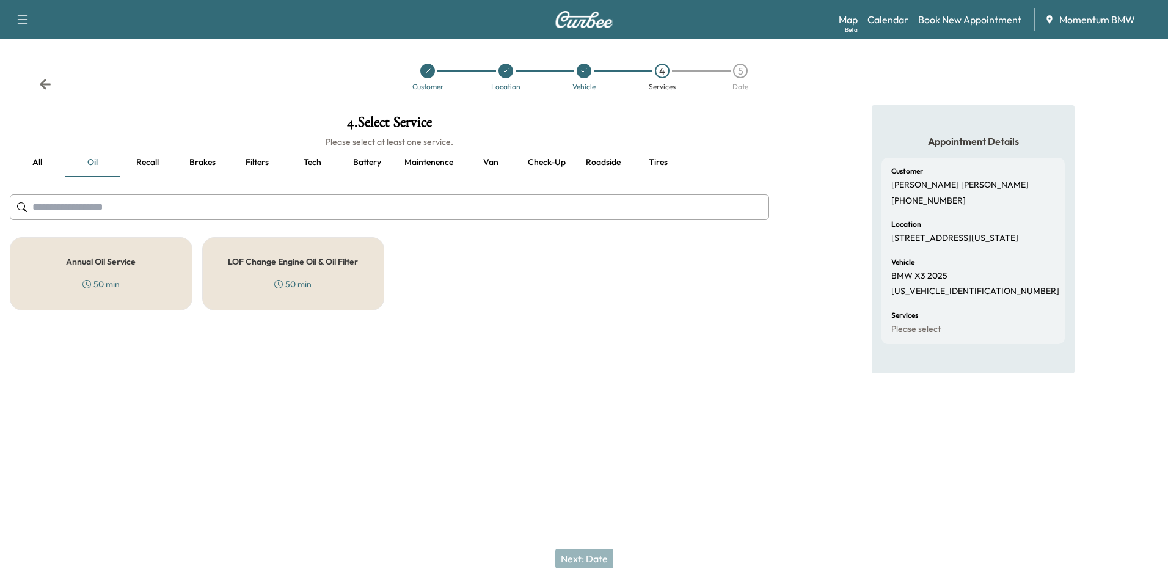
click at [597, 164] on button "Roadside" at bounding box center [602, 162] width 55 height 29
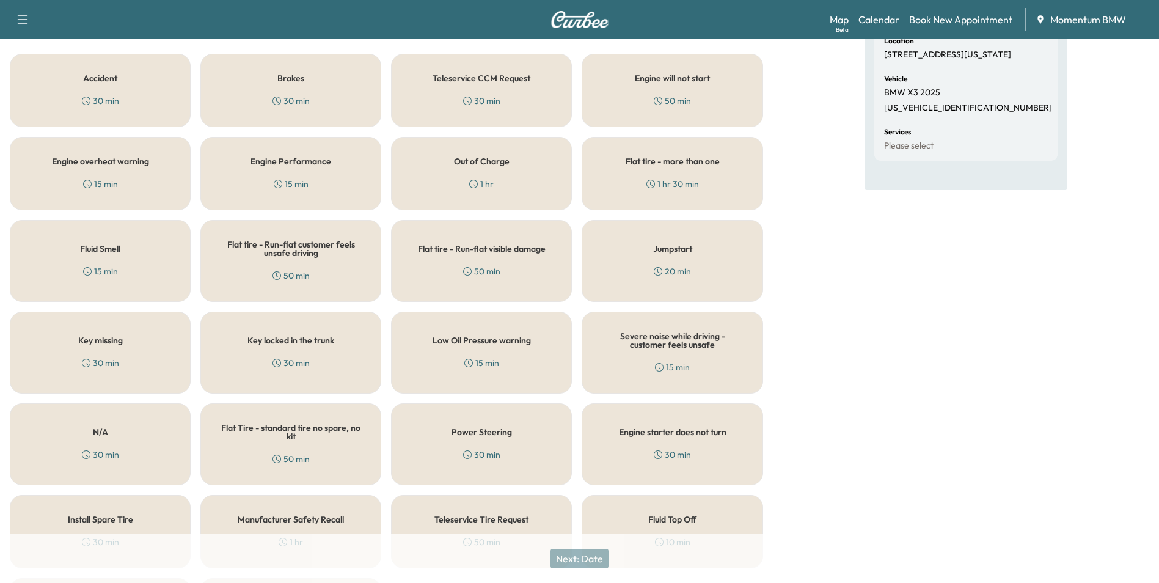
scroll to position [244, 0]
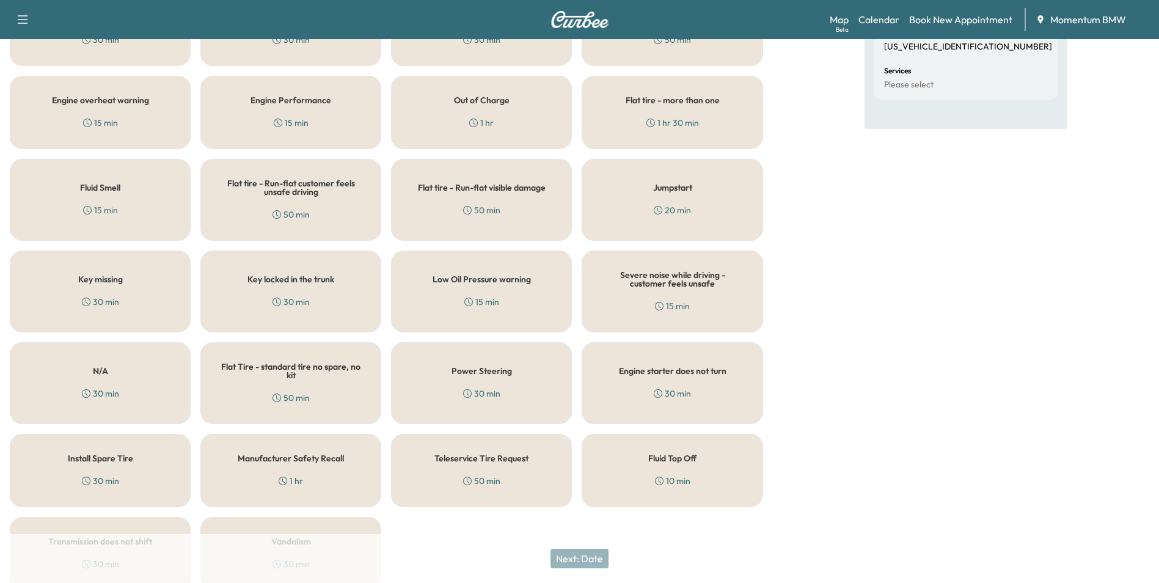
click at [680, 465] on div "Fluid Top Off 10 min" at bounding box center [671, 470] width 181 height 73
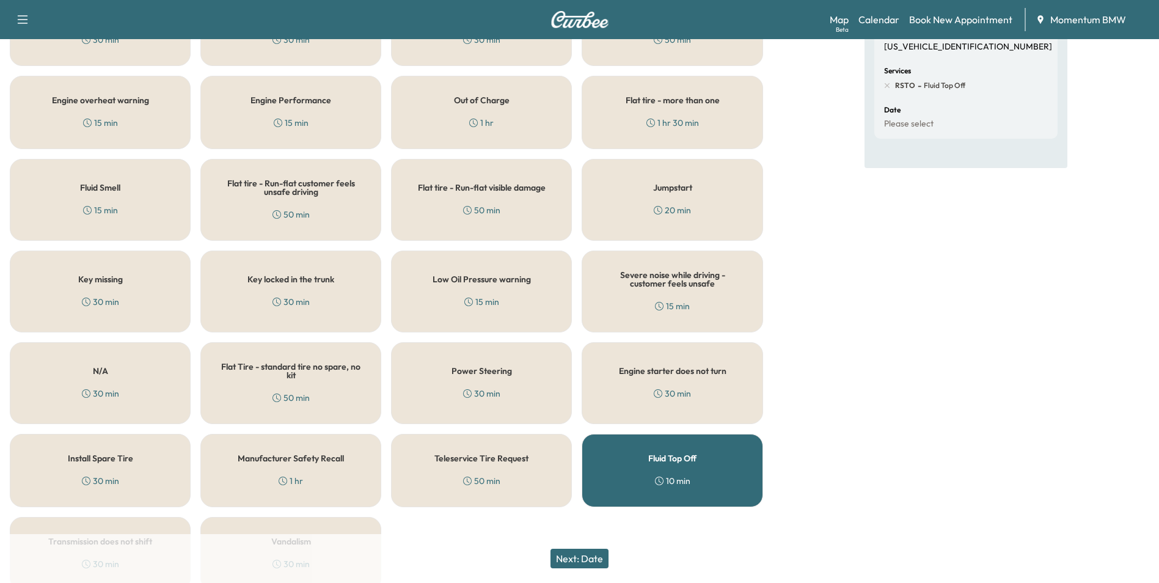
click at [597, 556] on button "Next: Date" at bounding box center [579, 558] width 58 height 20
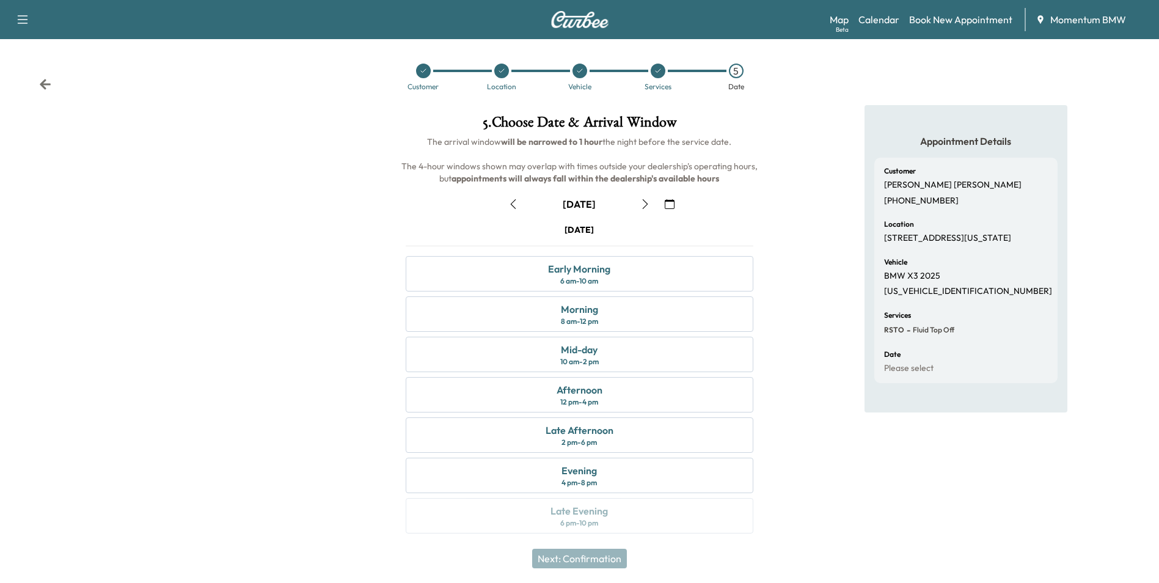
click at [645, 205] on icon "button" at bounding box center [645, 204] width 10 height 10
click at [600, 273] on div "Early Morning" at bounding box center [579, 268] width 62 height 15
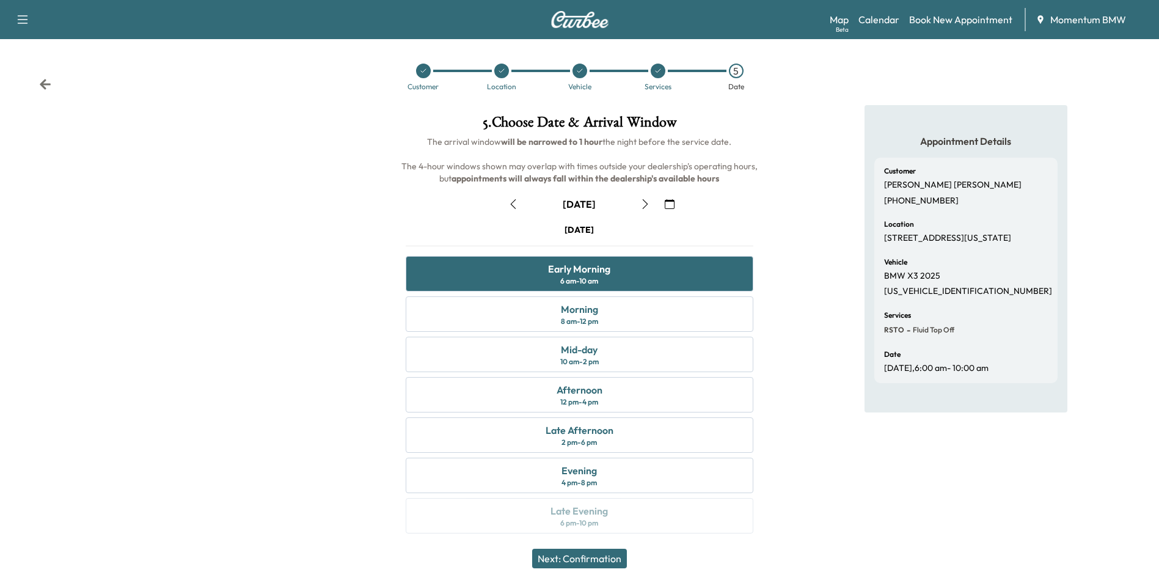
drag, startPoint x: 593, startPoint y: 555, endPoint x: 605, endPoint y: 545, distance: 16.0
click at [593, 553] on button "Next: Confirmation" at bounding box center [579, 558] width 95 height 20
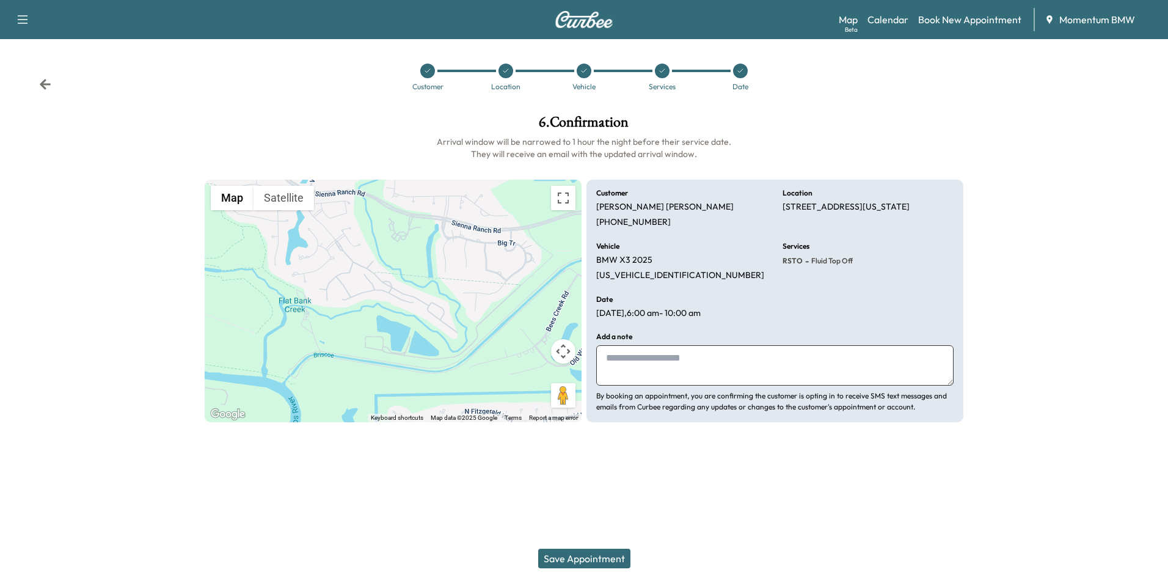
click at [727, 374] on textarea at bounding box center [774, 365] width 357 height 40
type textarea "**********"
click at [605, 557] on button "Save Appointment" at bounding box center [584, 558] width 92 height 20
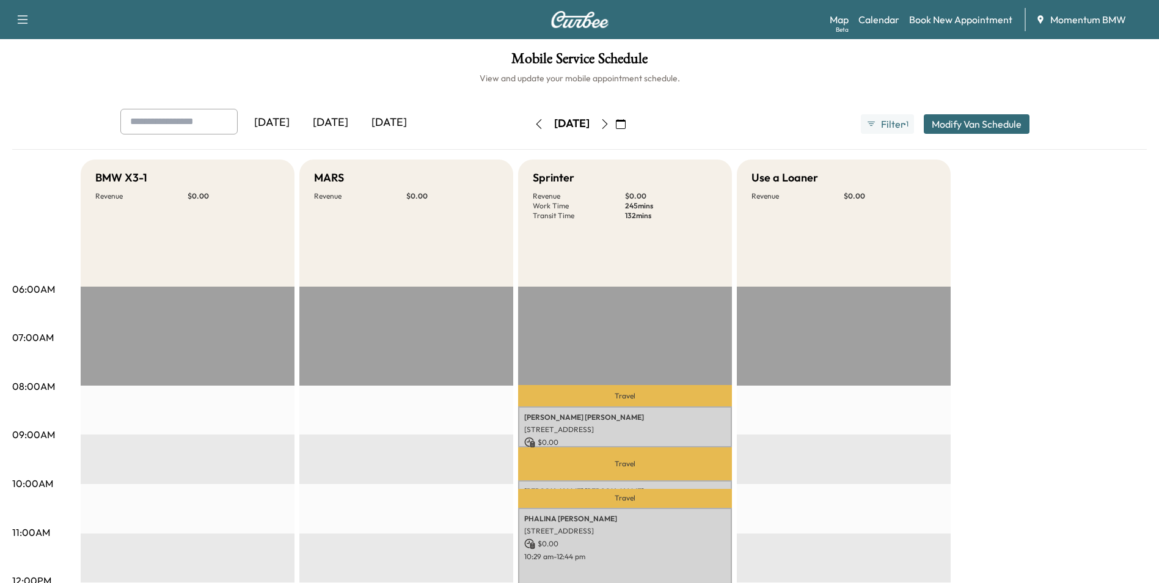
click at [534, 126] on icon "button" at bounding box center [539, 124] width 10 height 10
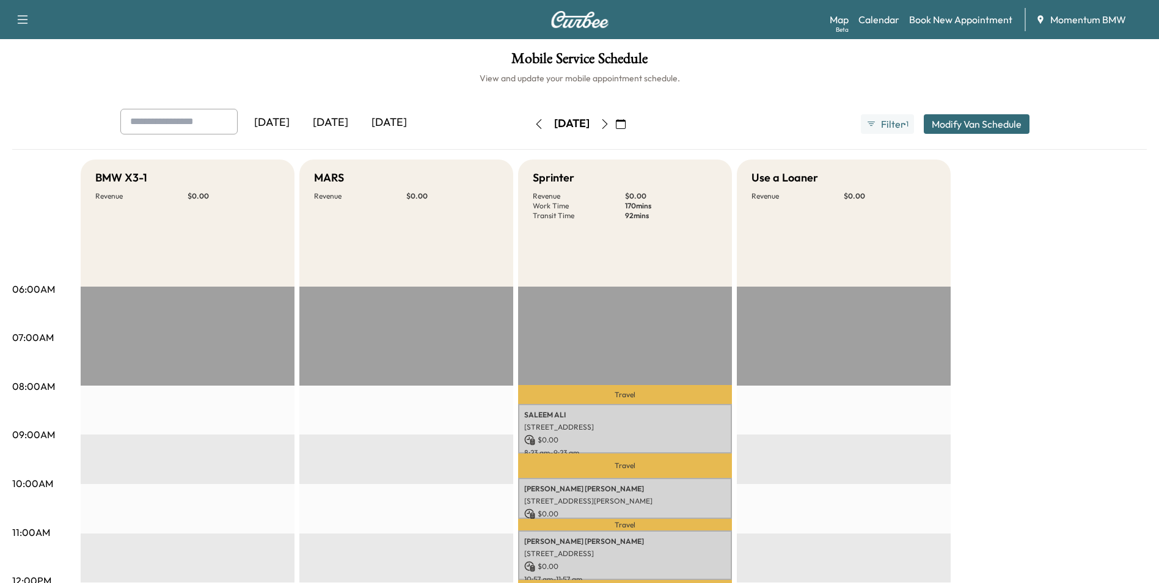
click at [607, 127] on icon "button" at bounding box center [604, 124] width 5 height 10
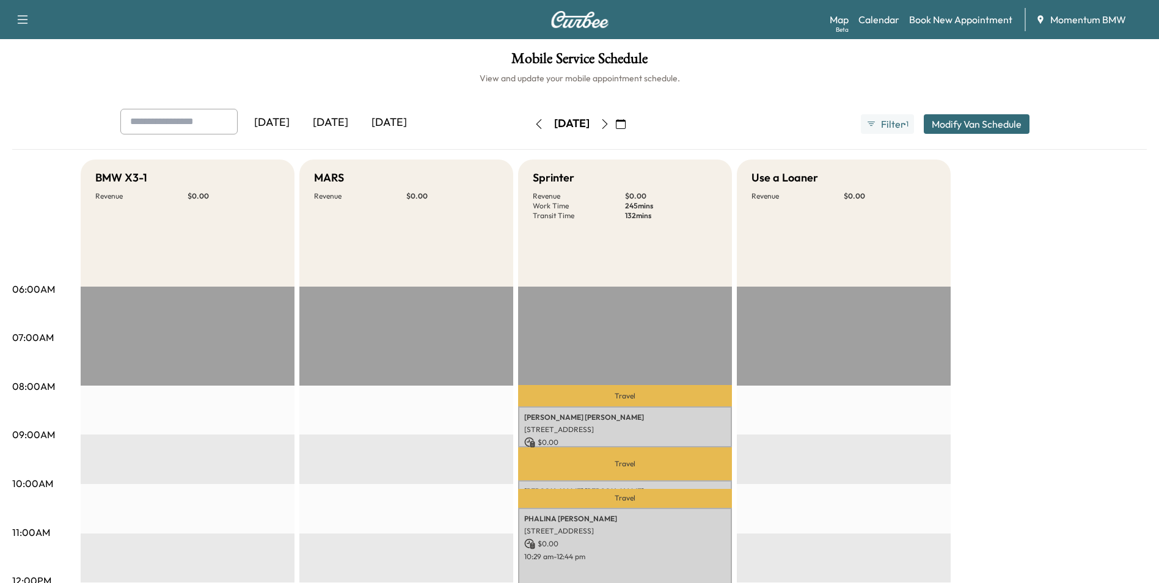
click at [534, 128] on icon "button" at bounding box center [539, 124] width 10 height 10
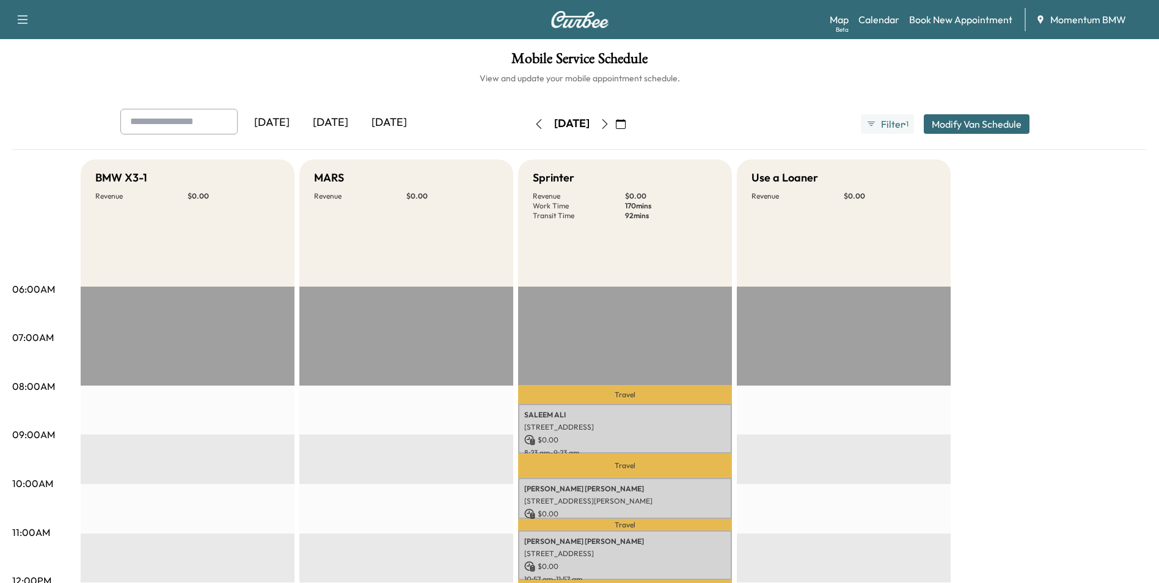
click at [536, 128] on icon "button" at bounding box center [538, 124] width 5 height 10
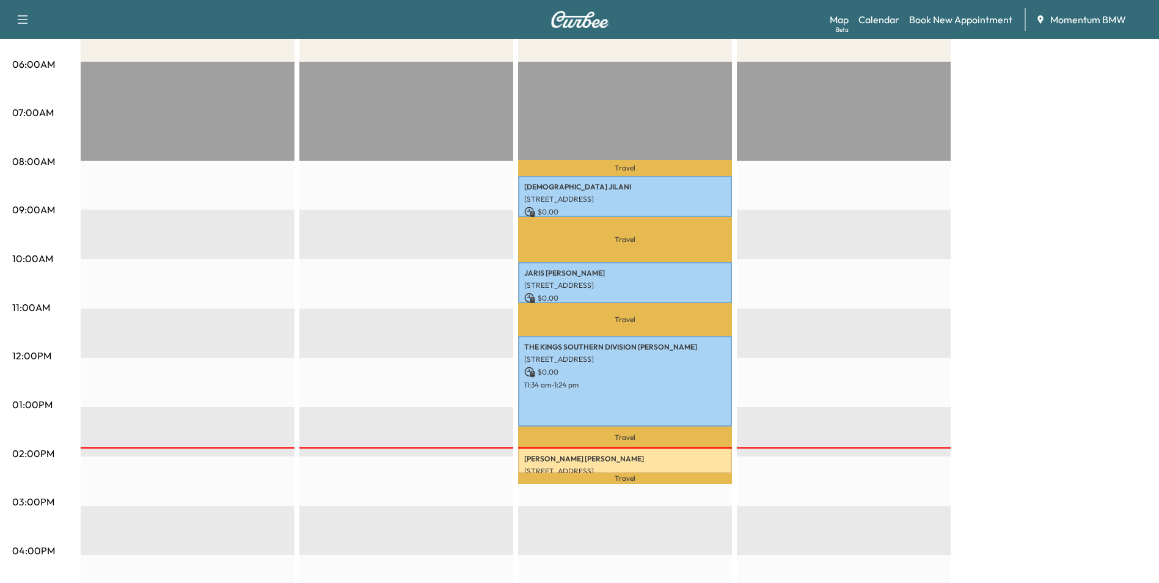
scroll to position [244, 0]
